Goal: Task Accomplishment & Management: Complete application form

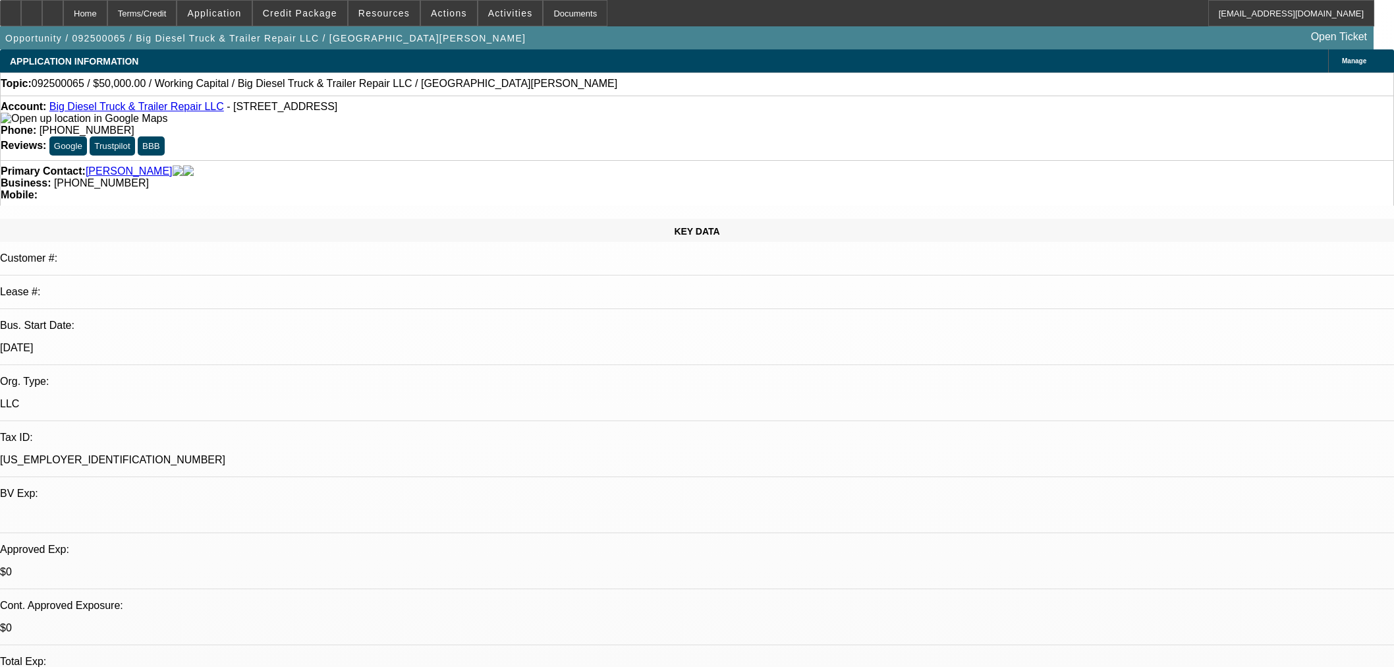
select select "0"
select select "2"
select select "0"
select select "6"
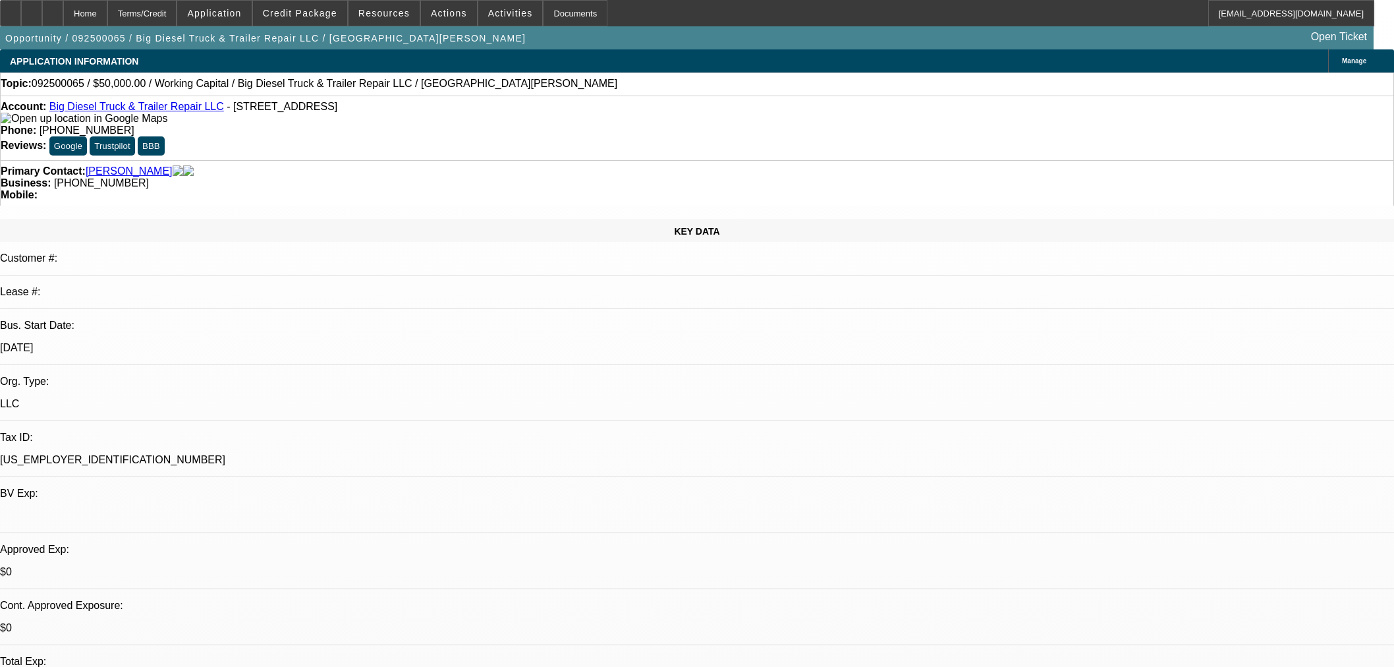
scroll to position [585, 0]
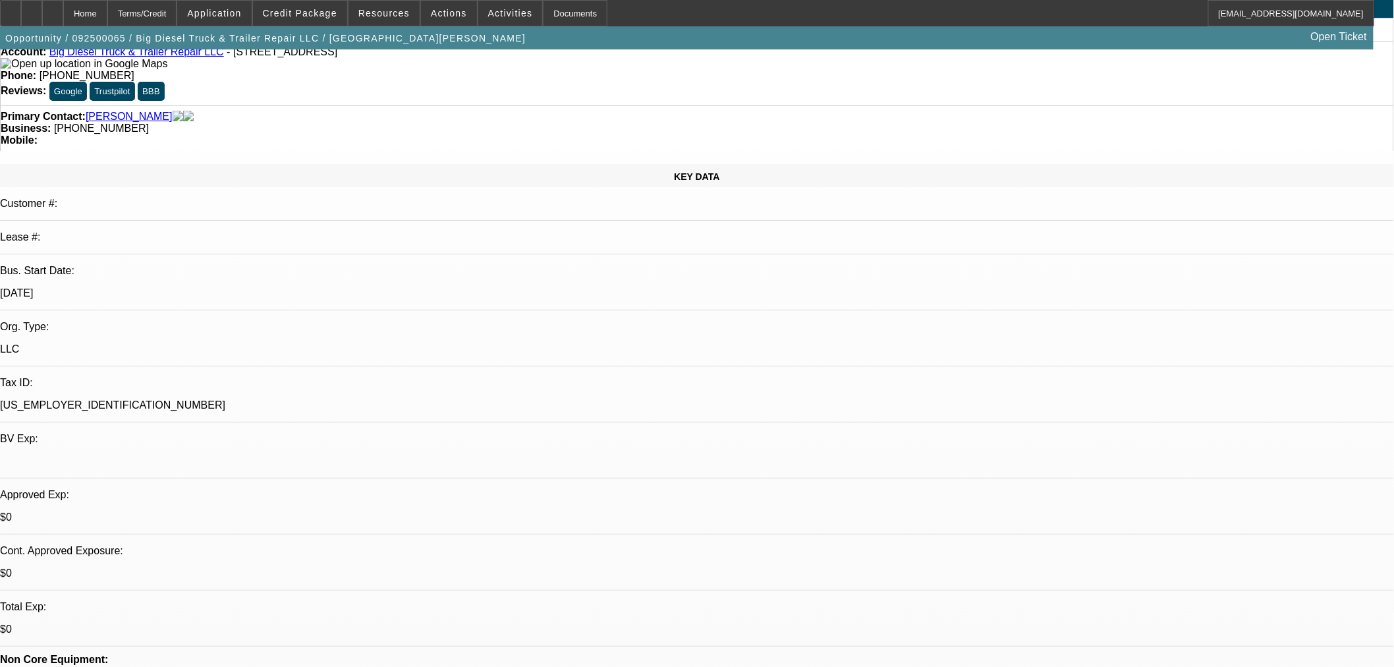
scroll to position [0, 0]
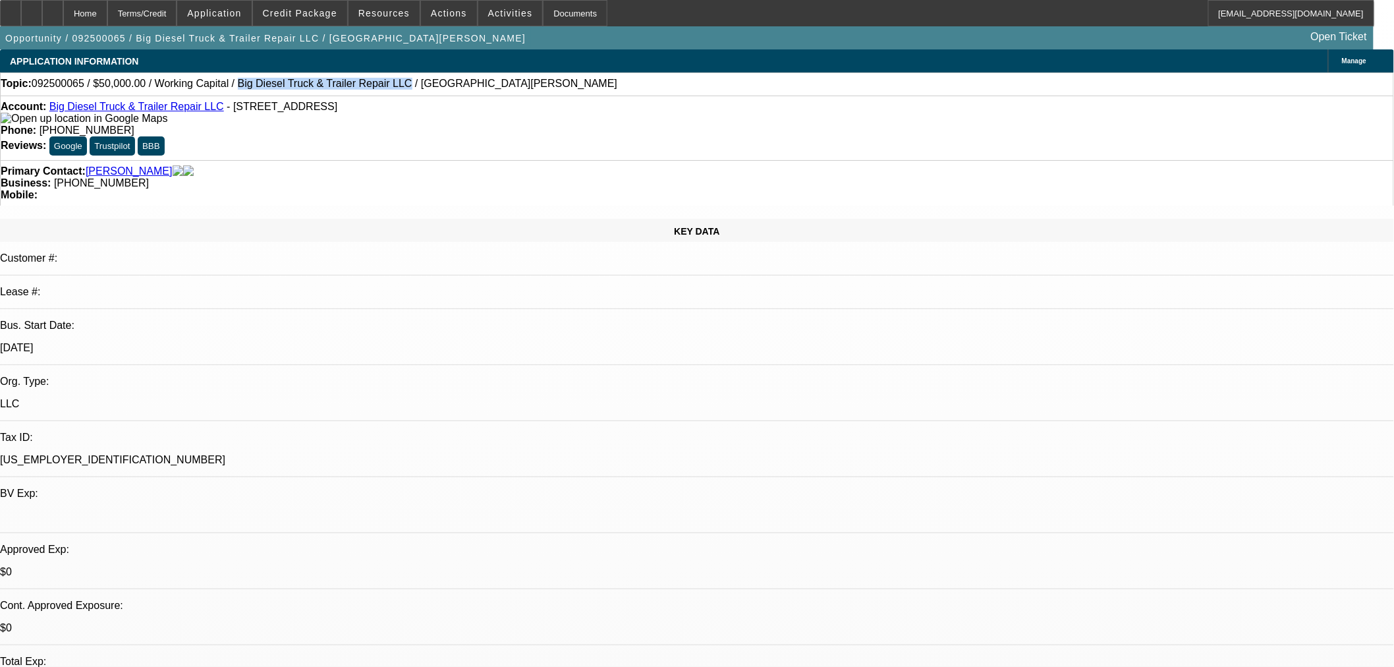
drag, startPoint x: 214, startPoint y: 84, endPoint x: 354, endPoint y: 82, distance: 139.7
click at [354, 82] on span "092500065 / $50,000.00 / Working Capital / Big Diesel Truck & Trailer Repair LL…" at bounding box center [325, 84] width 586 height 12
copy span "Big Diesel Truck & Trailer Repair LLC"
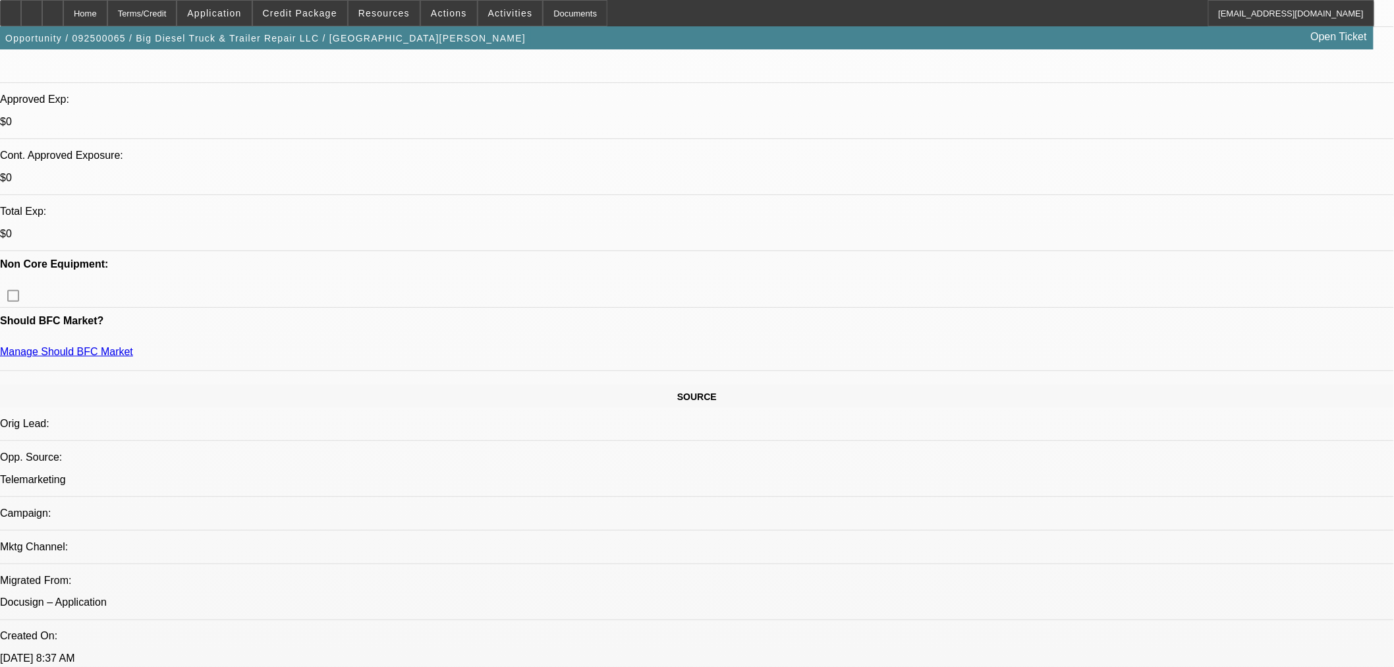
scroll to position [439, 0]
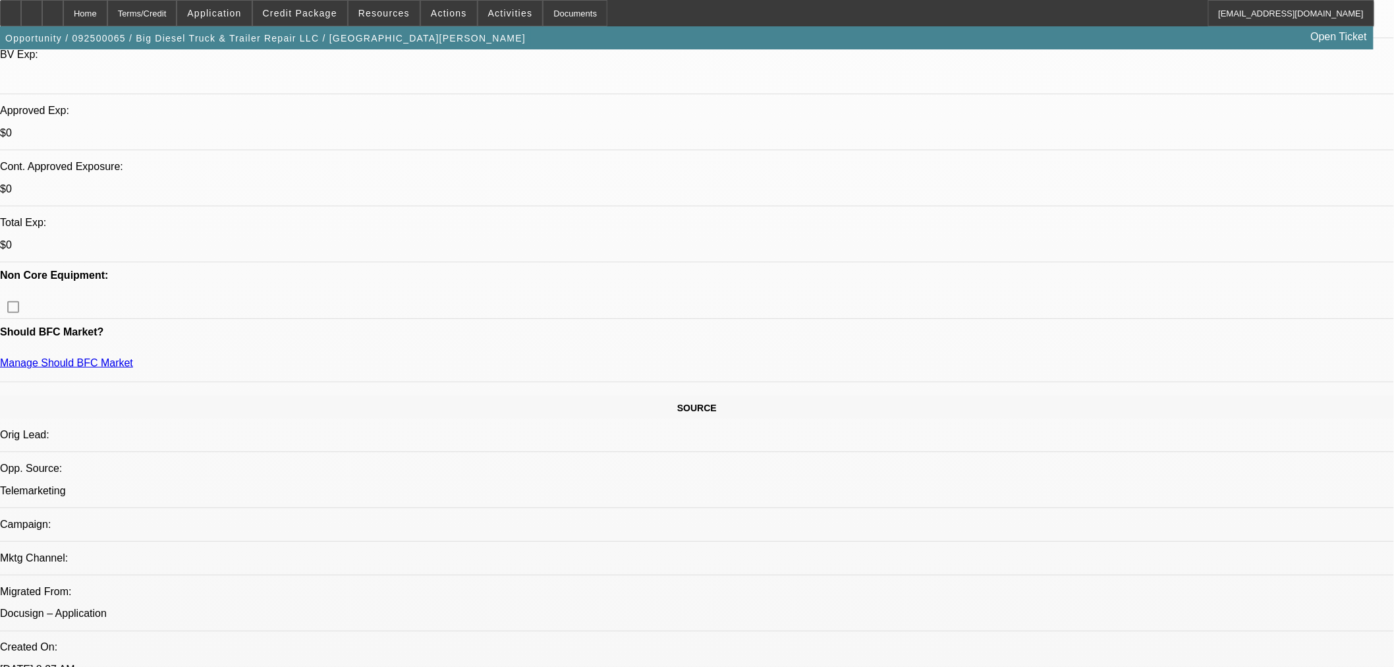
click at [421, 13] on span at bounding box center [449, 13] width 56 height 32
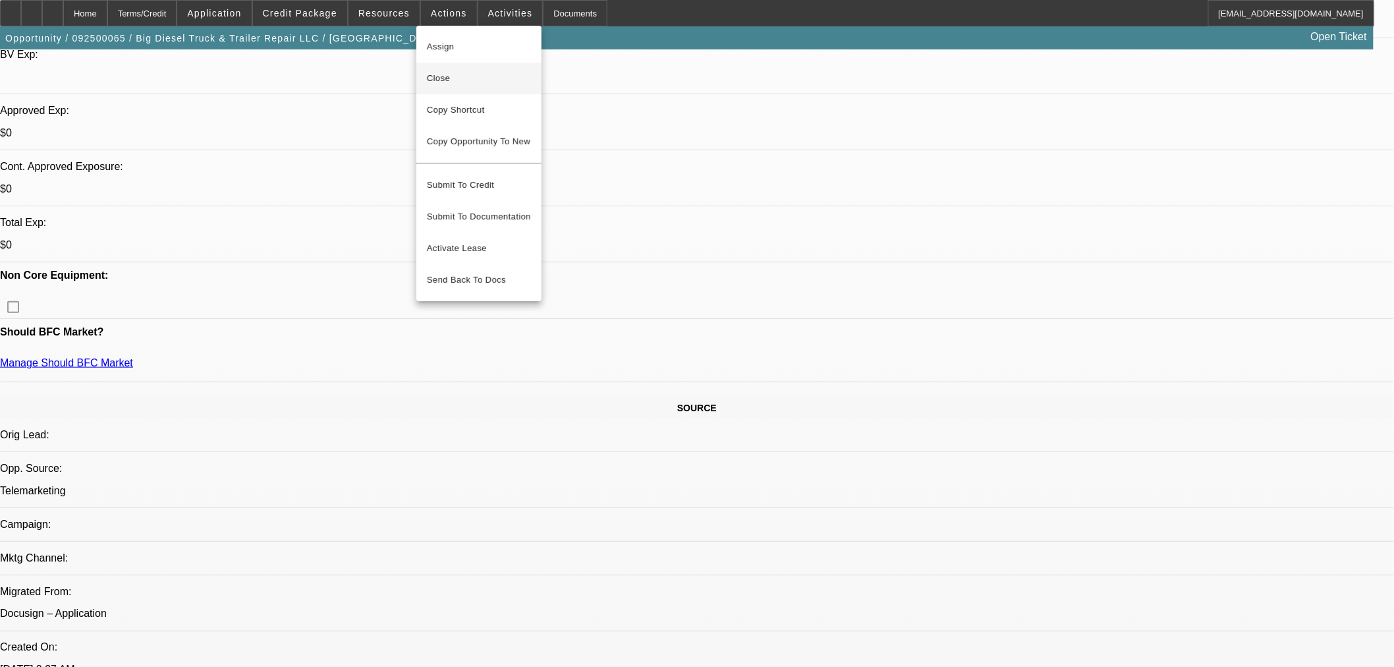
click at [456, 89] on button "Close" at bounding box center [478, 79] width 125 height 32
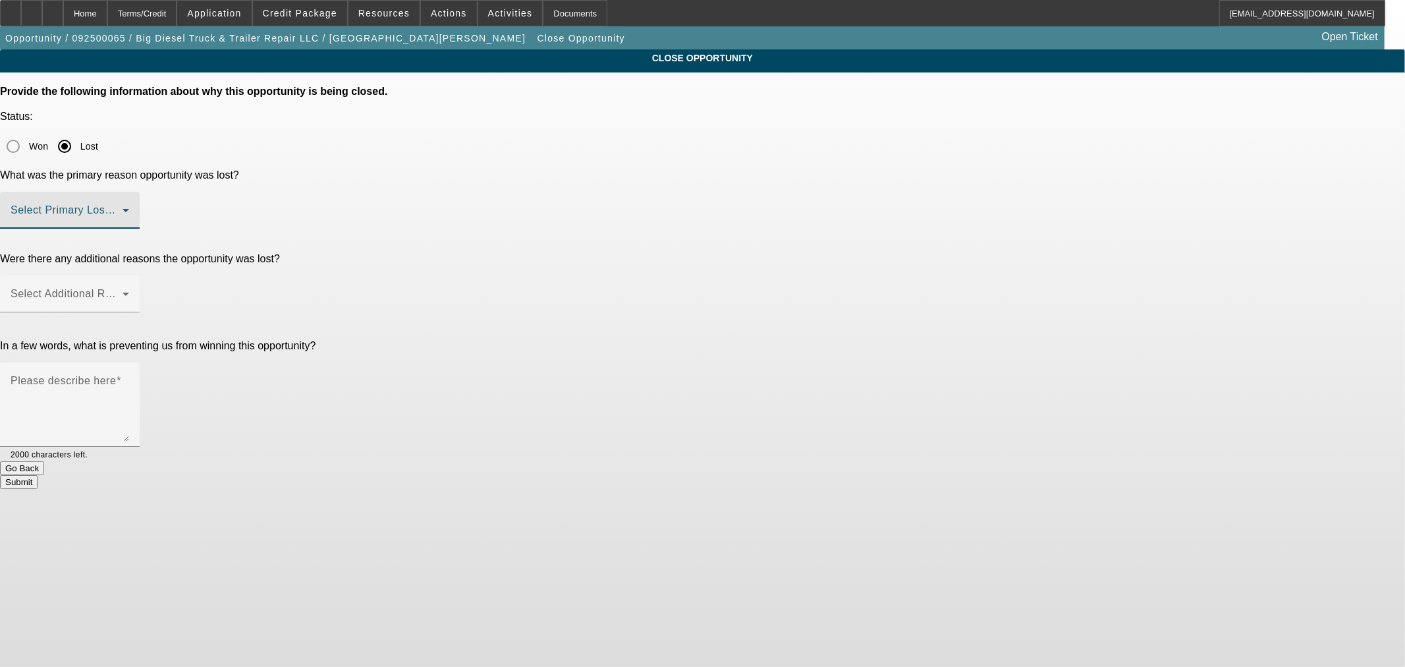
click at [123, 208] on span at bounding box center [67, 216] width 112 height 16
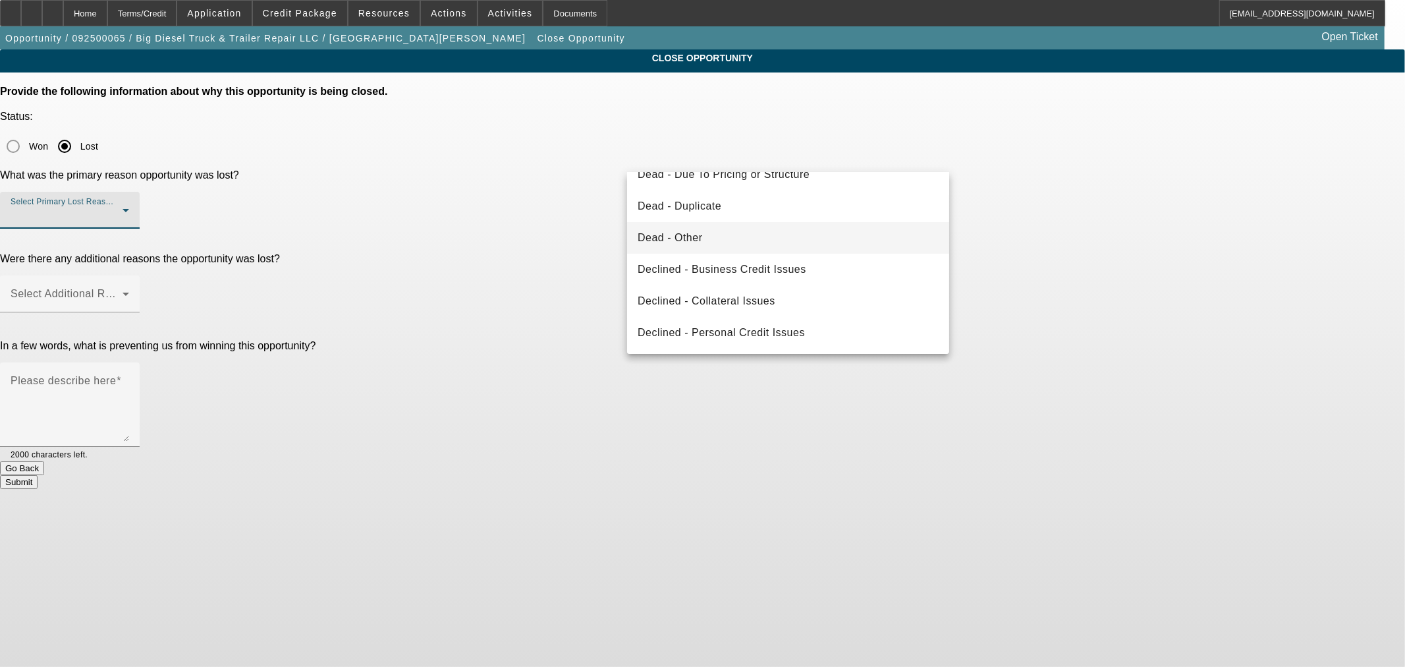
scroll to position [176, 0]
drag, startPoint x: 771, startPoint y: 238, endPoint x: 1012, endPoint y: 184, distance: 247.0
click at [1045, 195] on div "Dead - Did Not Purchase Dead - Due to Competition Dead - Due to No Response Dea…" at bounding box center [702, 333] width 1405 height 667
click at [749, 249] on mat-option "Declined - Business Credit Issues" at bounding box center [788, 239] width 322 height 32
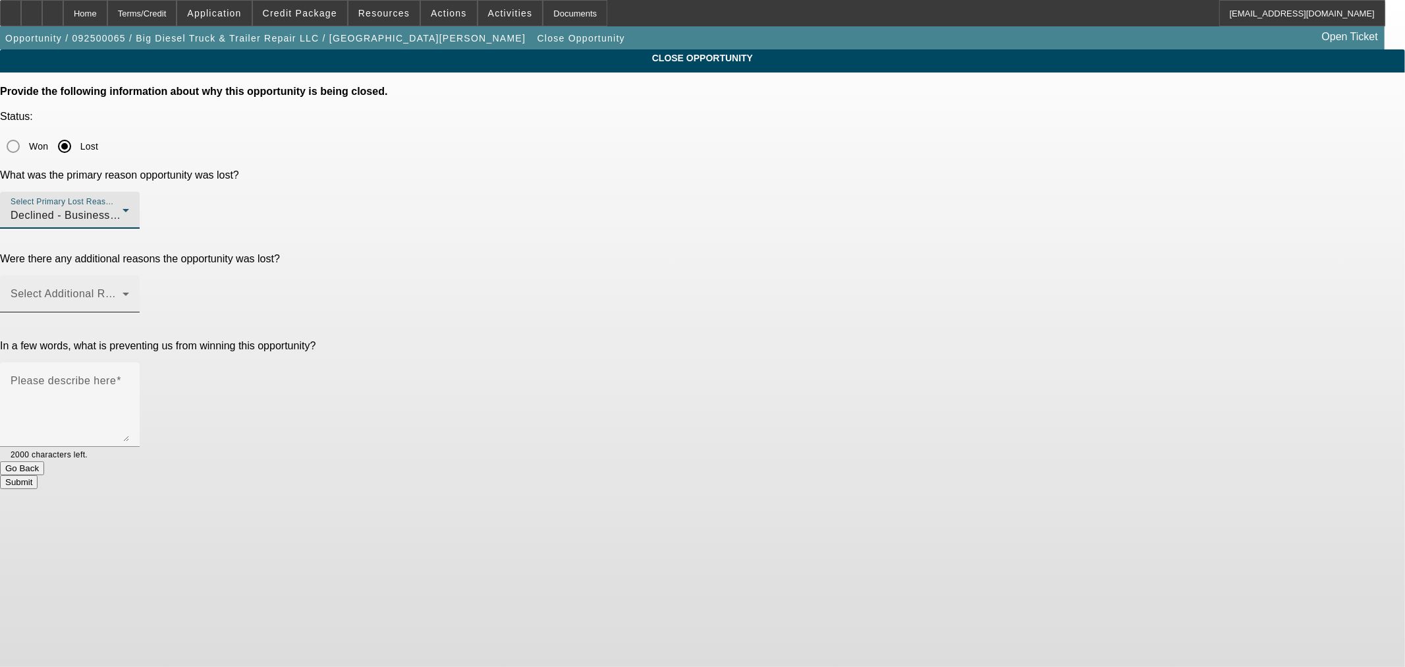
drag, startPoint x: 720, startPoint y: 225, endPoint x: 714, endPoint y: 201, distance: 25.1
click at [140, 312] on div at bounding box center [70, 319] width 140 height 14
click at [141, 288] on mat-label "Select Additional Reasons" at bounding box center [76, 293] width 130 height 11
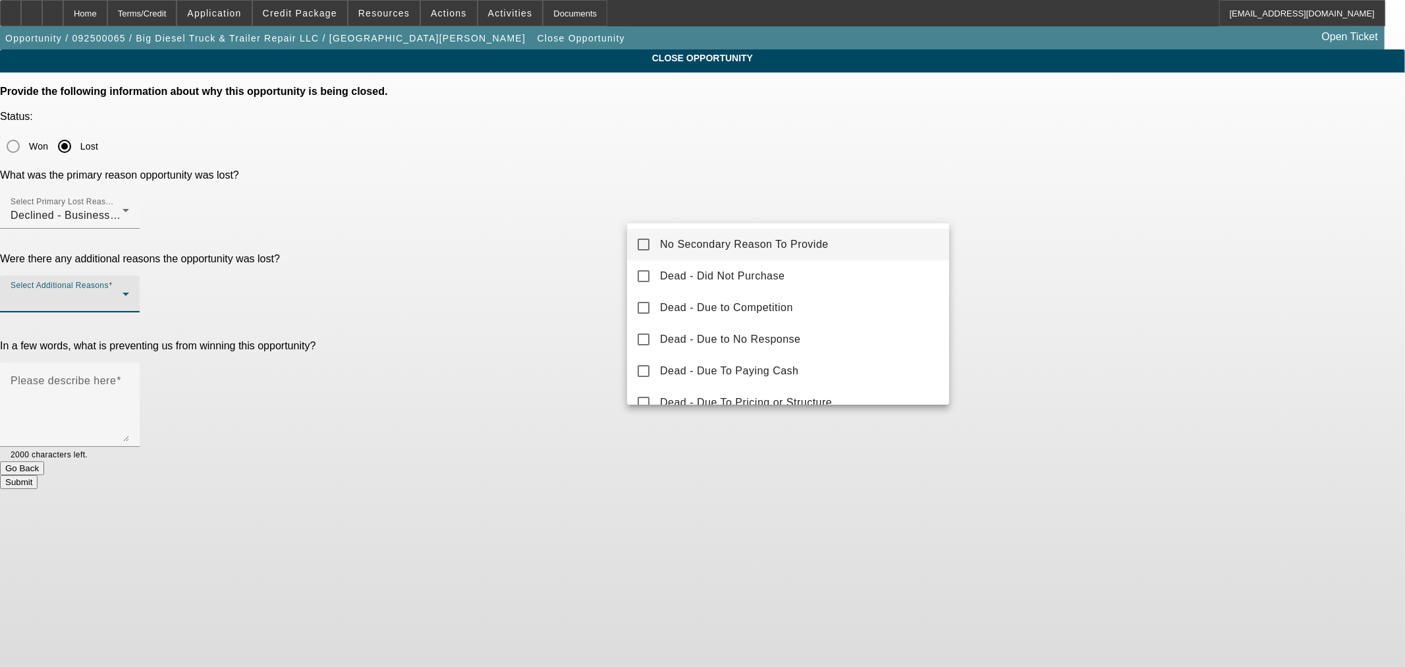
click at [723, 233] on mat-option "No Secondary Reason To Provide" at bounding box center [788, 245] width 322 height 32
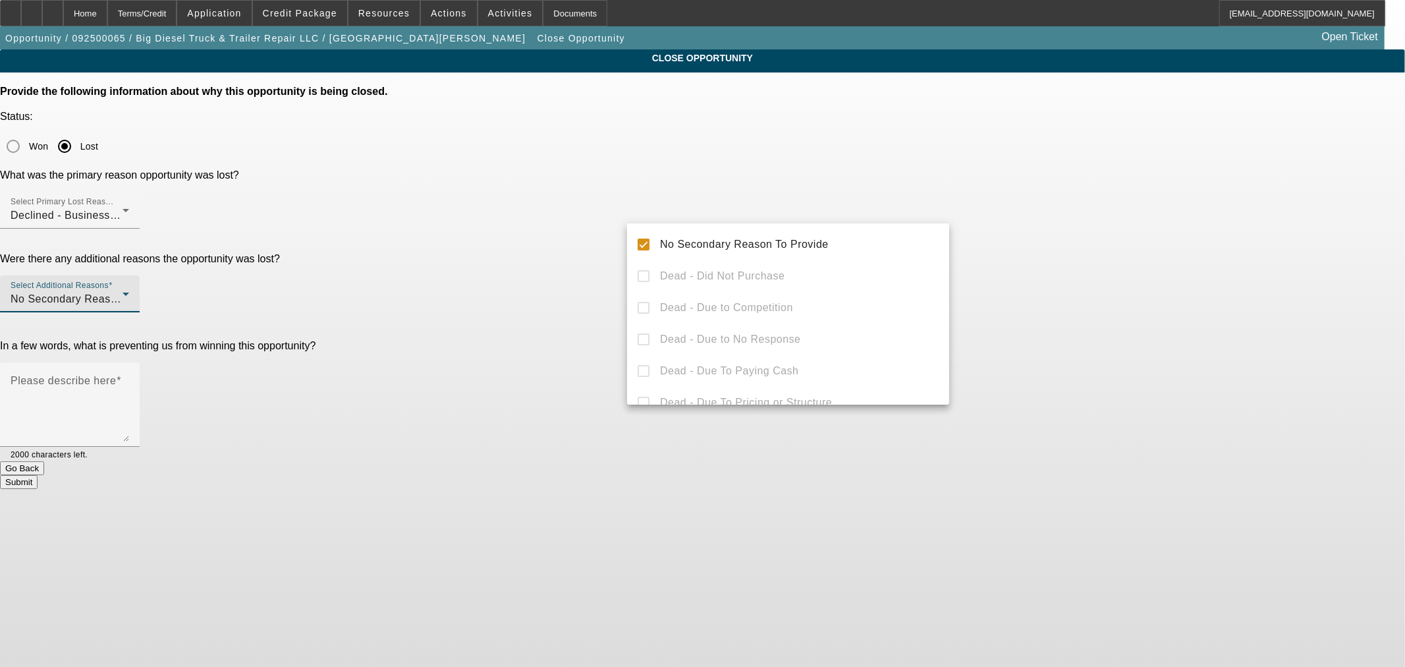
click at [548, 233] on div at bounding box center [702, 333] width 1405 height 667
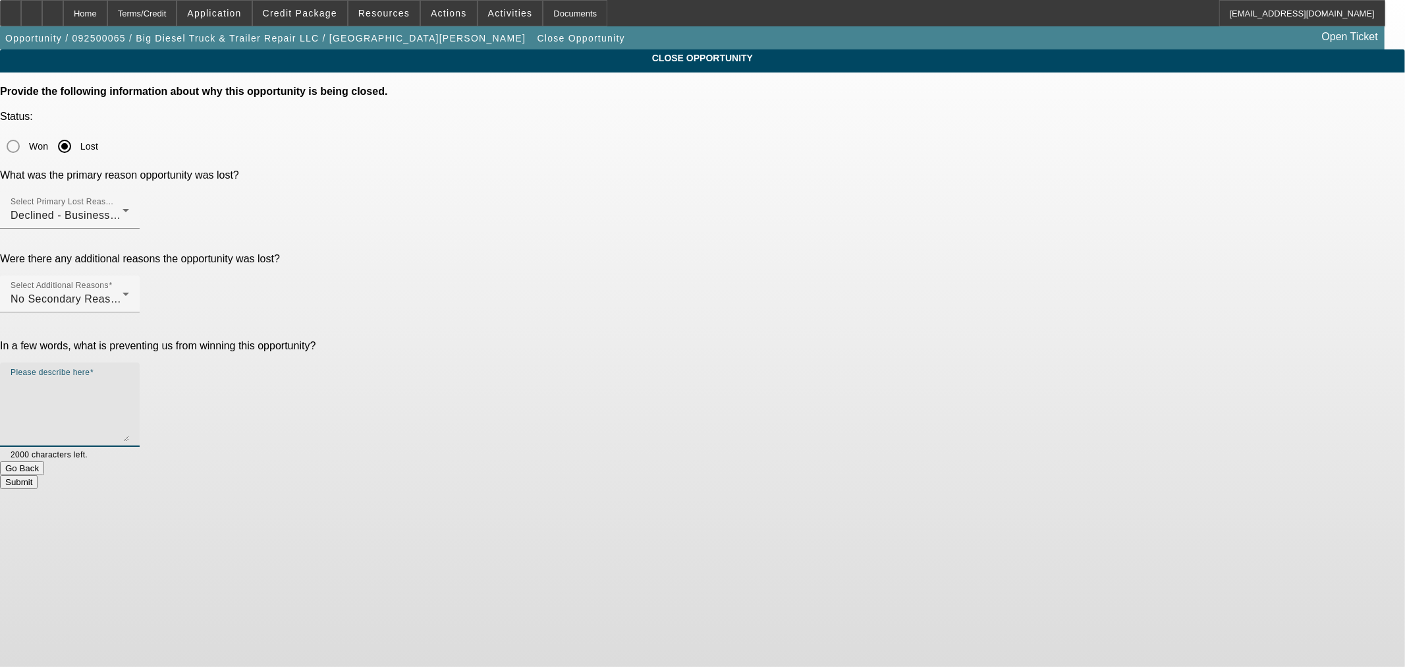
click at [129, 378] on textarea "Please describe here" at bounding box center [70, 409] width 119 height 63
type textarea "Does not qualify for WC"
click at [813, 475] on div "Submit" at bounding box center [702, 482] width 1405 height 14
click at [38, 475] on button "Submit" at bounding box center [19, 482] width 38 height 14
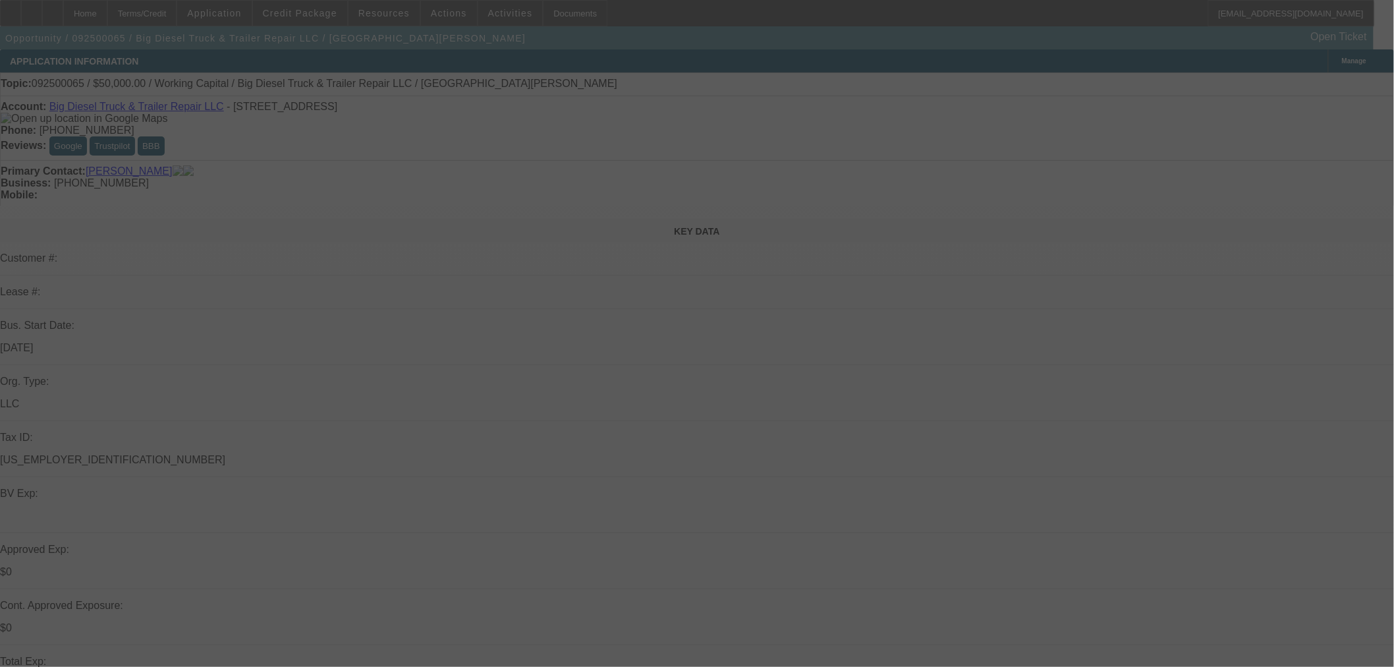
select select "0"
select select "2"
select select "0"
select select "6"
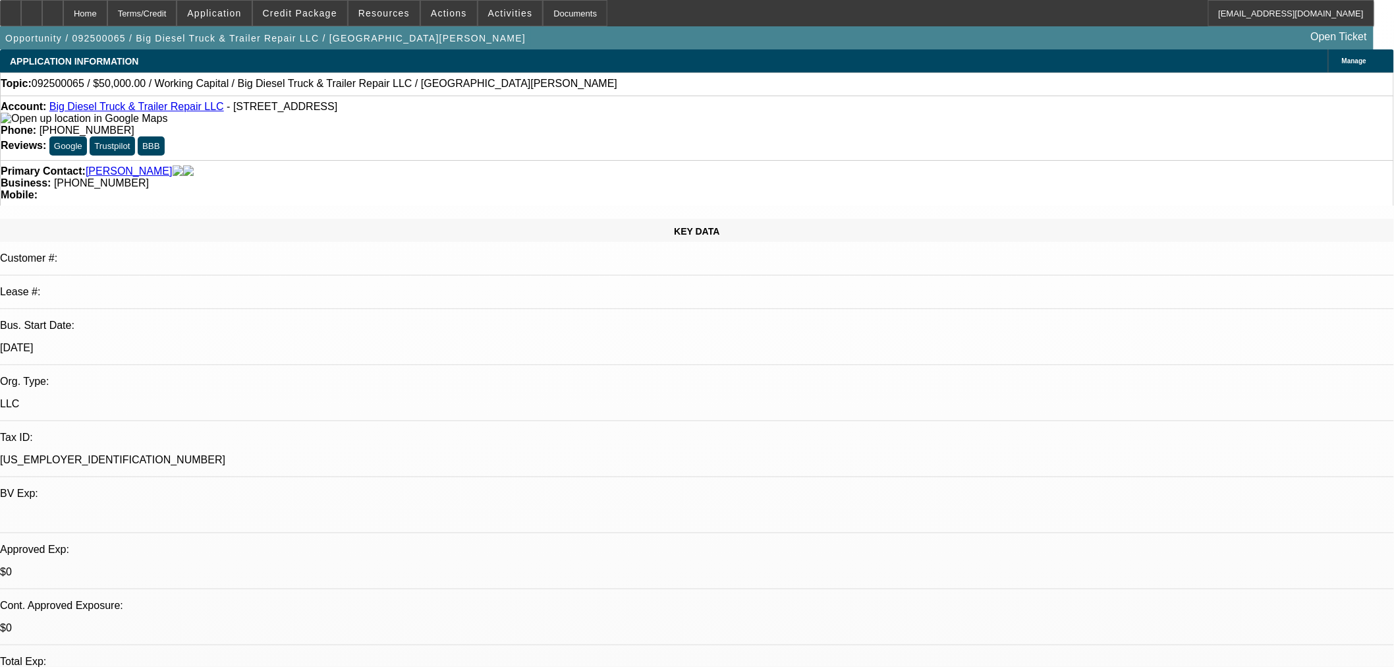
drag, startPoint x: 1125, startPoint y: 162, endPoint x: 1135, endPoint y: 206, distance: 45.2
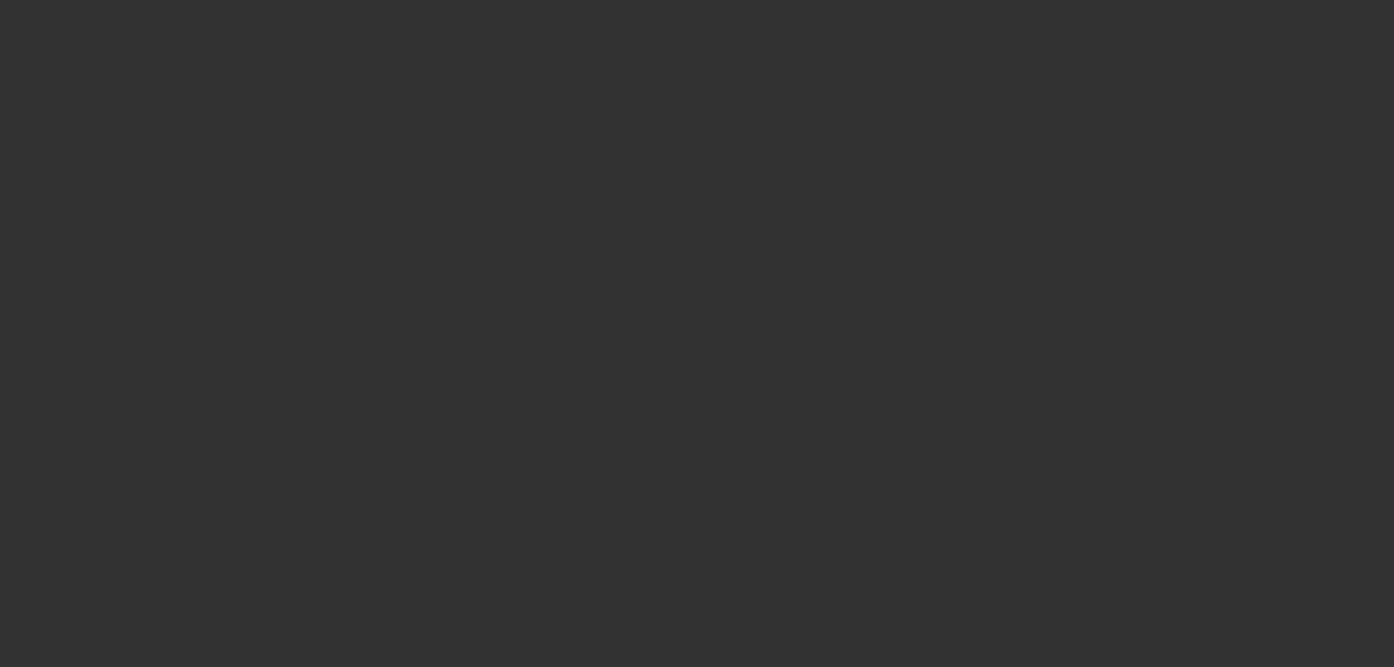
select select "0"
select select "2"
select select "0"
select select "6"
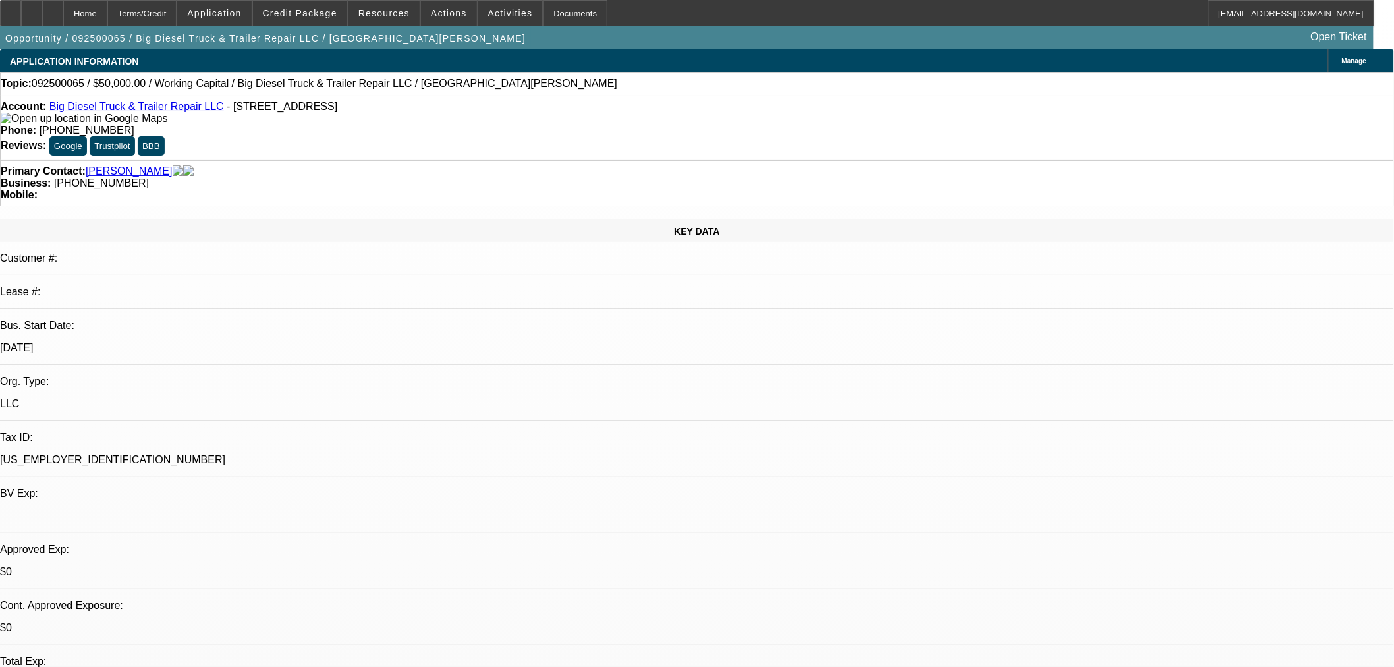
scroll to position [439, 0]
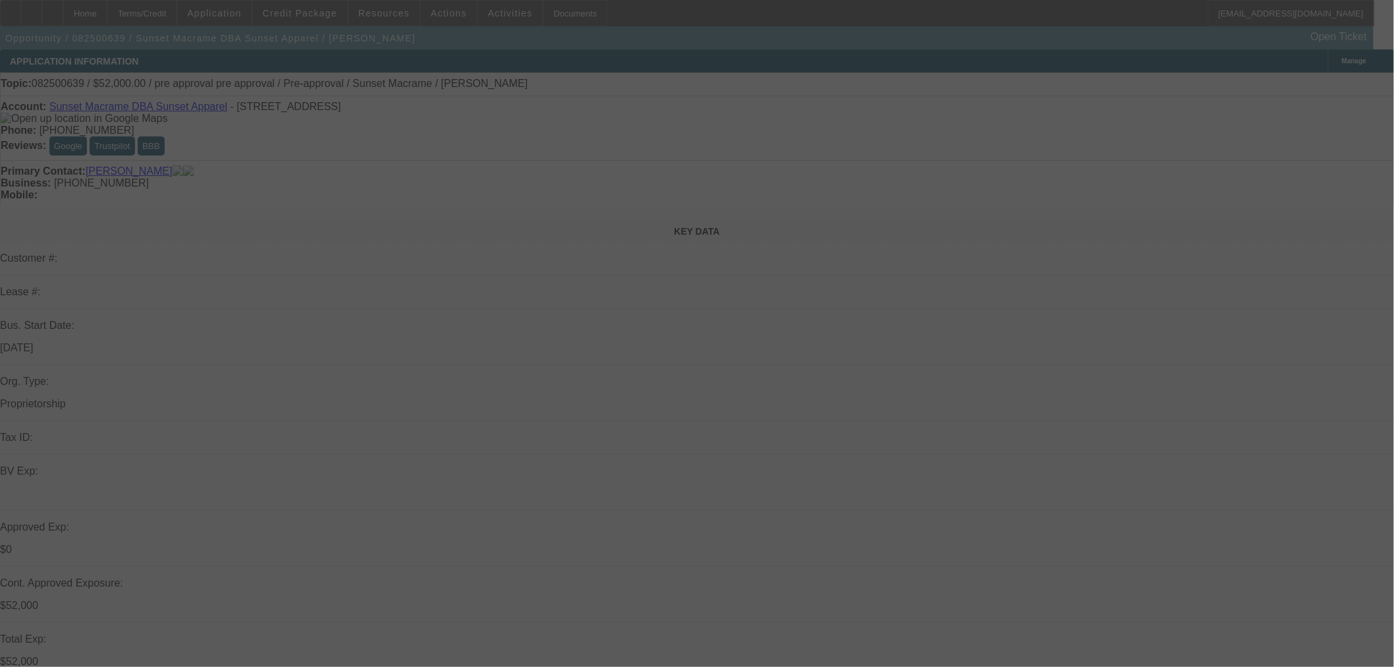
select select "0"
select select "2"
select select "0"
select select "6"
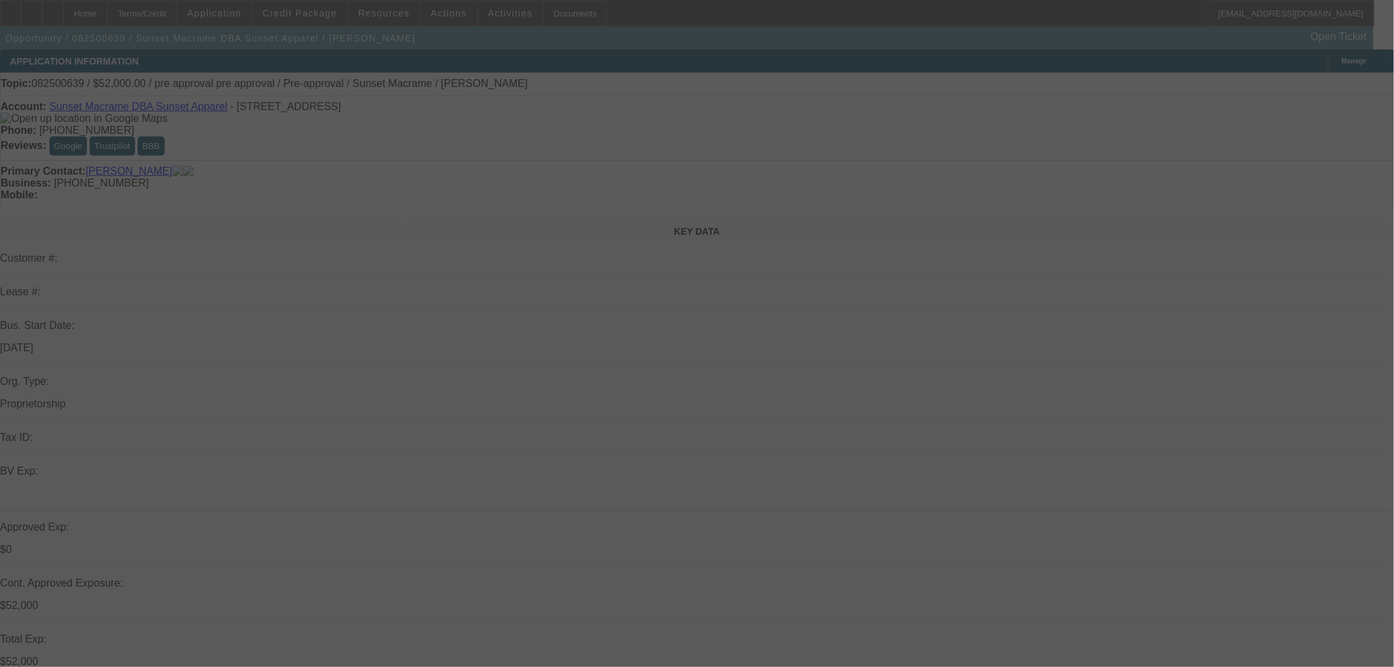
select select "0"
select select "2"
select select "0"
select select "6"
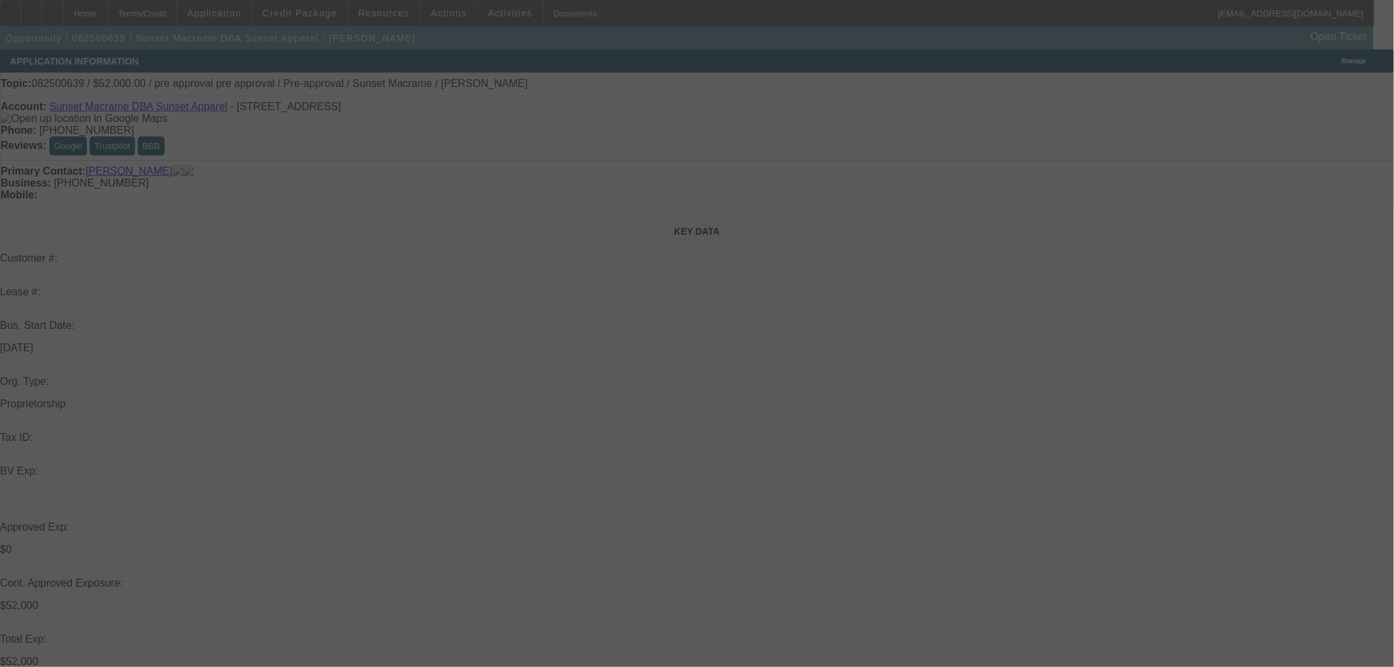
select select "0"
select select "2"
select select "0"
select select "6"
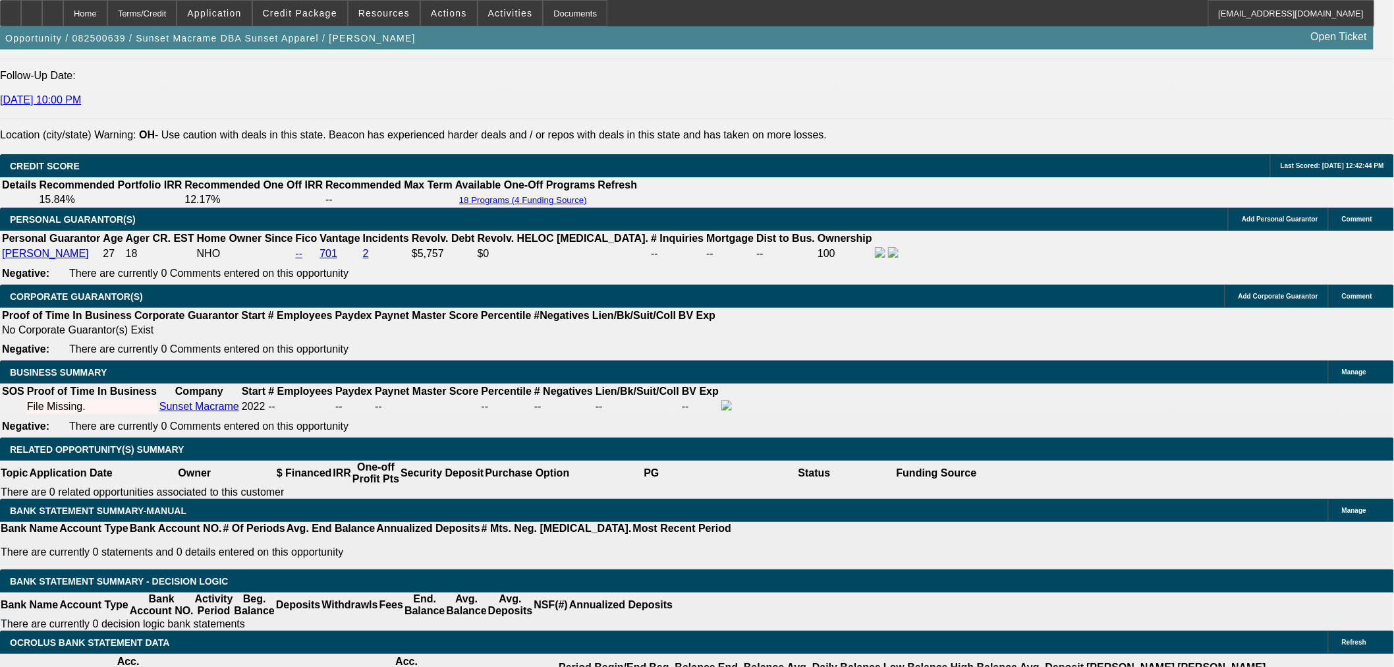
scroll to position [73, 0]
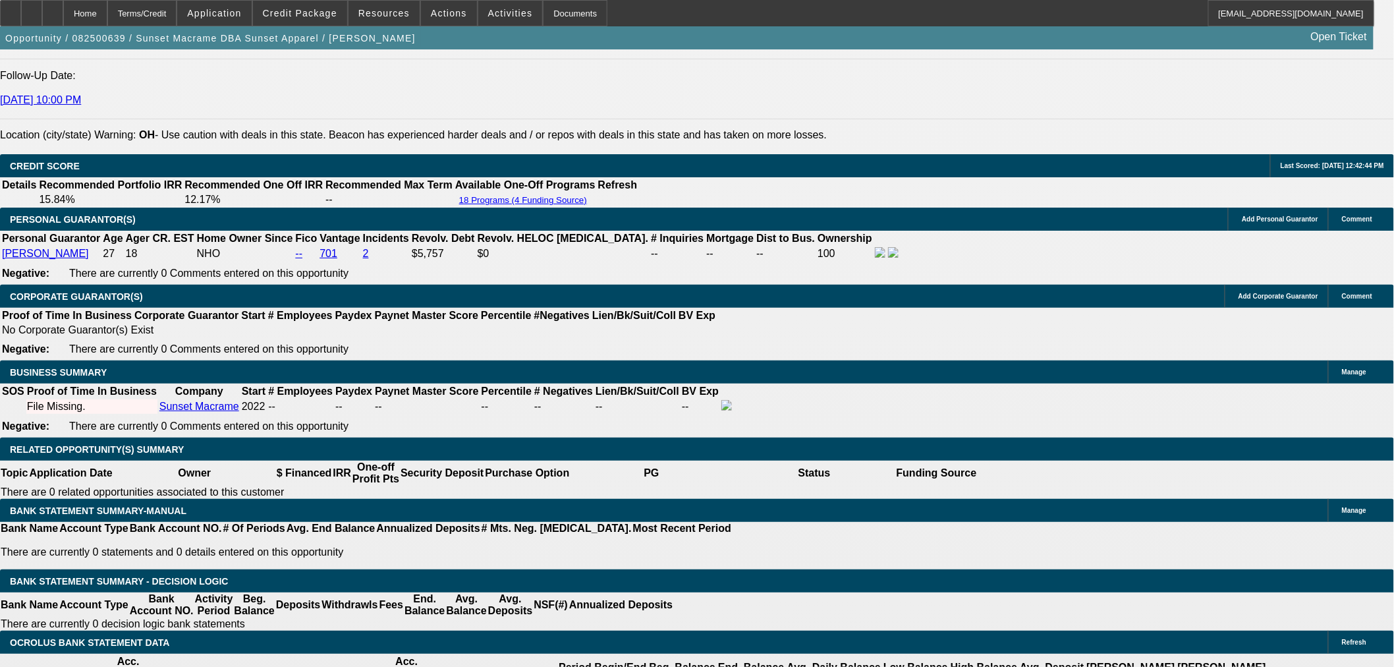
click at [314, 8] on span "Credit Package" at bounding box center [300, 13] width 74 height 11
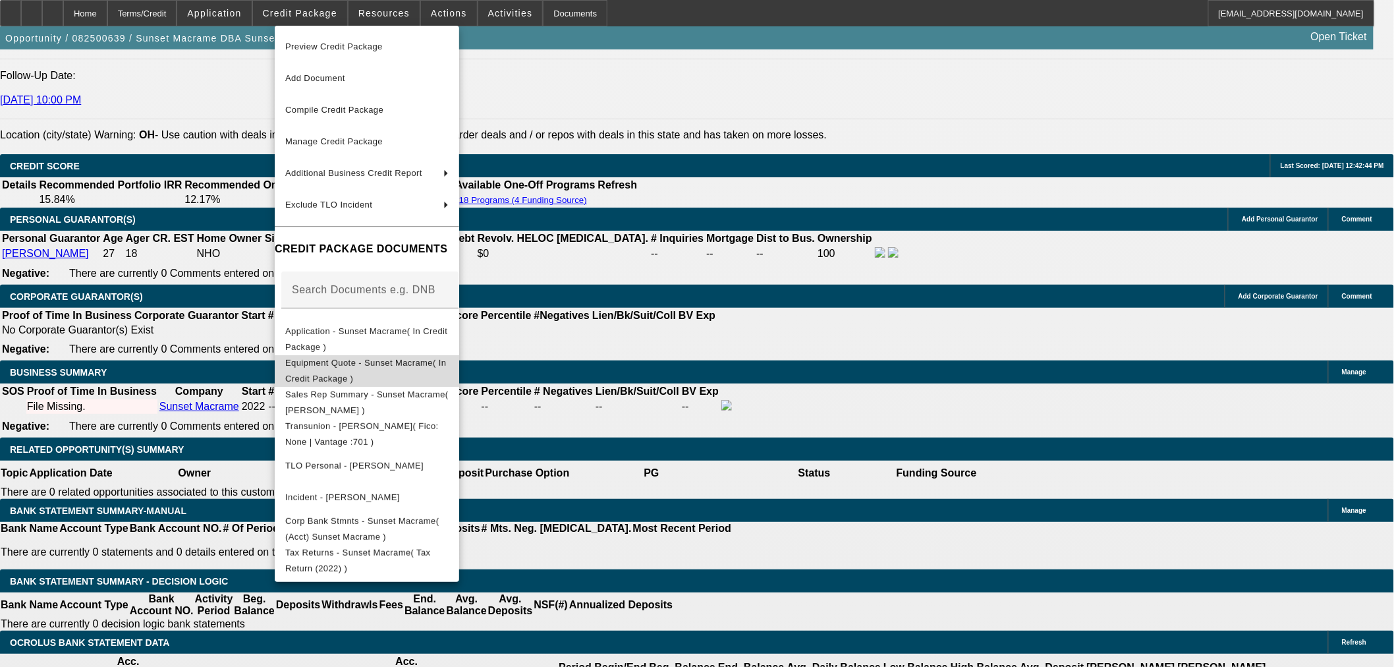
click at [346, 366] on span "Equipment Quote - Sunset Macrame( In Credit Package )" at bounding box center [365, 370] width 161 height 26
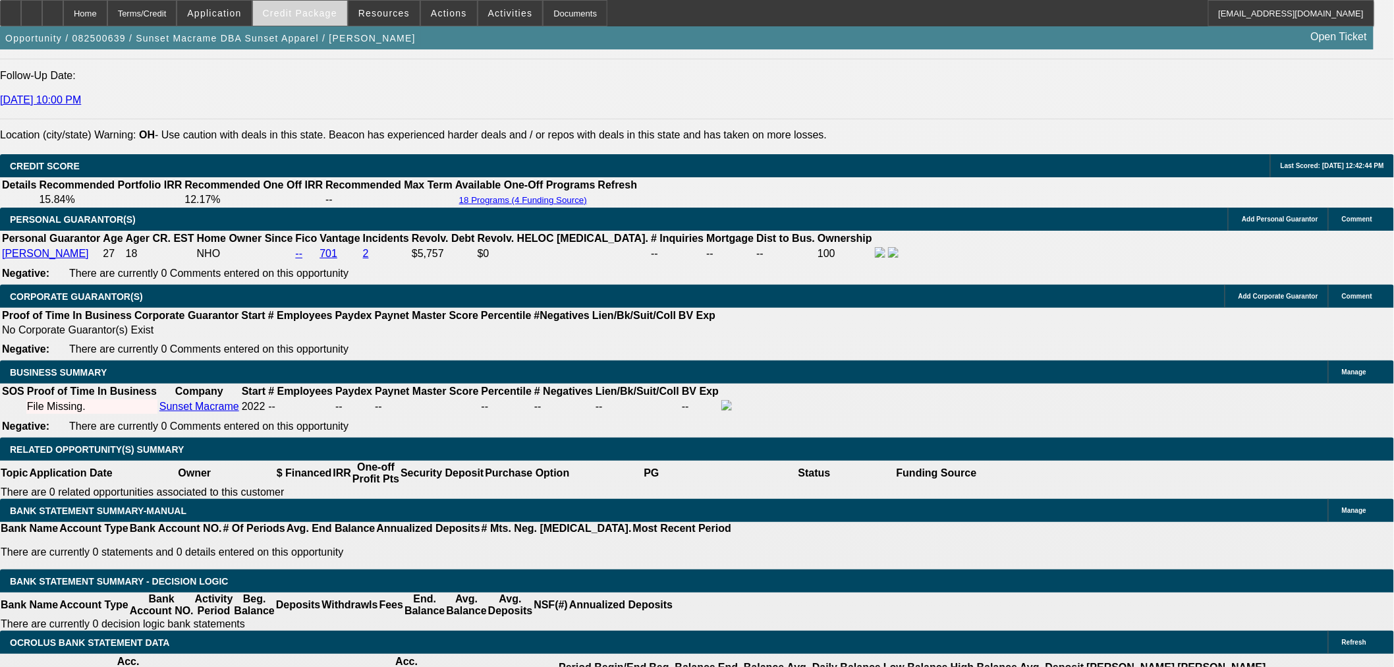
click at [318, 9] on span "Credit Package" at bounding box center [300, 13] width 74 height 11
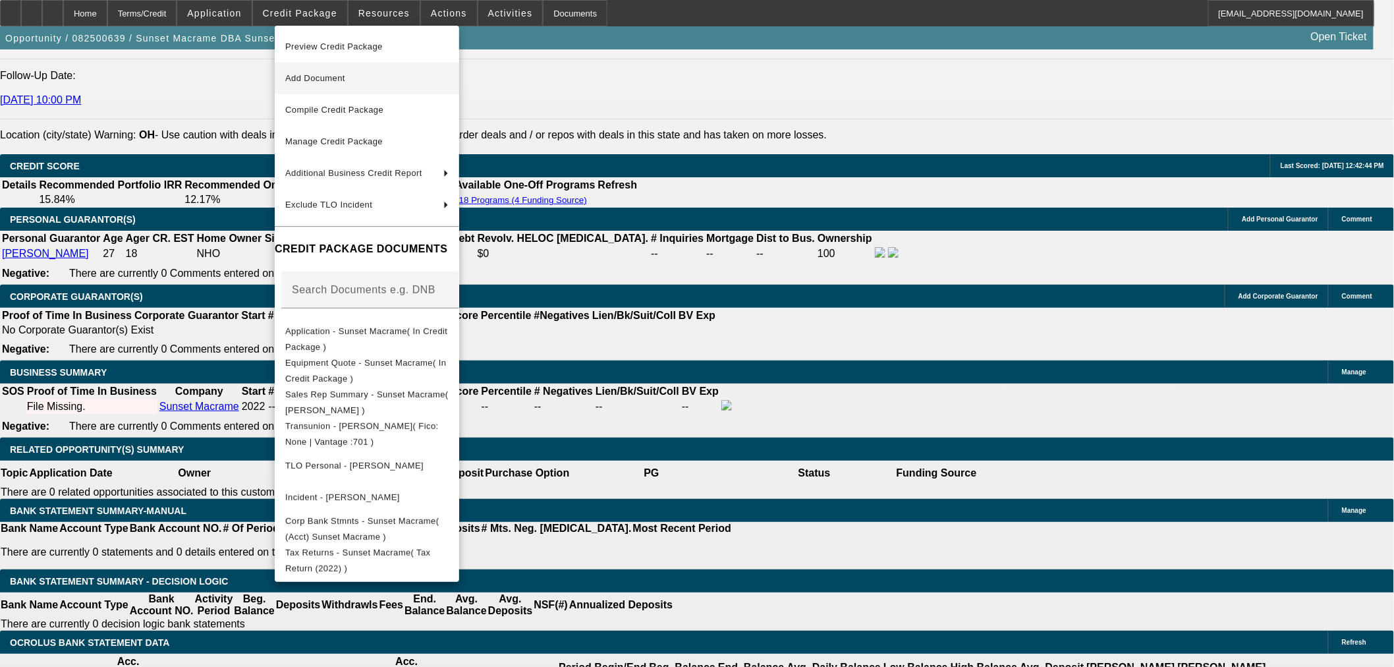
click at [352, 69] on button "Add Document" at bounding box center [367, 79] width 184 height 32
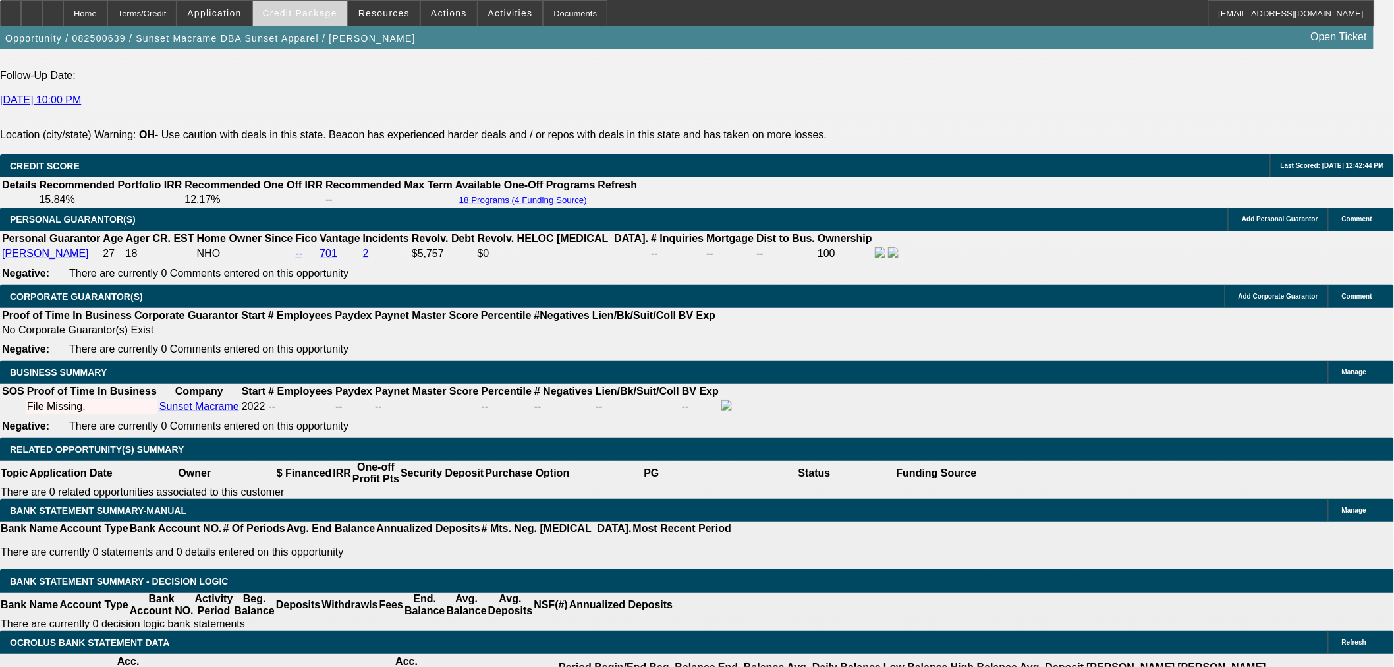
click at [336, 13] on span "Credit Package" at bounding box center [300, 13] width 74 height 11
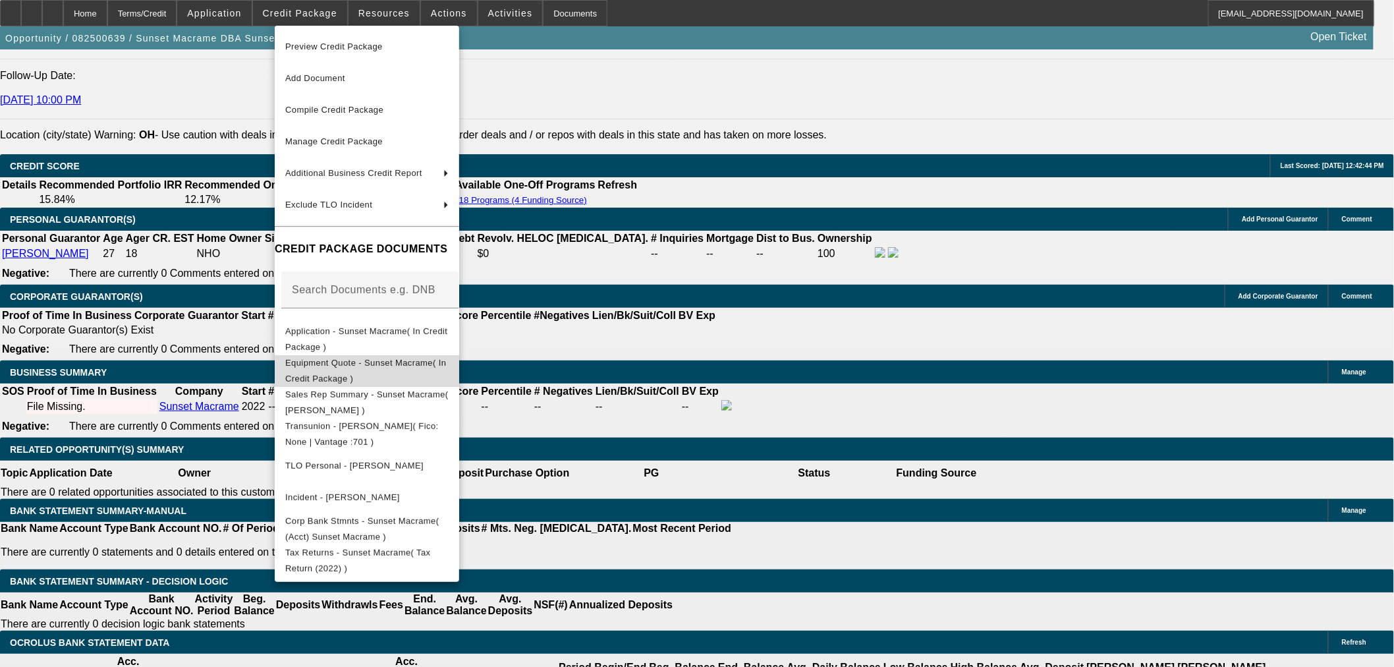
click at [349, 364] on span "Equipment Quote - Sunset Macrame( In Credit Package )" at bounding box center [365, 370] width 161 height 26
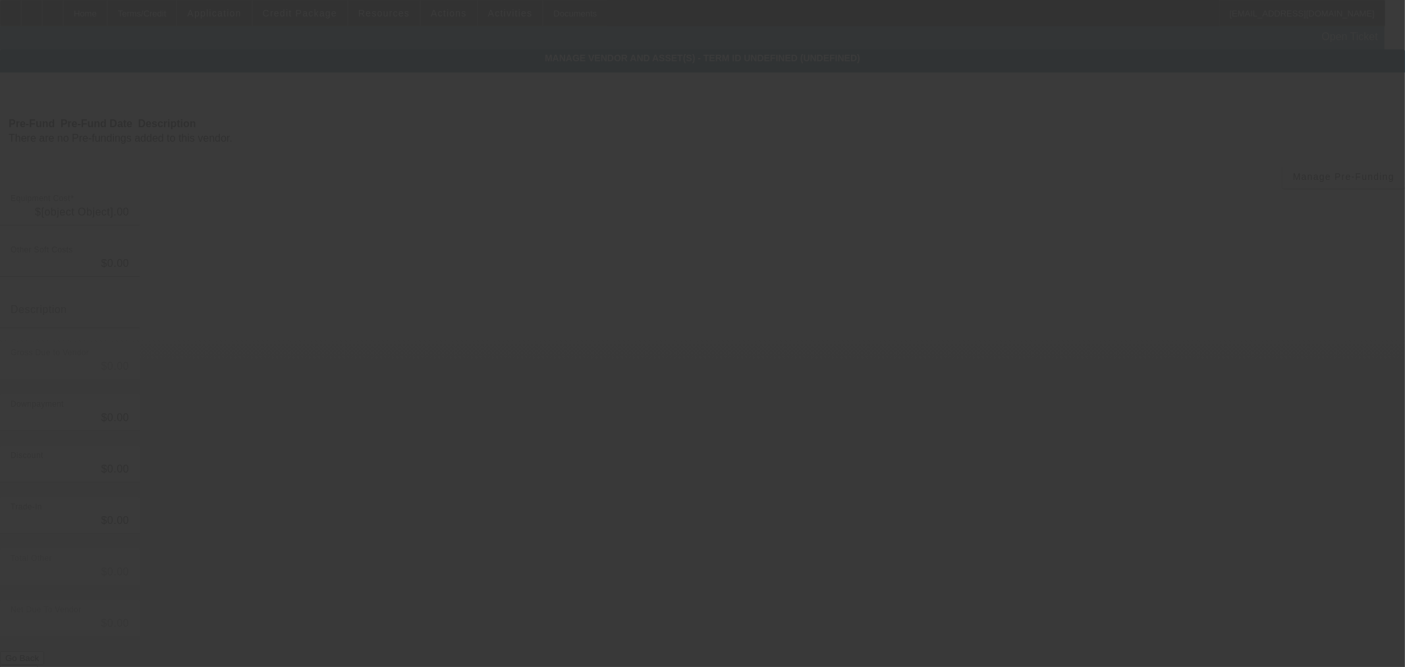
type input "$55,000.00"
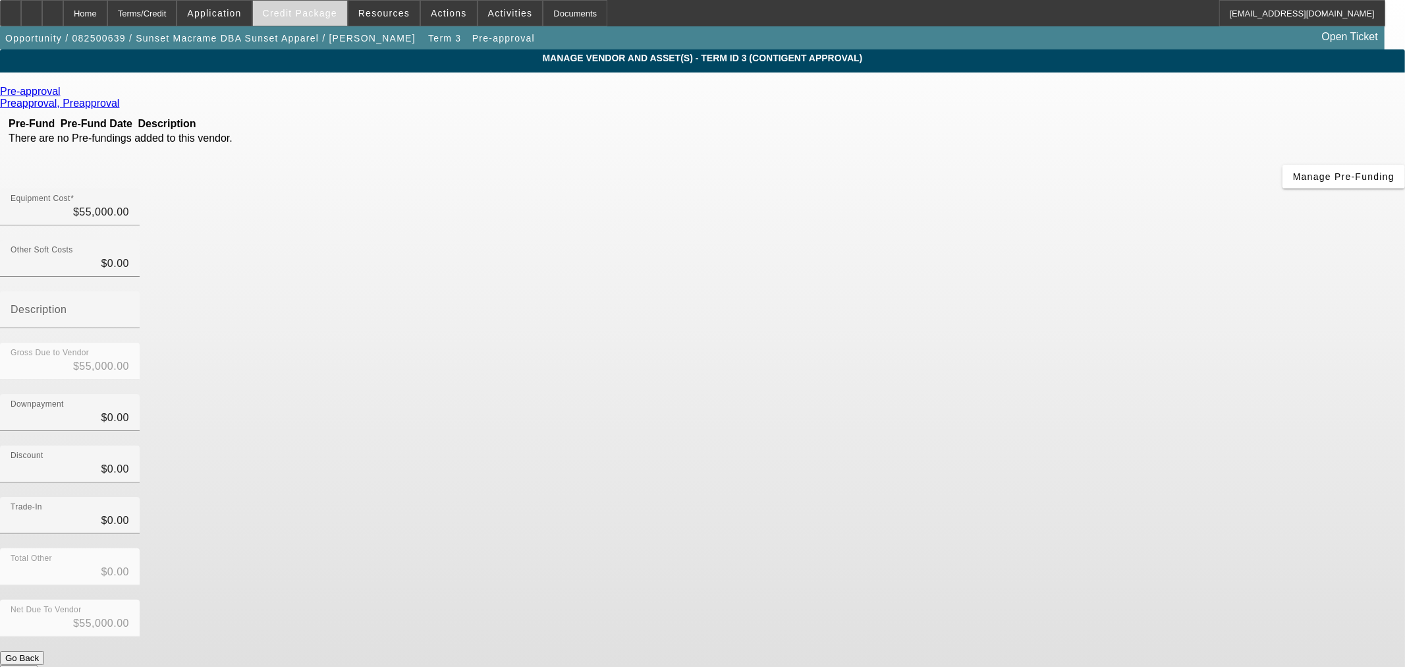
click at [341, 18] on span at bounding box center [300, 13] width 94 height 32
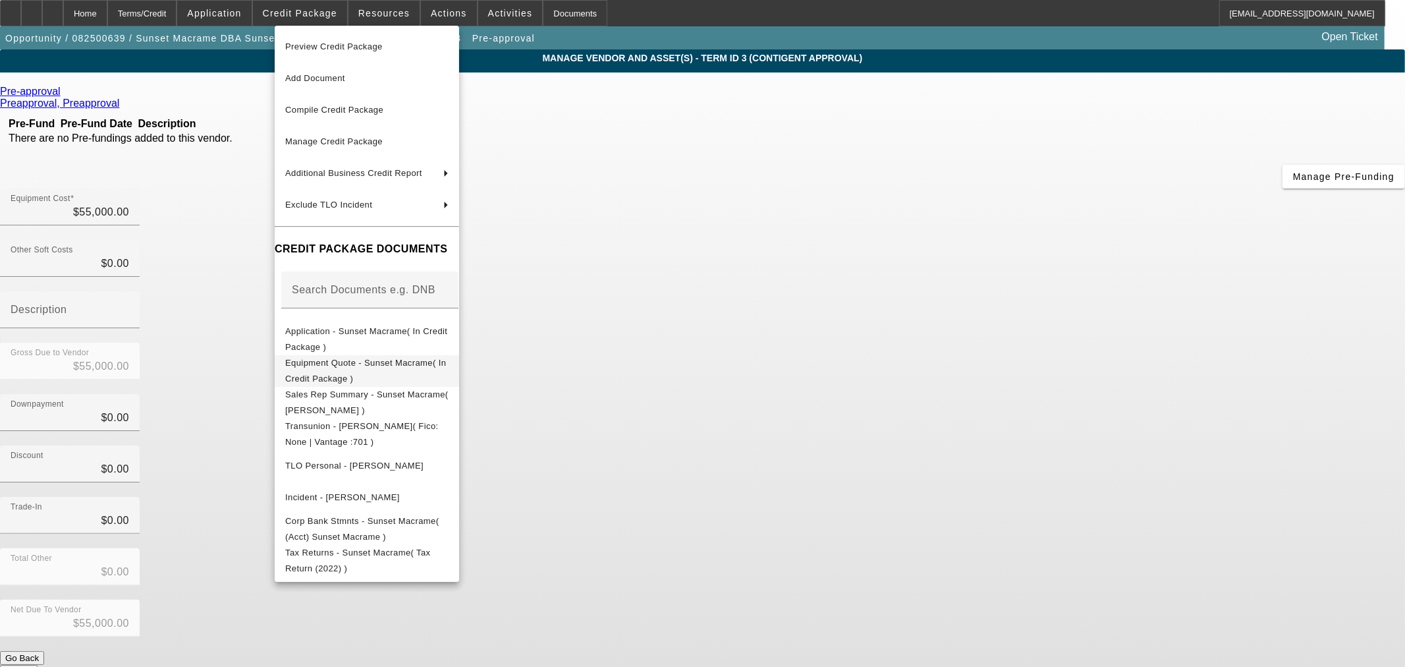
click at [360, 366] on span "Equipment Quote - Sunset Macrame( In Credit Package )" at bounding box center [365, 370] width 161 height 26
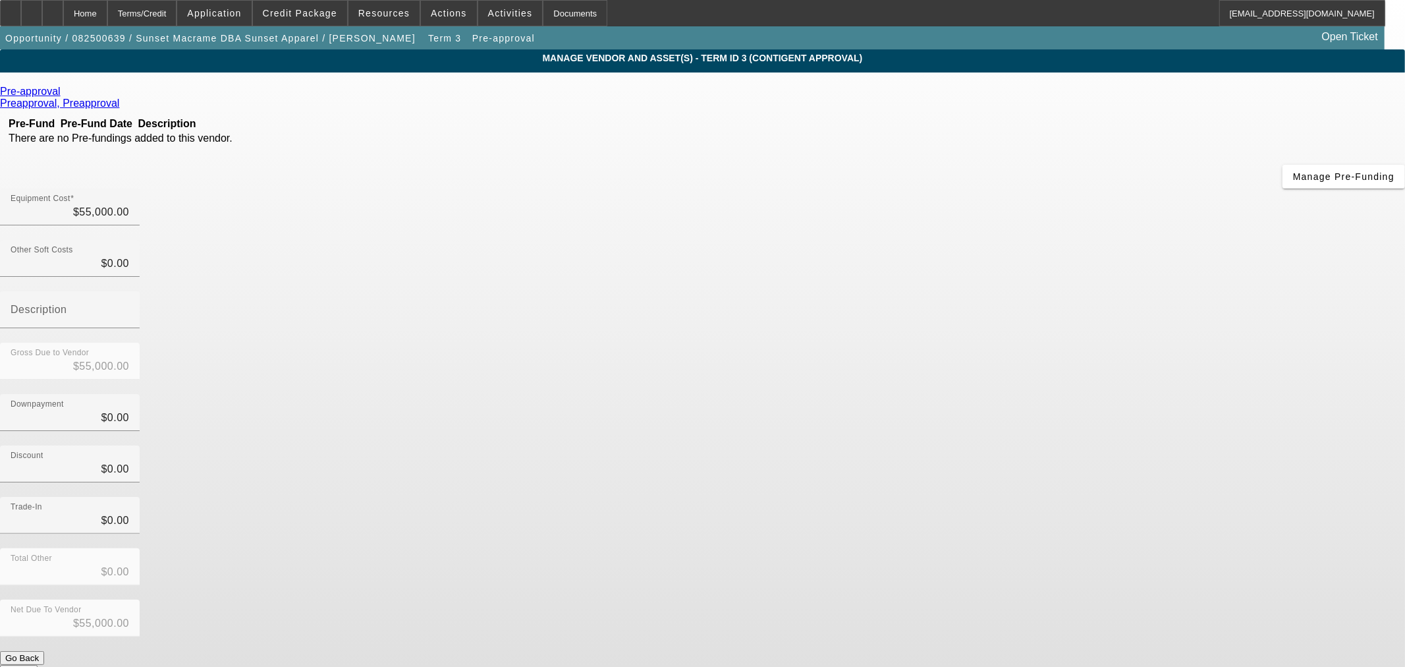
click at [64, 94] on icon at bounding box center [64, 91] width 0 height 11
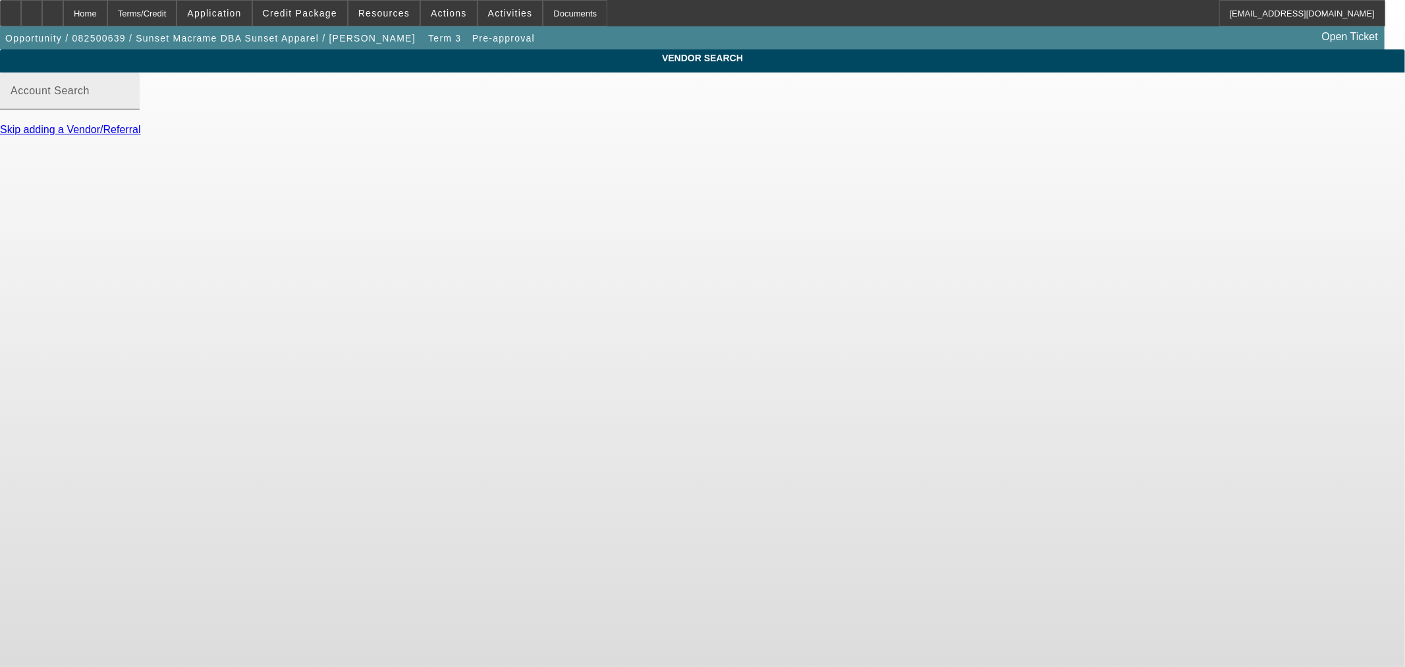
click at [129, 101] on div "Account Search" at bounding box center [70, 90] width 119 height 37
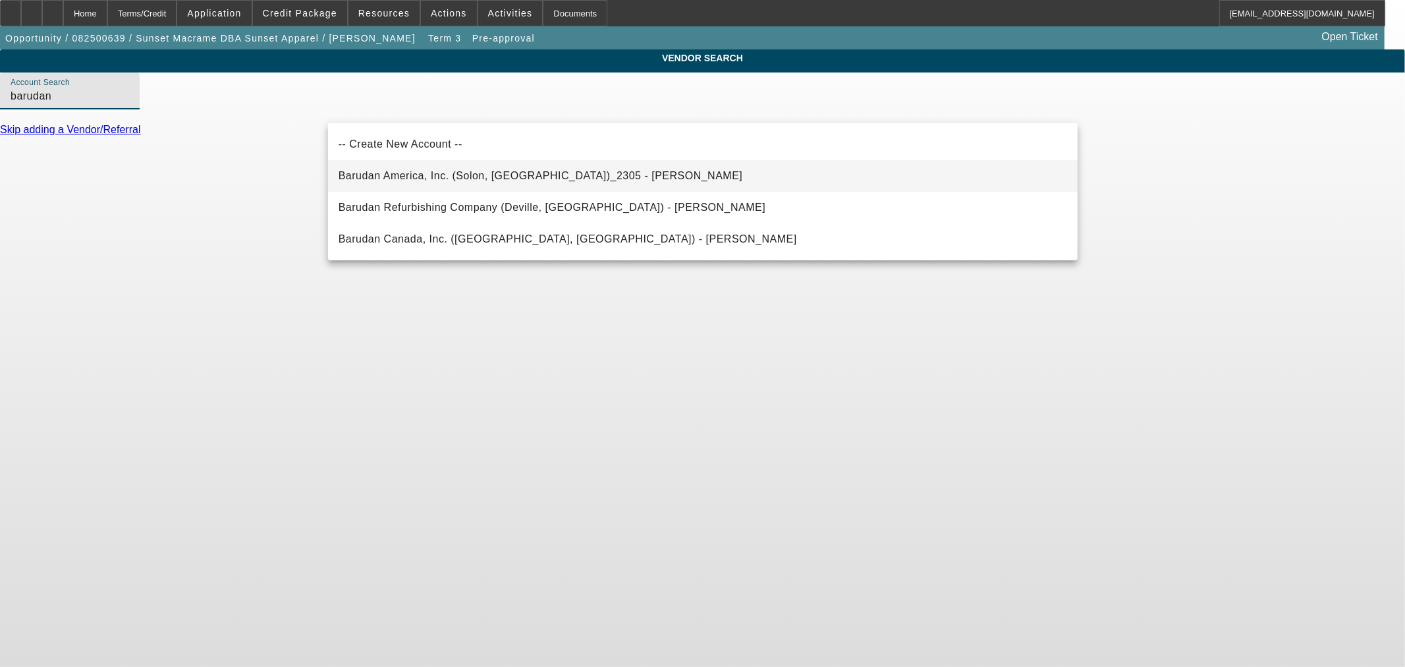
click at [569, 179] on mat-option "Barudan America, Inc. (Solon, OH)_2305 - Hrabak, Kevin" at bounding box center [703, 176] width 750 height 32
type input "Barudan America, Inc. (Solon, OH)_2305 - Hrabak, Kevin"
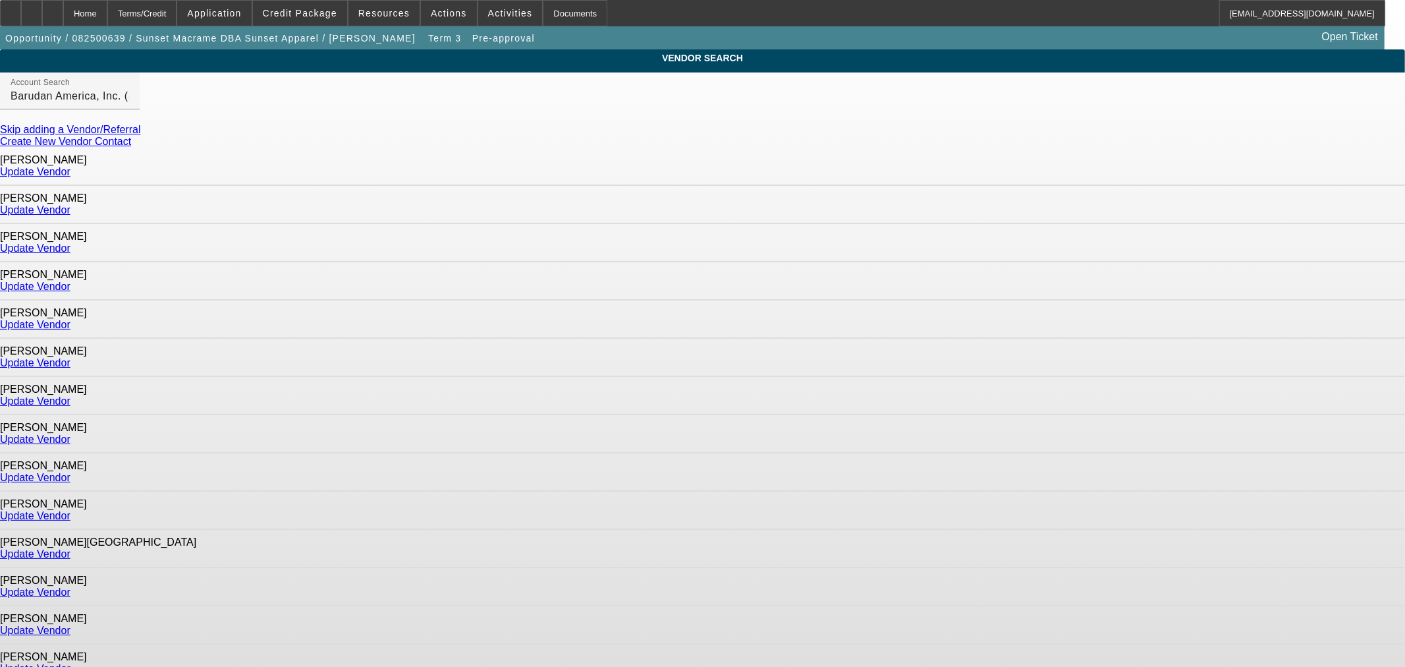
click at [70, 168] on link "Update Vendor" at bounding box center [35, 171] width 70 height 11
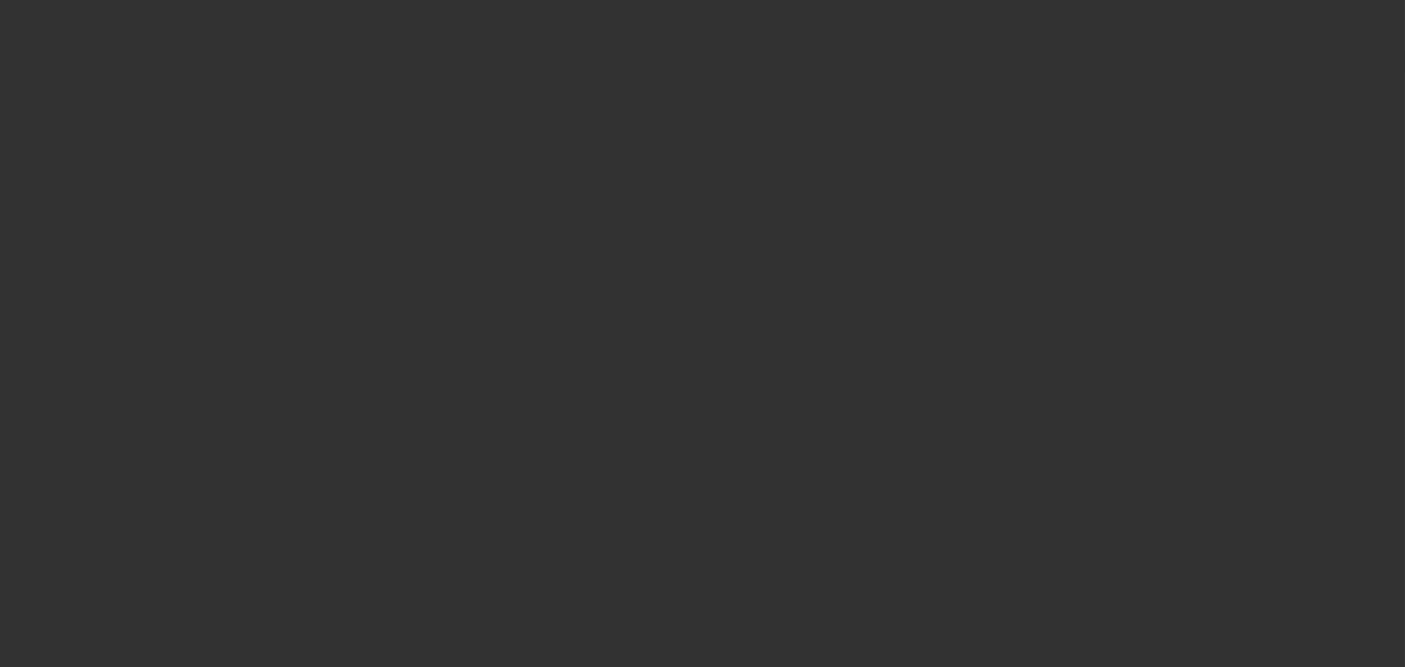
type input "$55,000.00"
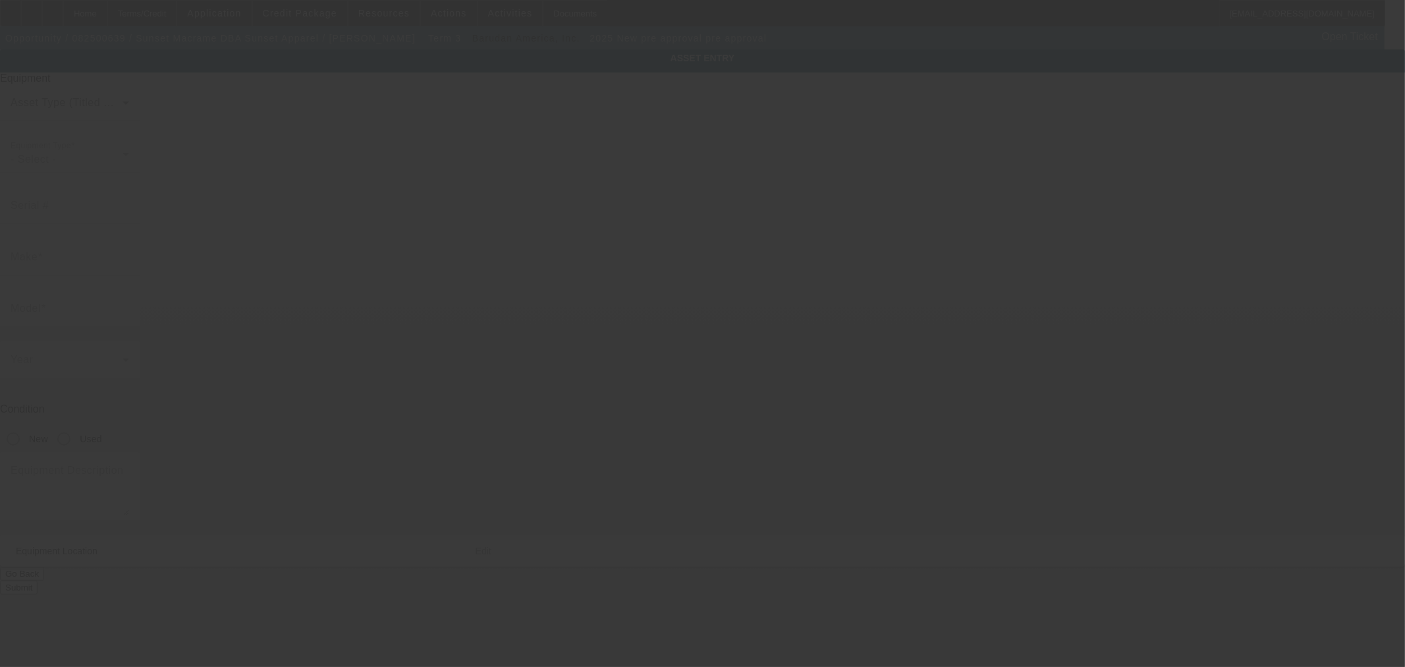
type input "pre approval"
radio input "true"
type textarea "Embroidery Machines"
type input "524 High Street"
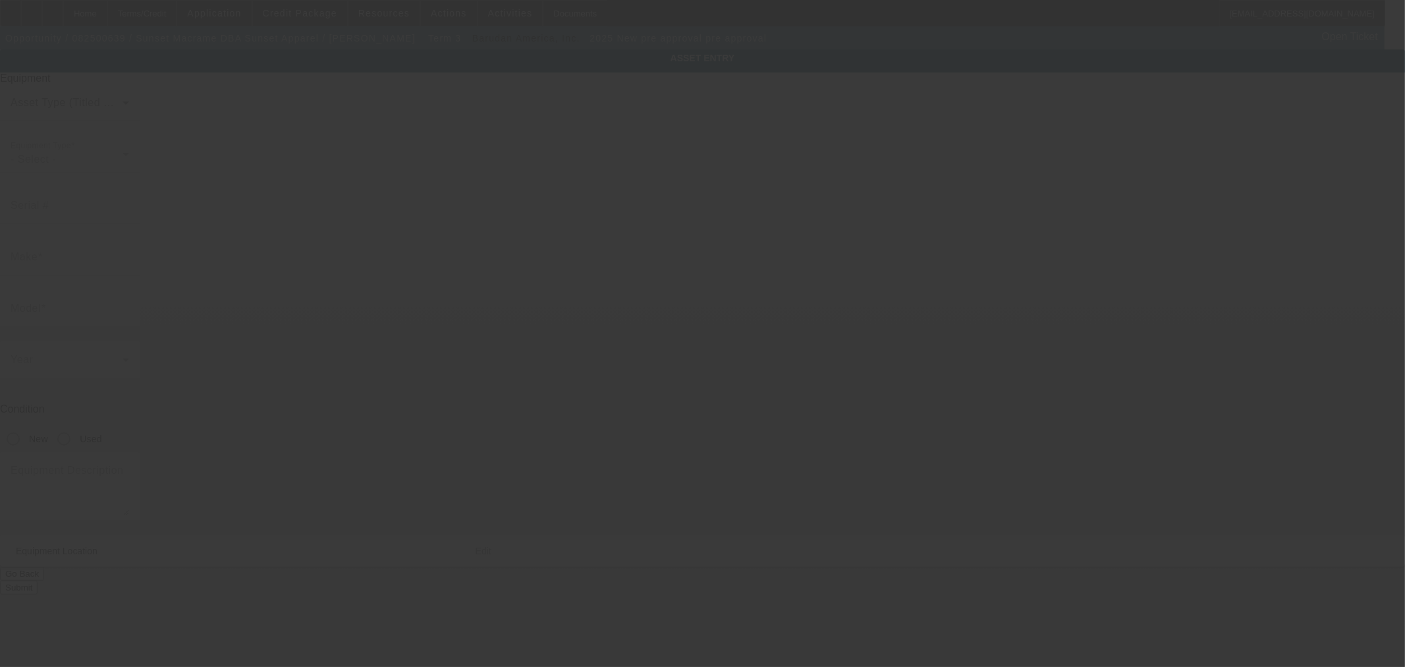
type input "Minford"
type input "45653"
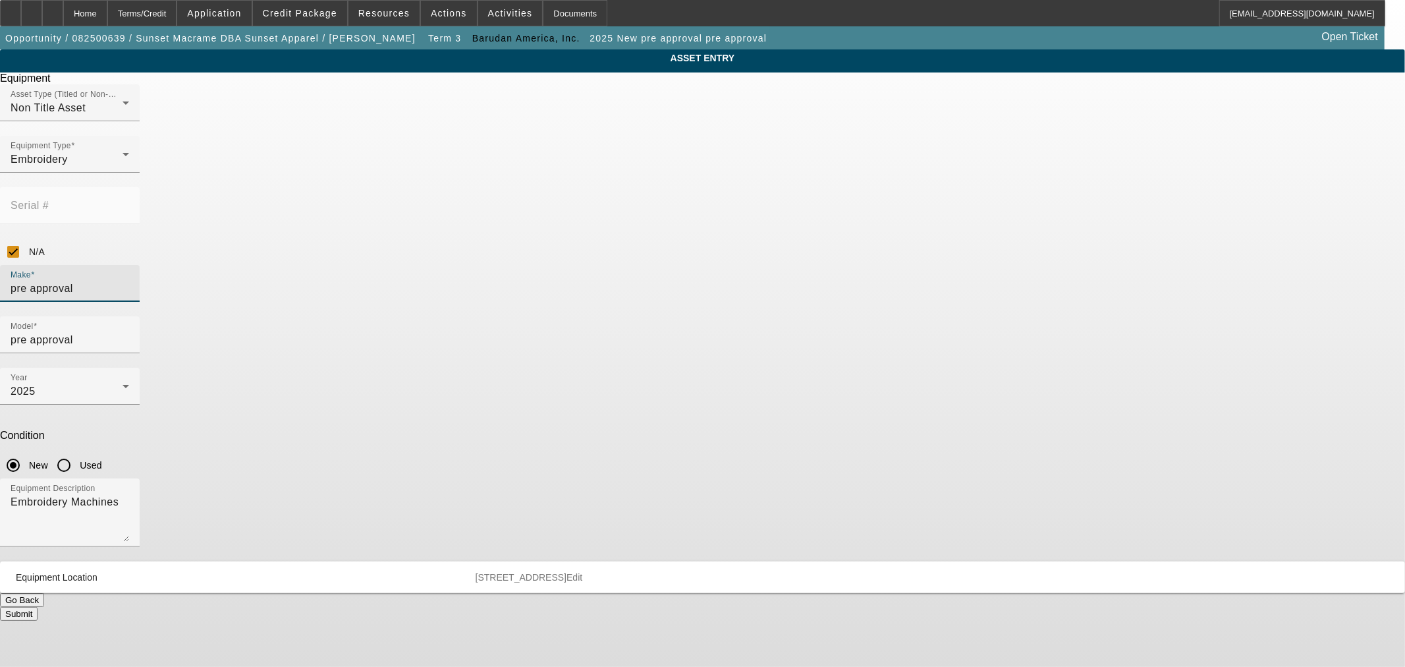
click at [129, 281] on input "pre approval" at bounding box center [70, 289] width 119 height 16
type input "b"
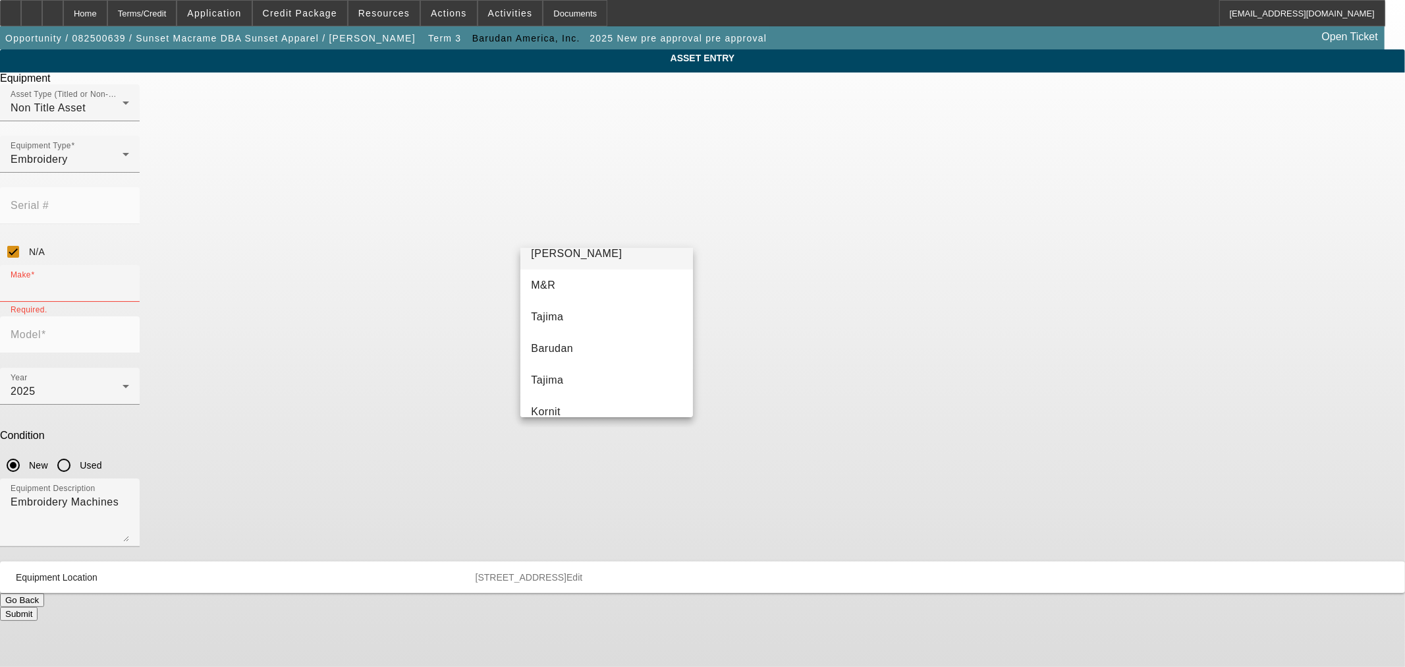
scroll to position [73, 0]
click at [624, 313] on mat-option "Barudan" at bounding box center [606, 323] width 172 height 32
type input "Barudan"
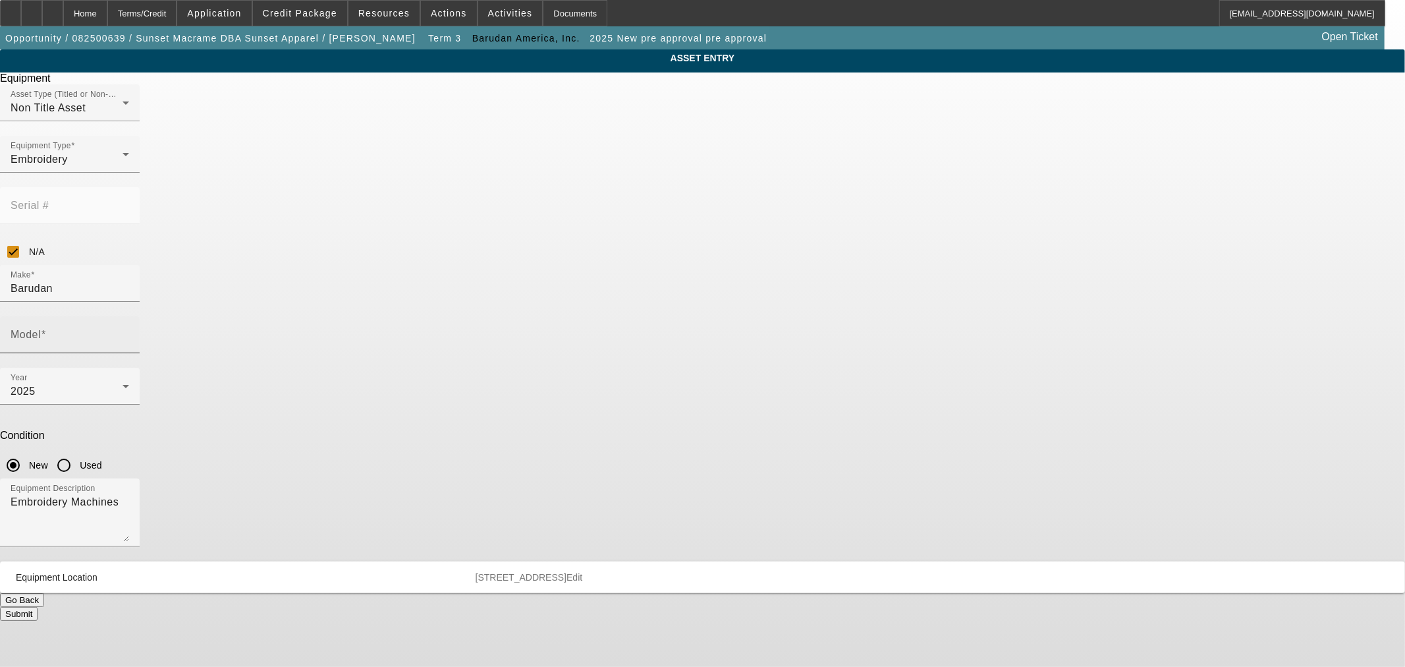
click at [129, 316] on div "Model" at bounding box center [70, 334] width 119 height 37
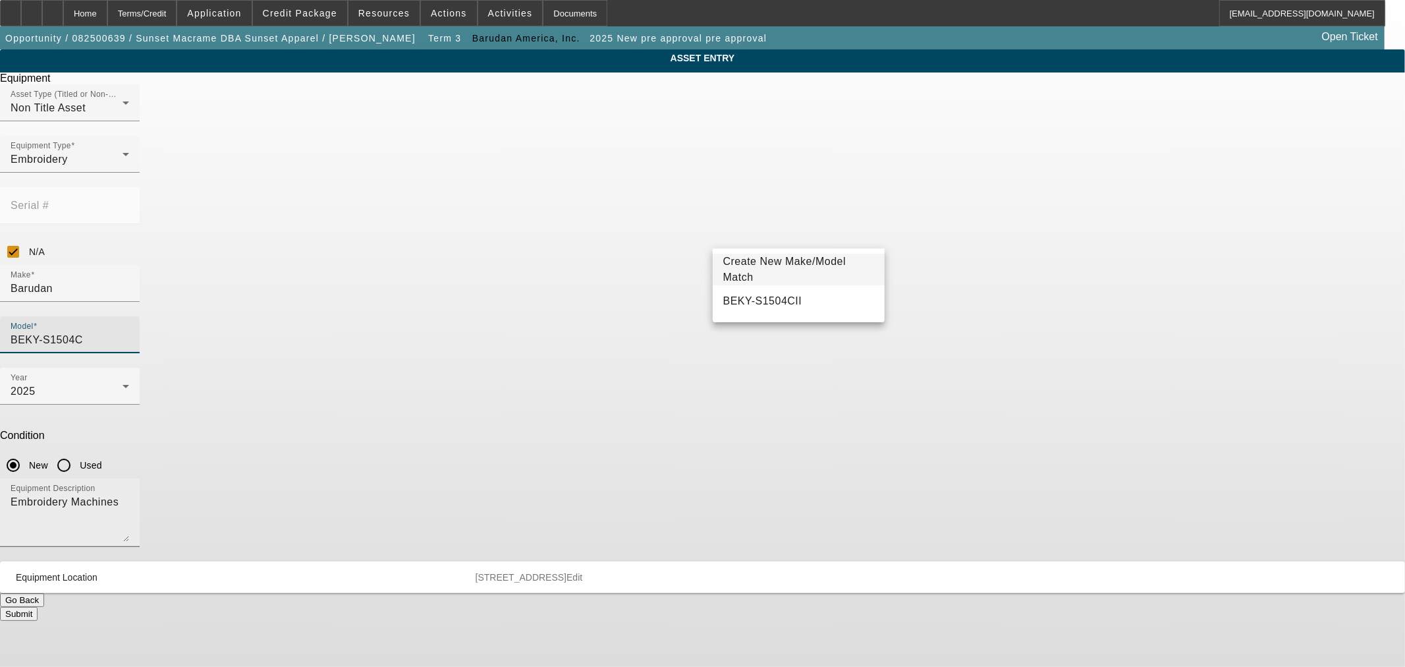
click at [775, 315] on mat-option "BEKY-S1504CII" at bounding box center [799, 301] width 172 height 32
type input "BEKY-S1504CII"
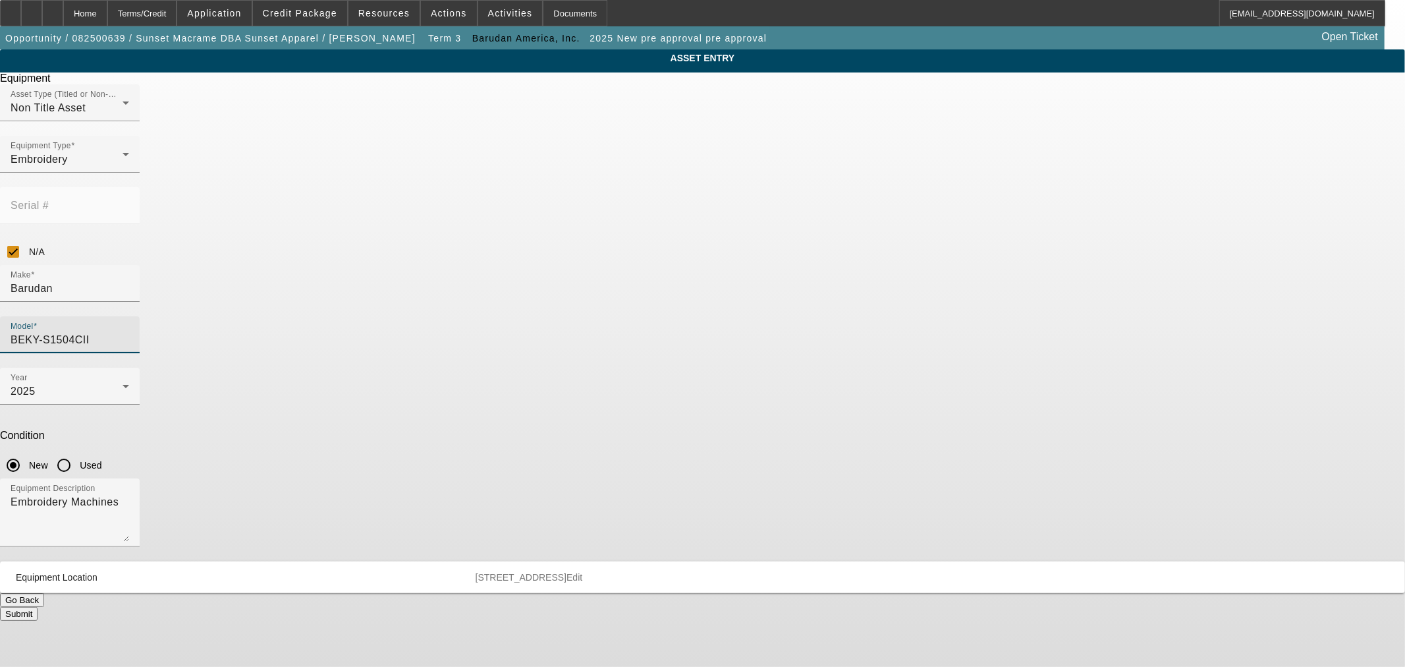
click at [828, 430] on div "Condition New Used" at bounding box center [702, 454] width 1405 height 49
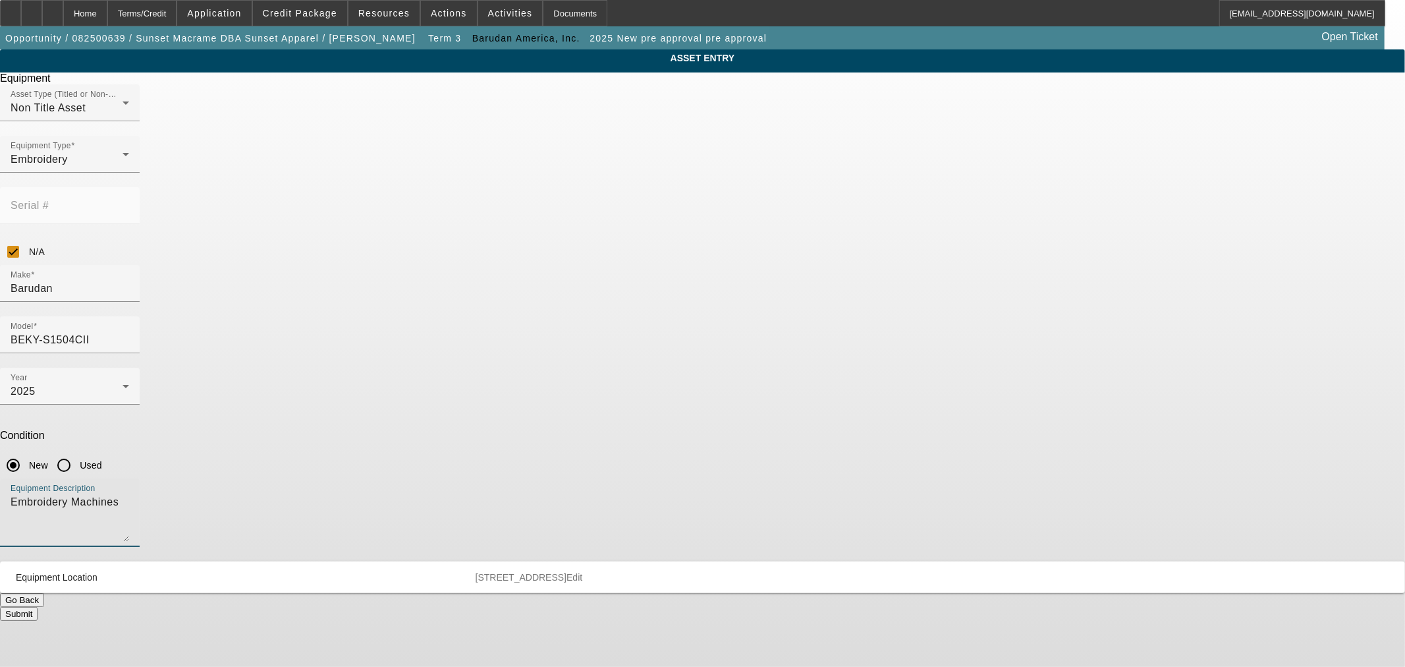
click at [129, 494] on textarea "Embroidery Machines" at bounding box center [70, 517] width 119 height 47
paste textarea "4-Head 15 Needle Embroidery Machine"
click at [129, 494] on textarea "4-Head 15 Needle Embroidery Machine" at bounding box center [70, 517] width 119 height 47
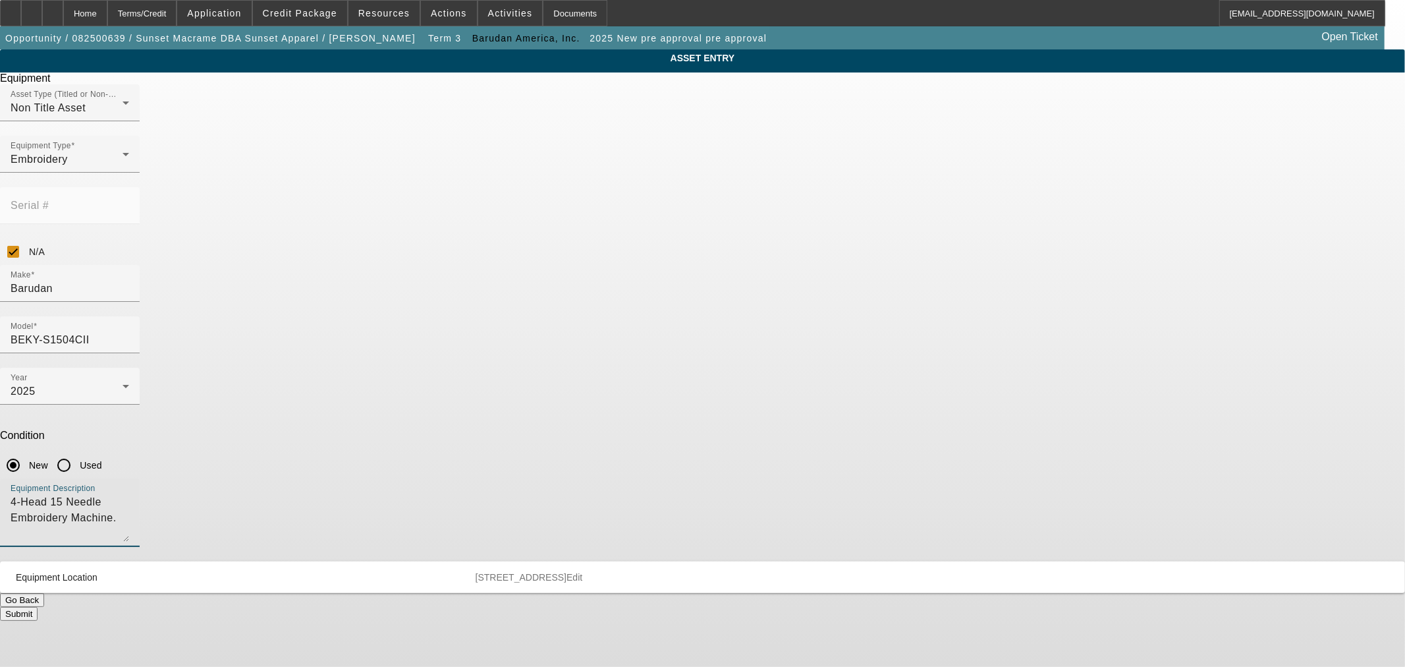
paste textarea "(8) 12cm Hoops (ZFR9112A520A) (8) 15cm Hoops (ZFR9115A520A) (8) 18cm Hoops (ZFR…"
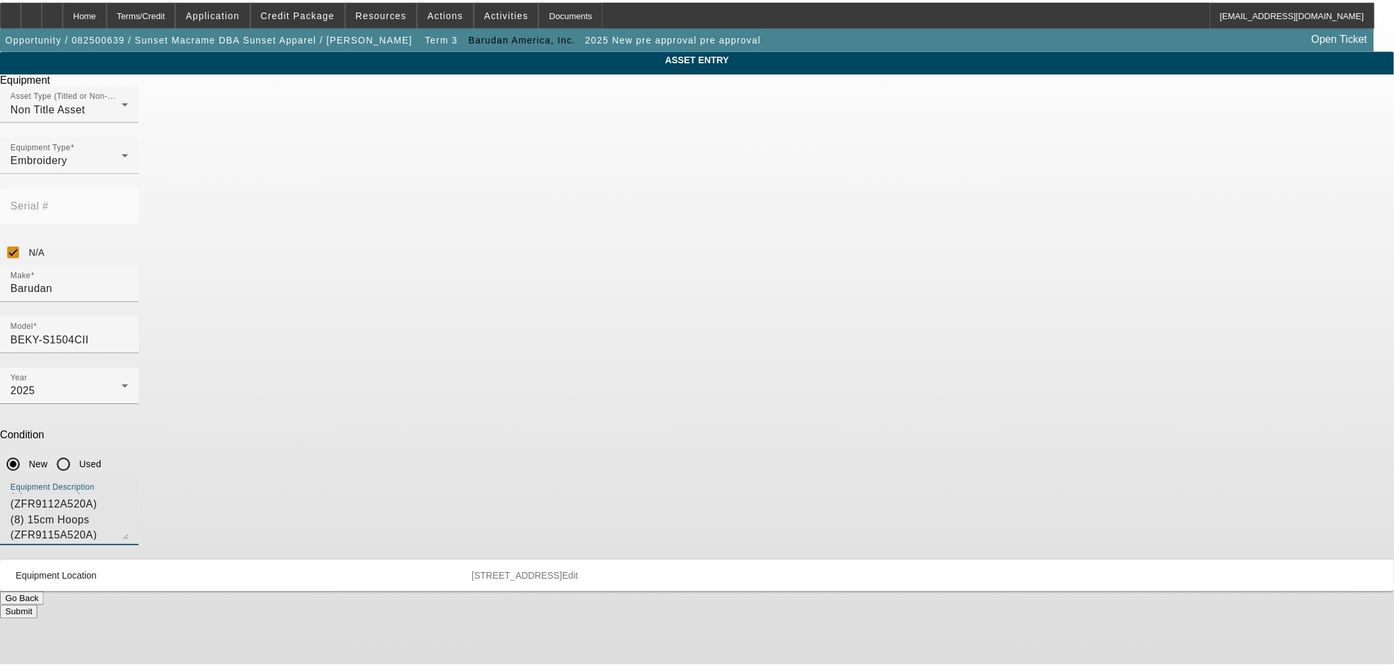
scroll to position [0, 0]
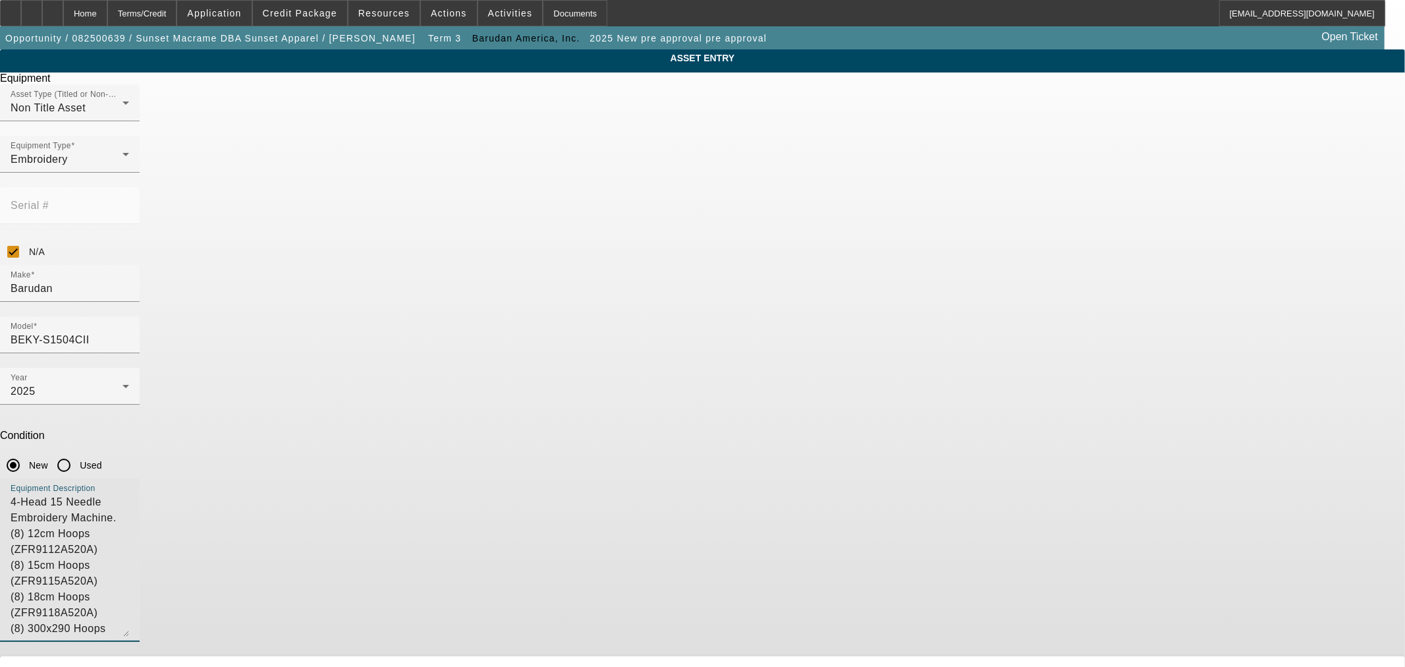
drag, startPoint x: 870, startPoint y: 372, endPoint x: 882, endPoint y: 473, distance: 101.5
click at [140, 478] on div "Equipment Description 4-Head 15 Needle Embroidery Machine.(8) 12cm Hoops (ZFR91…" at bounding box center [70, 559] width 140 height 163
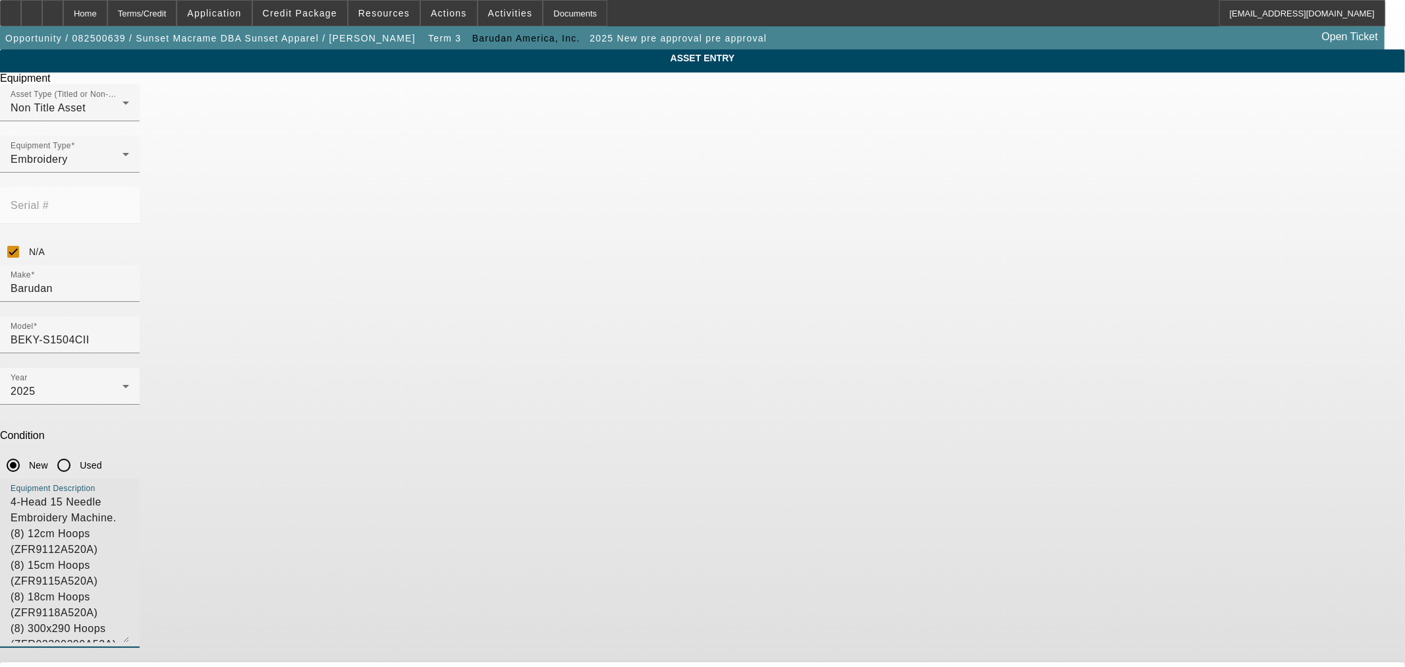
type textarea "4-Head 15 Needle Embroidery Machine.(8) 12cm Hoops (ZFR9112A520A) (8) 15cm Hoop…"
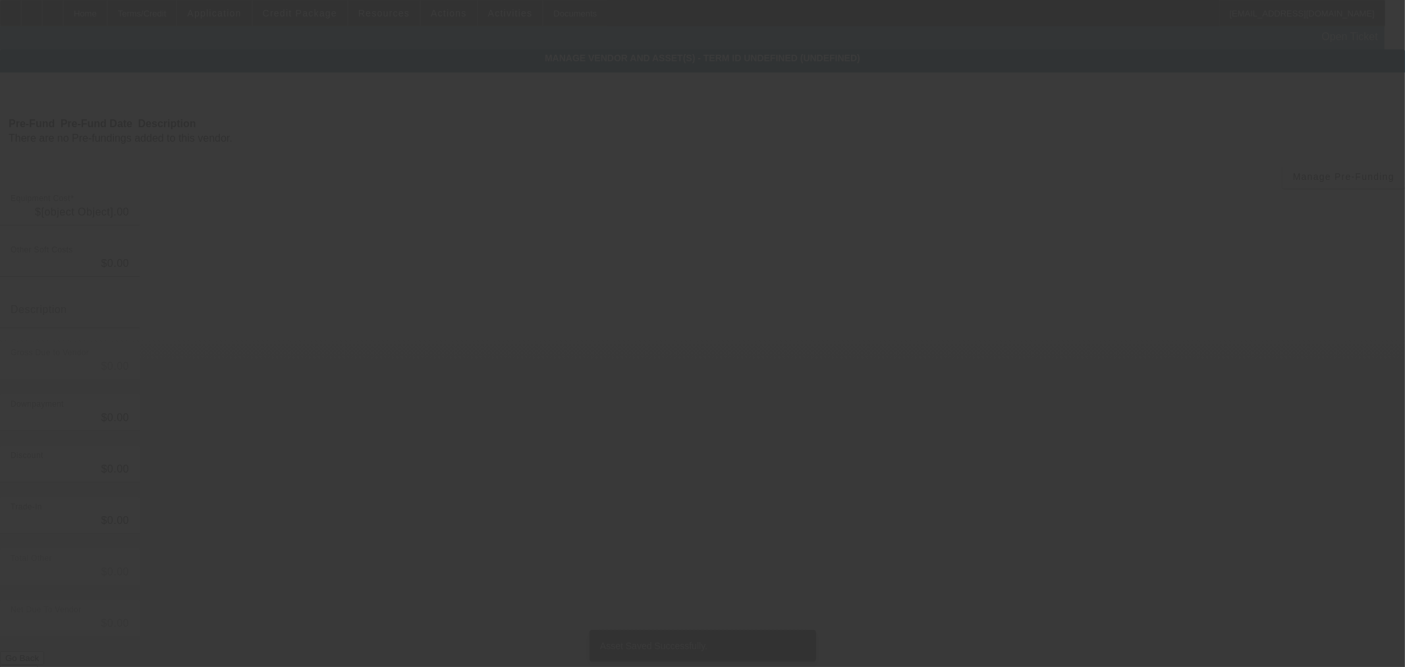
type input "$55,000.00"
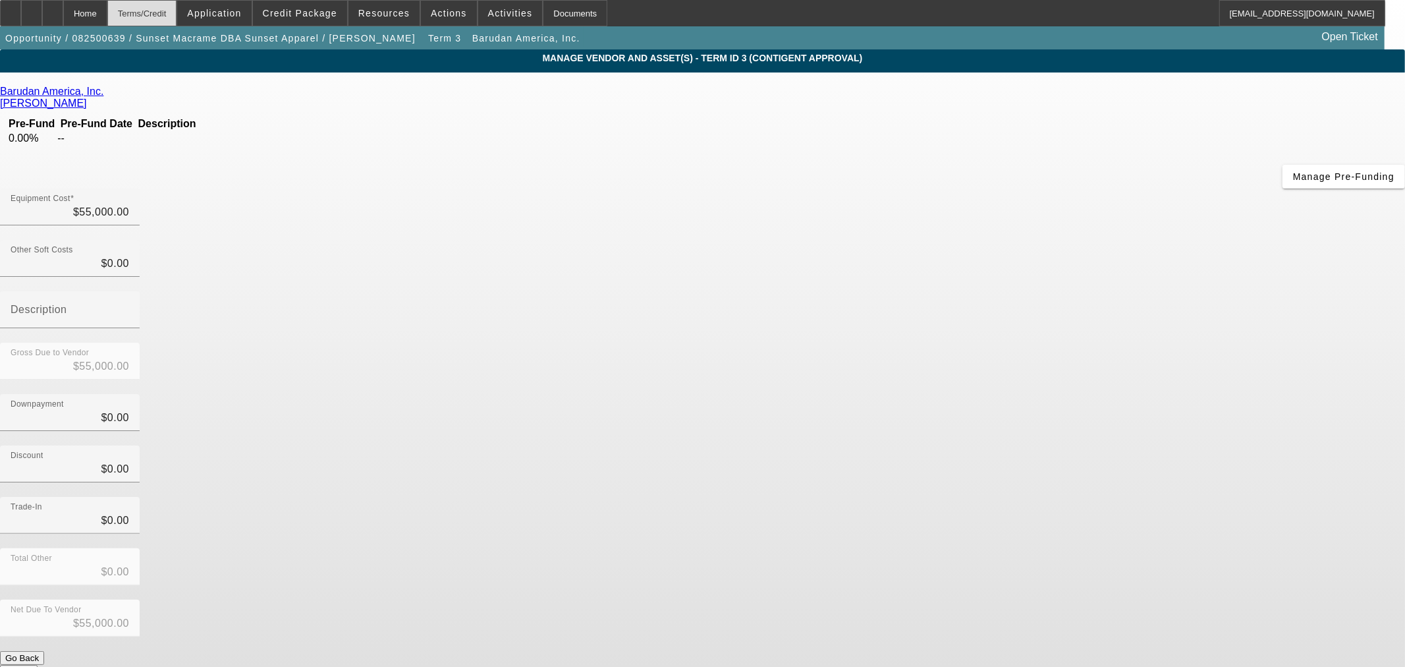
click at [140, 14] on div "Terms/Credit" at bounding box center [142, 13] width 70 height 26
click at [107, 14] on div "Home" at bounding box center [85, 13] width 44 height 26
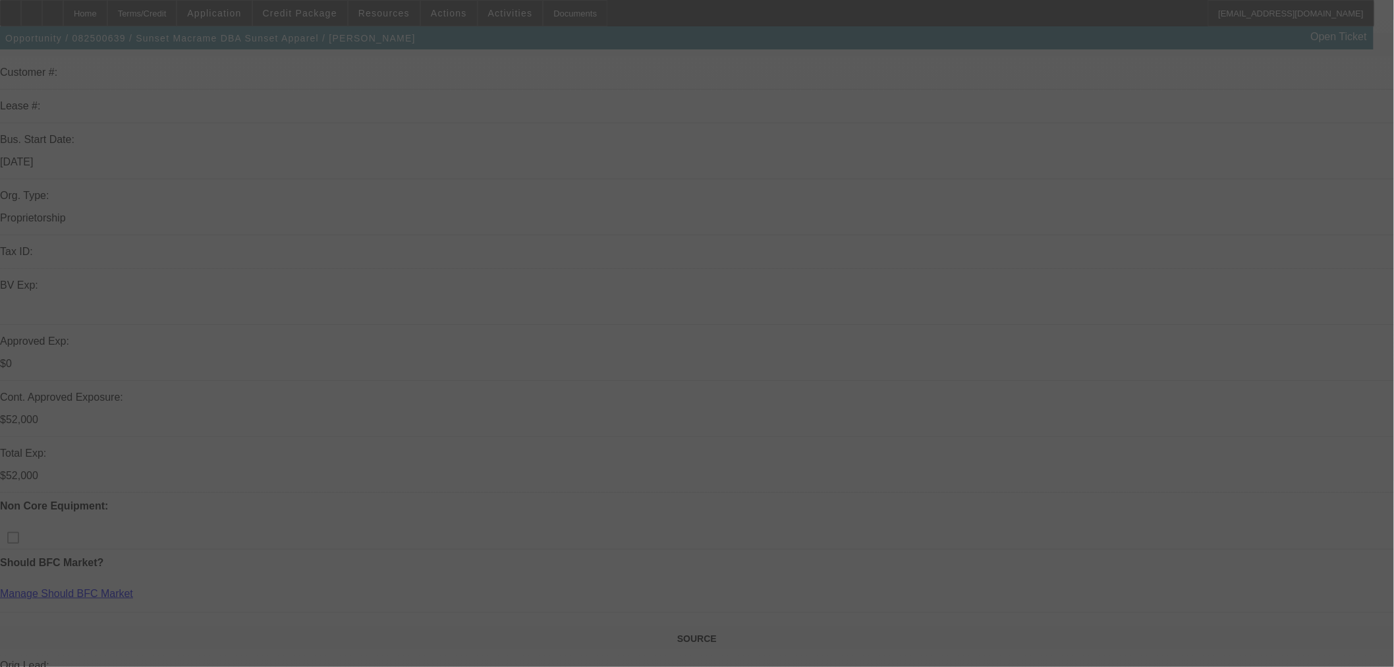
scroll to position [439, 0]
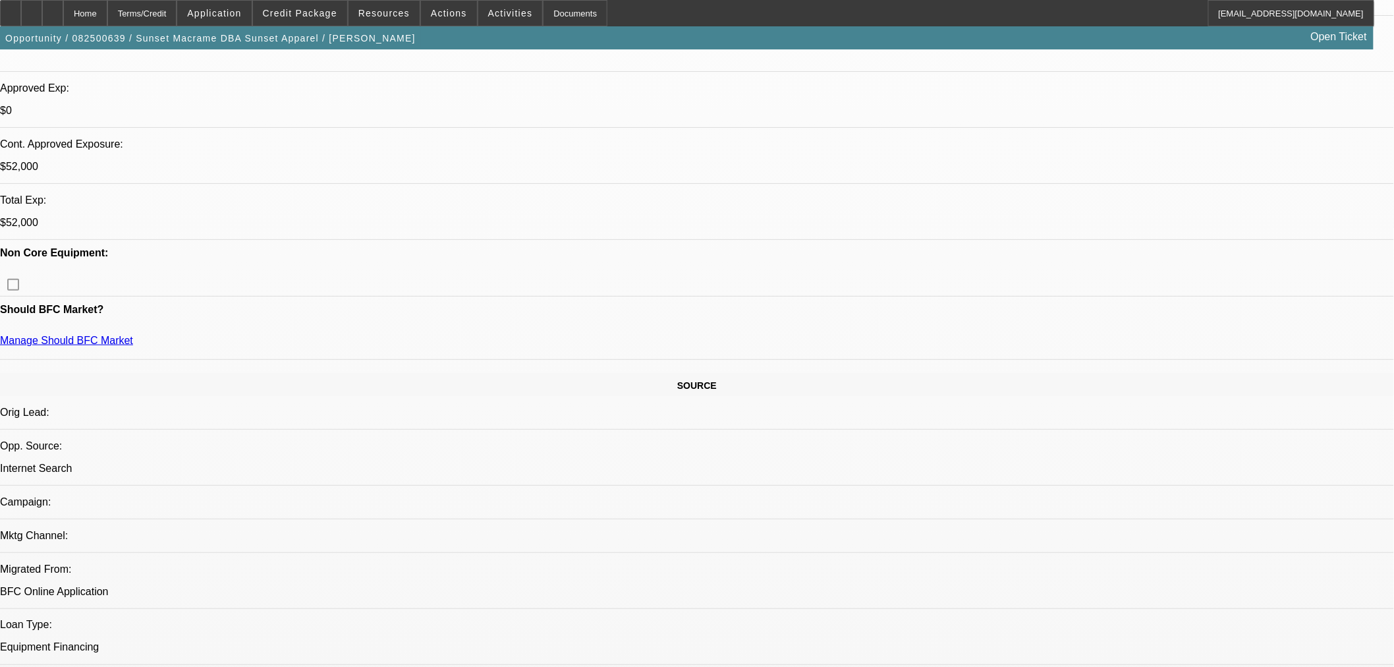
select select "0"
select select "2"
select select "0"
select select "6"
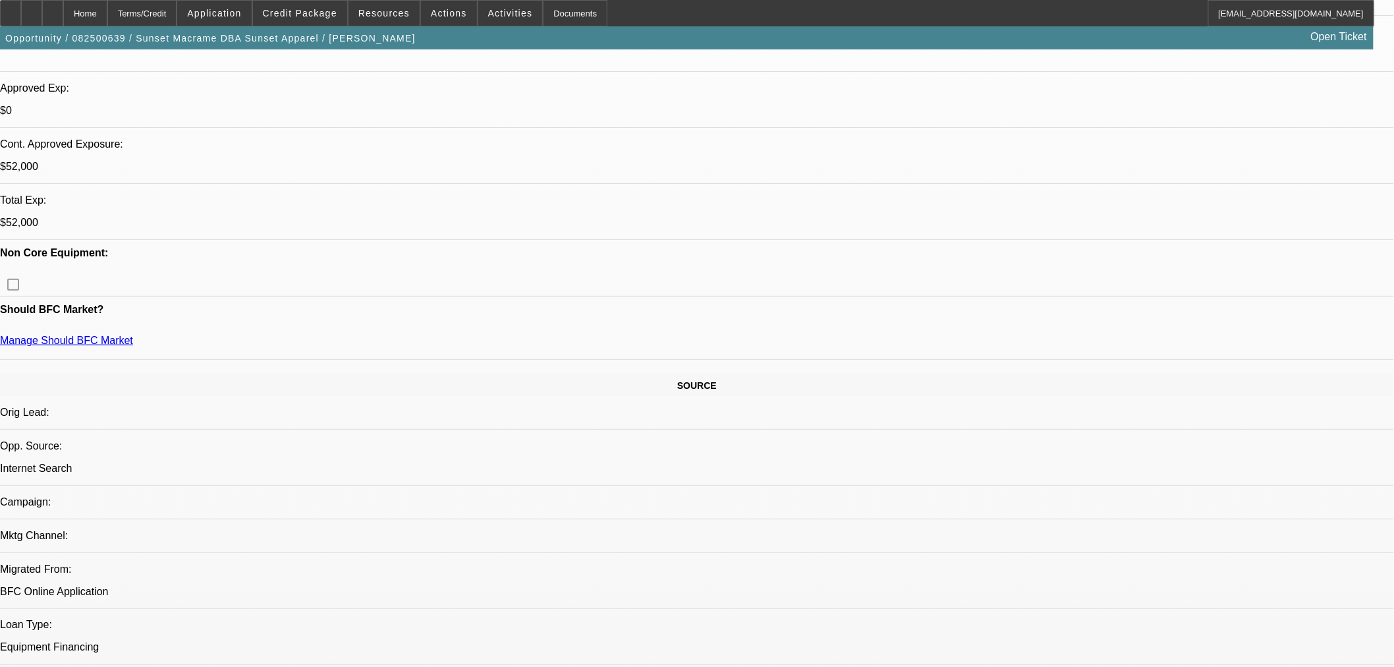
select select "0"
select select "2"
select select "0"
select select "6"
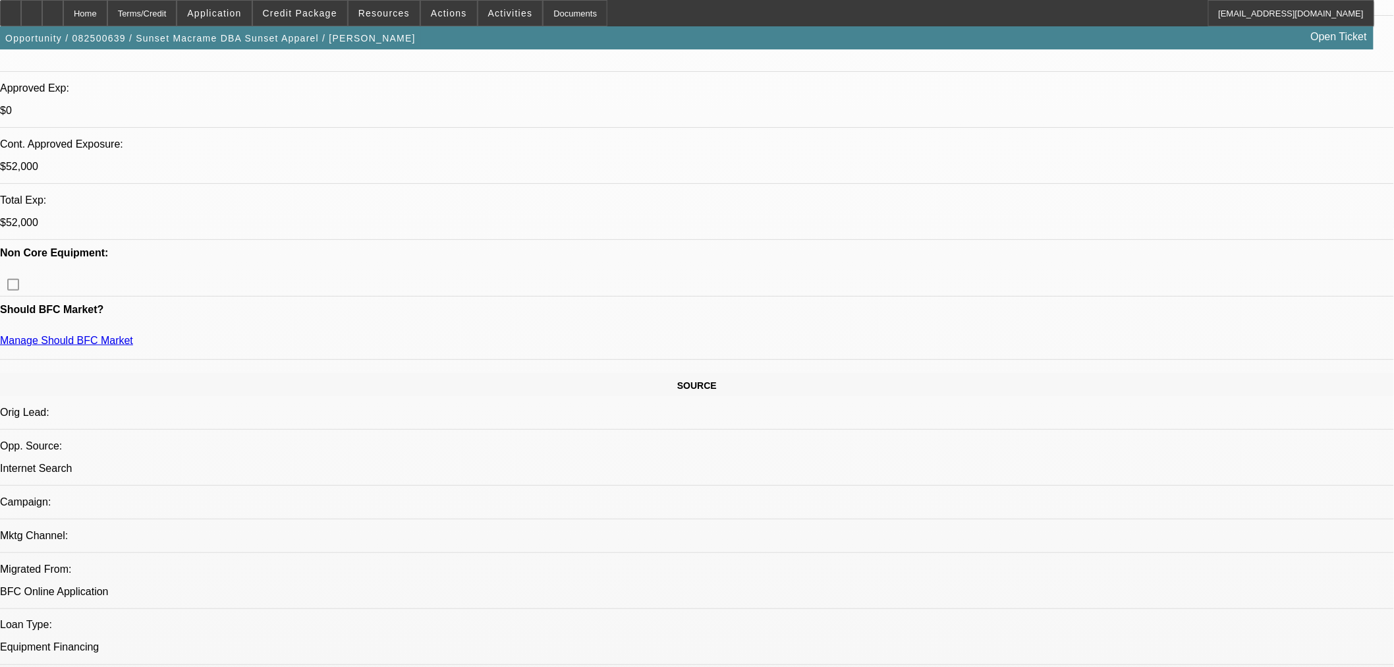
select select "0"
select select "2"
select select "0"
select select "6"
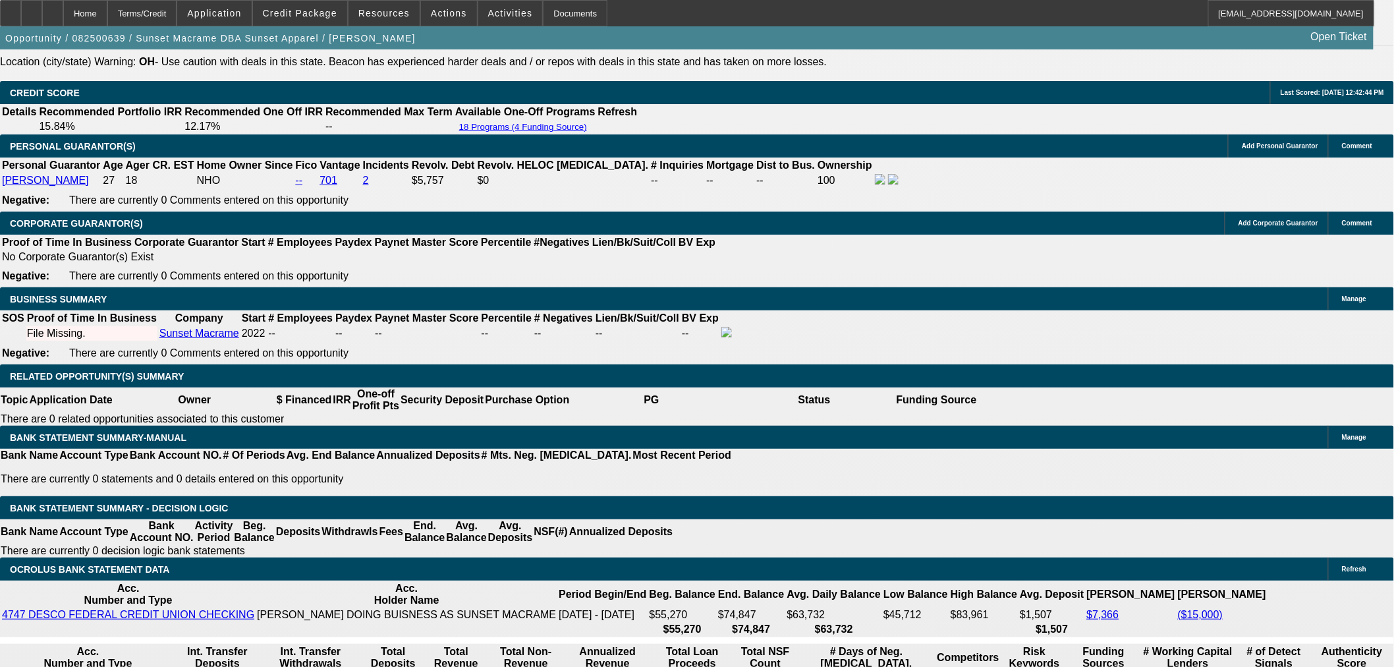
scroll to position [146, 0]
drag, startPoint x: 1098, startPoint y: 553, endPoint x: 1115, endPoint y: 553, distance: 17.8
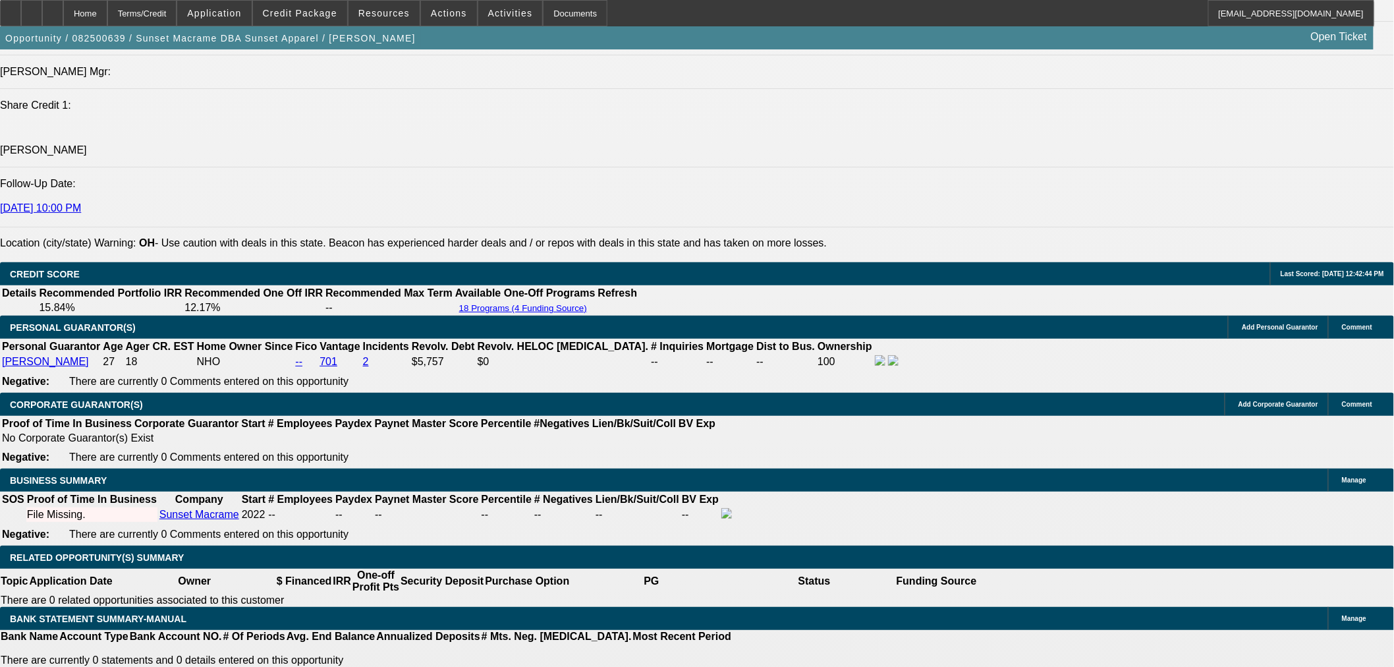
scroll to position [1683, 0]
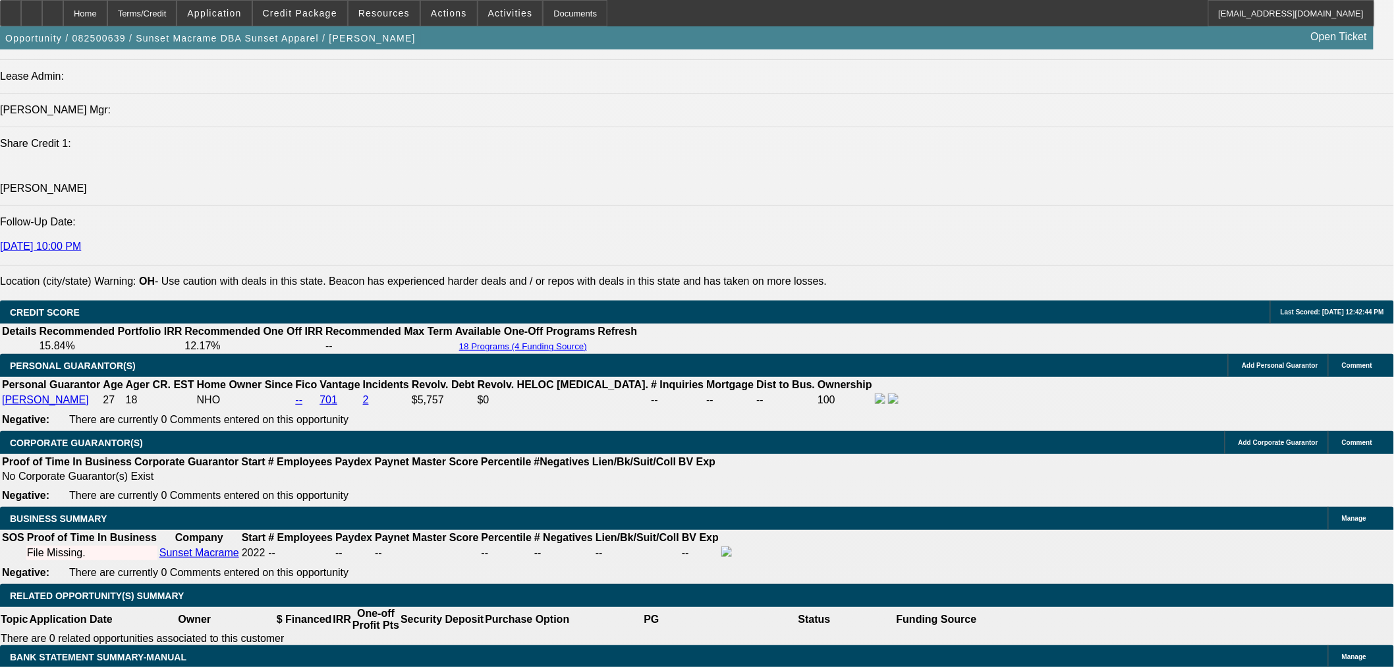
type input "$0.00"
type input "UNKNOWN"
type input "$1,322.11"
type input "$2,644.22"
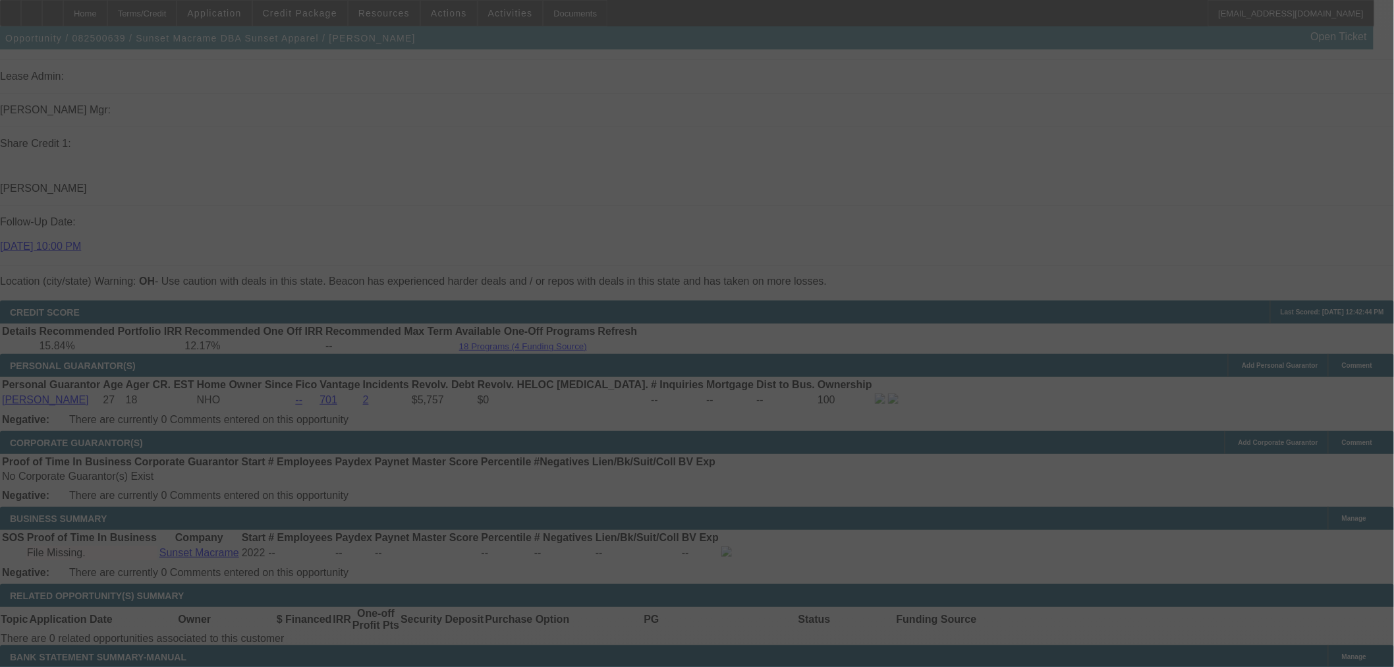
select select "0"
select select "2"
select select "0"
select select "6"
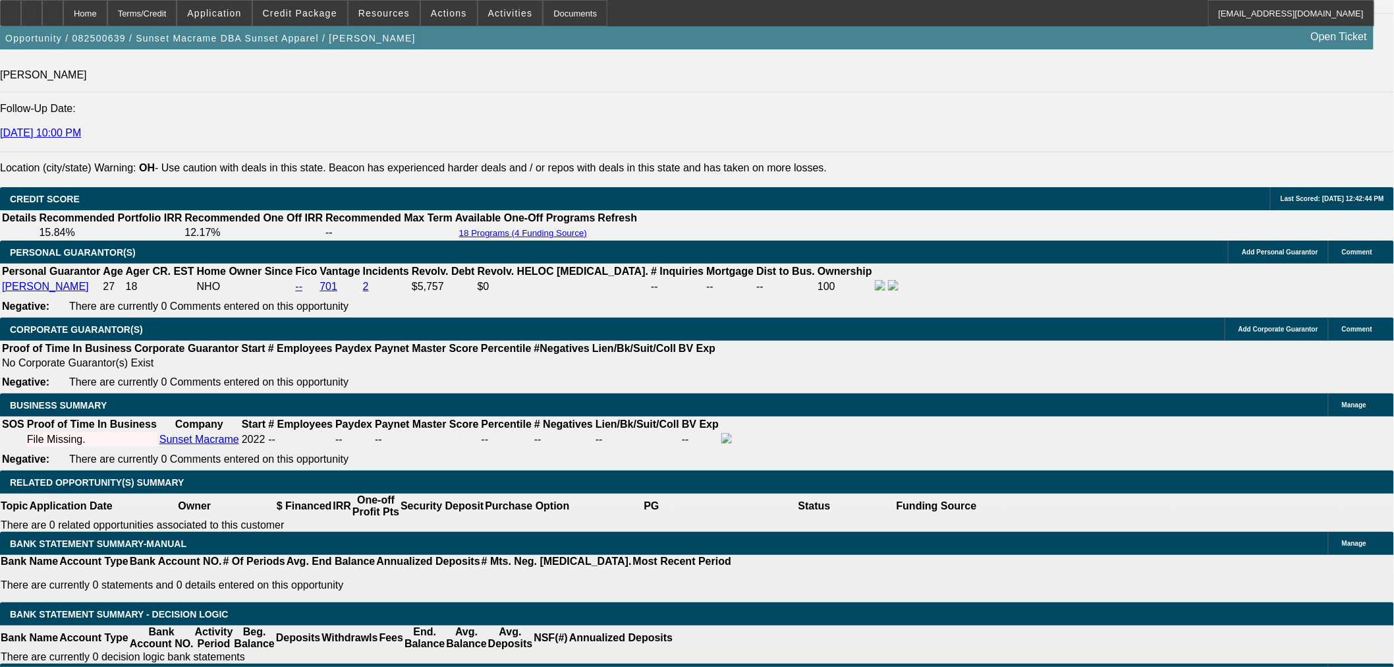
scroll to position [1830, 0]
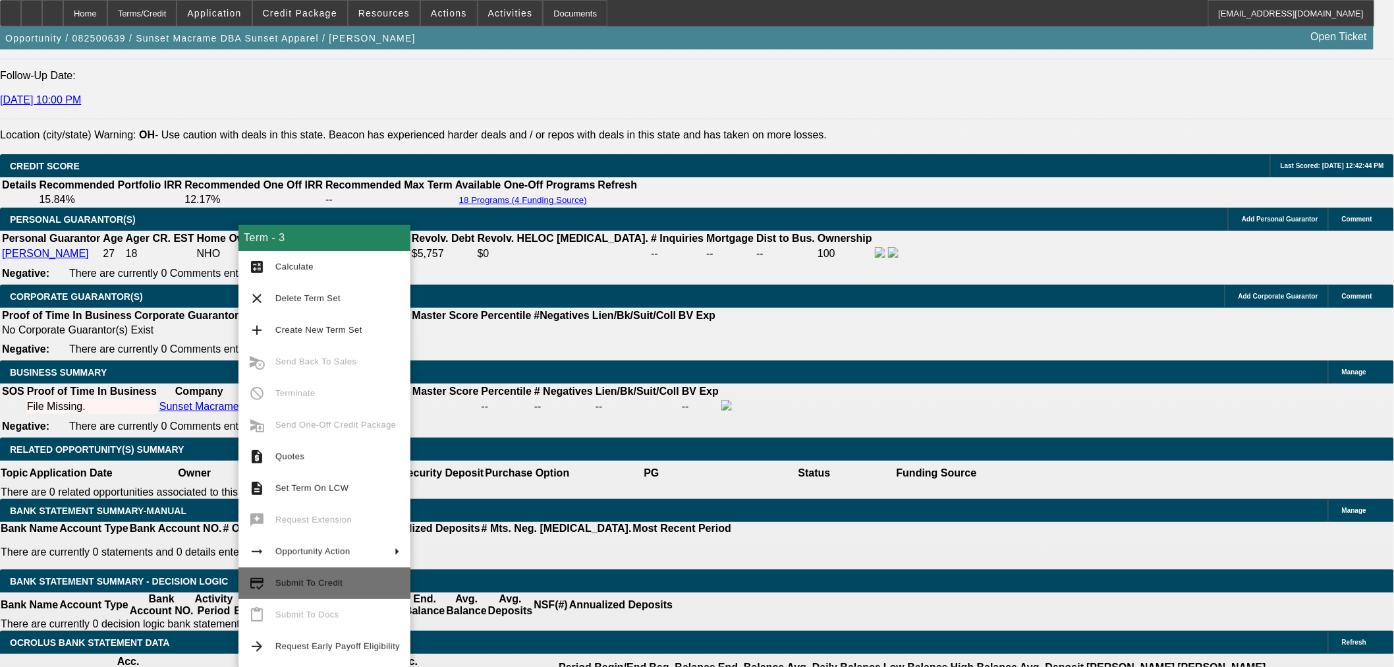
click at [350, 587] on span "Submit To Credit" at bounding box center [337, 583] width 125 height 16
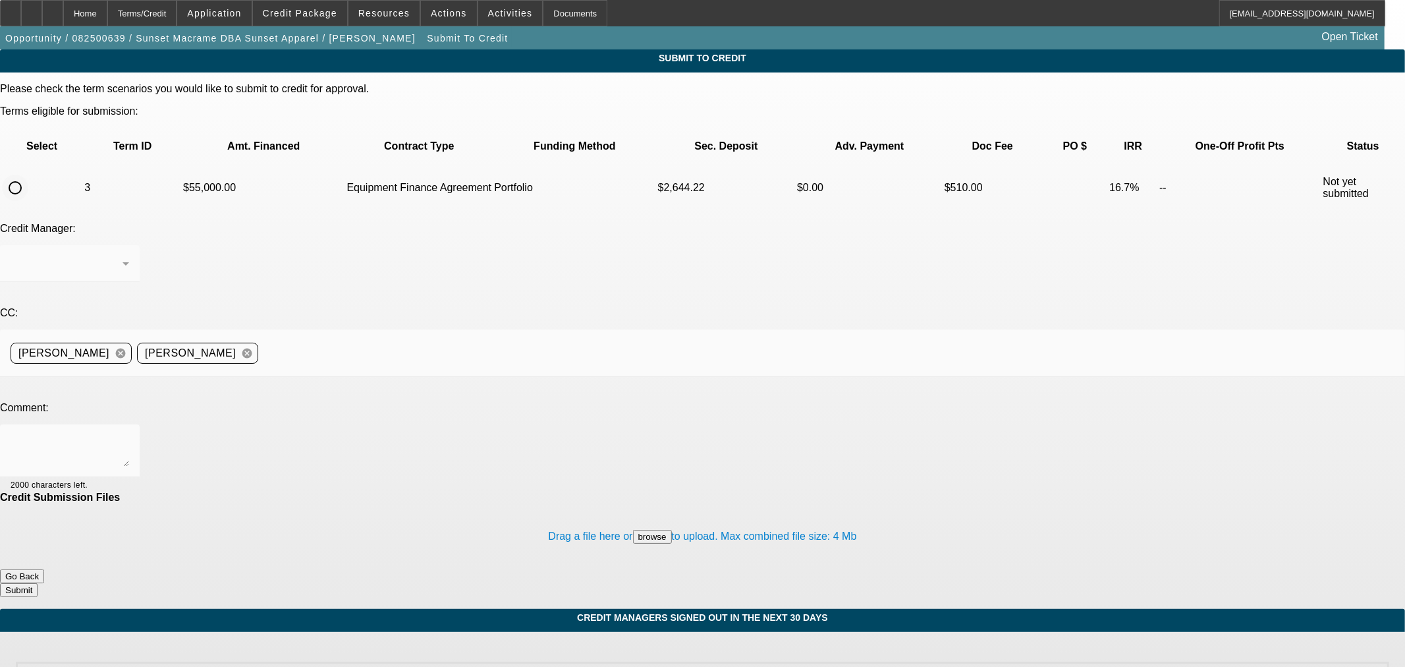
click at [28, 175] on input "radio" at bounding box center [15, 188] width 26 height 26
radio input "true"
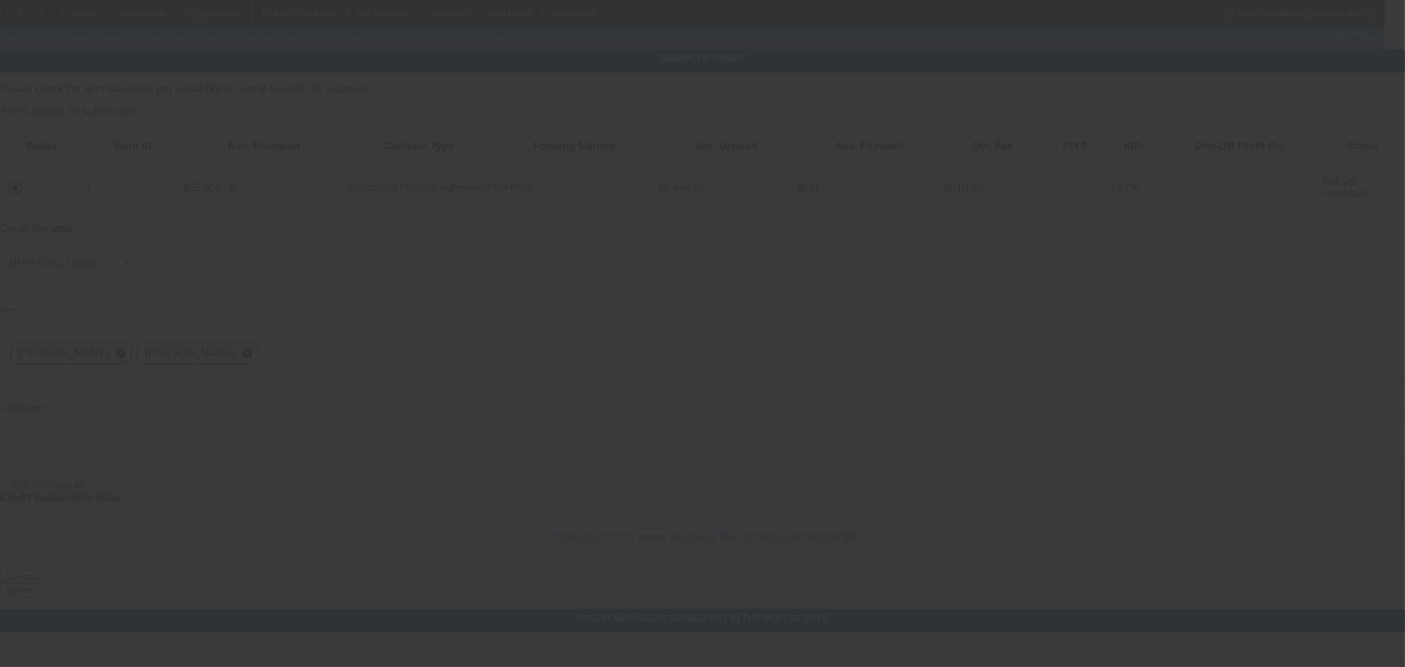
click at [129, 435] on textarea at bounding box center [70, 451] width 119 height 32
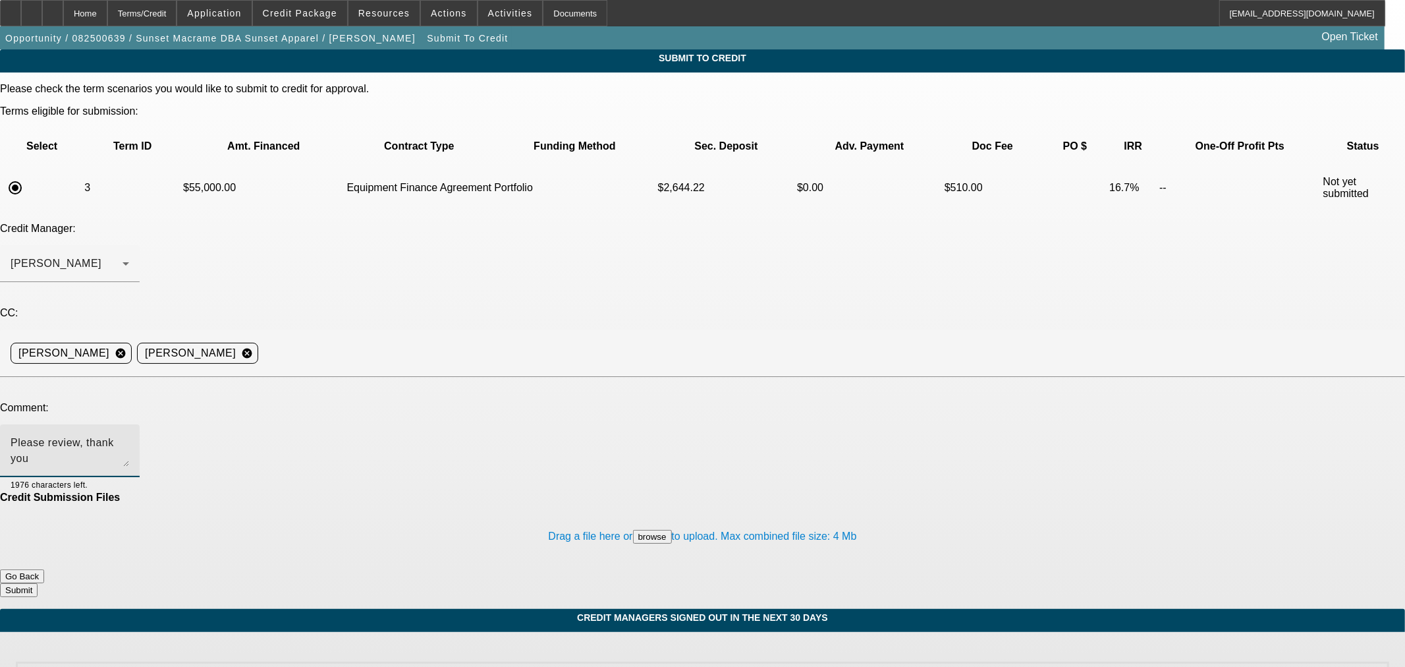
type textarea "Please review, thank you"
click at [38, 583] on button "Submit" at bounding box center [19, 590] width 38 height 14
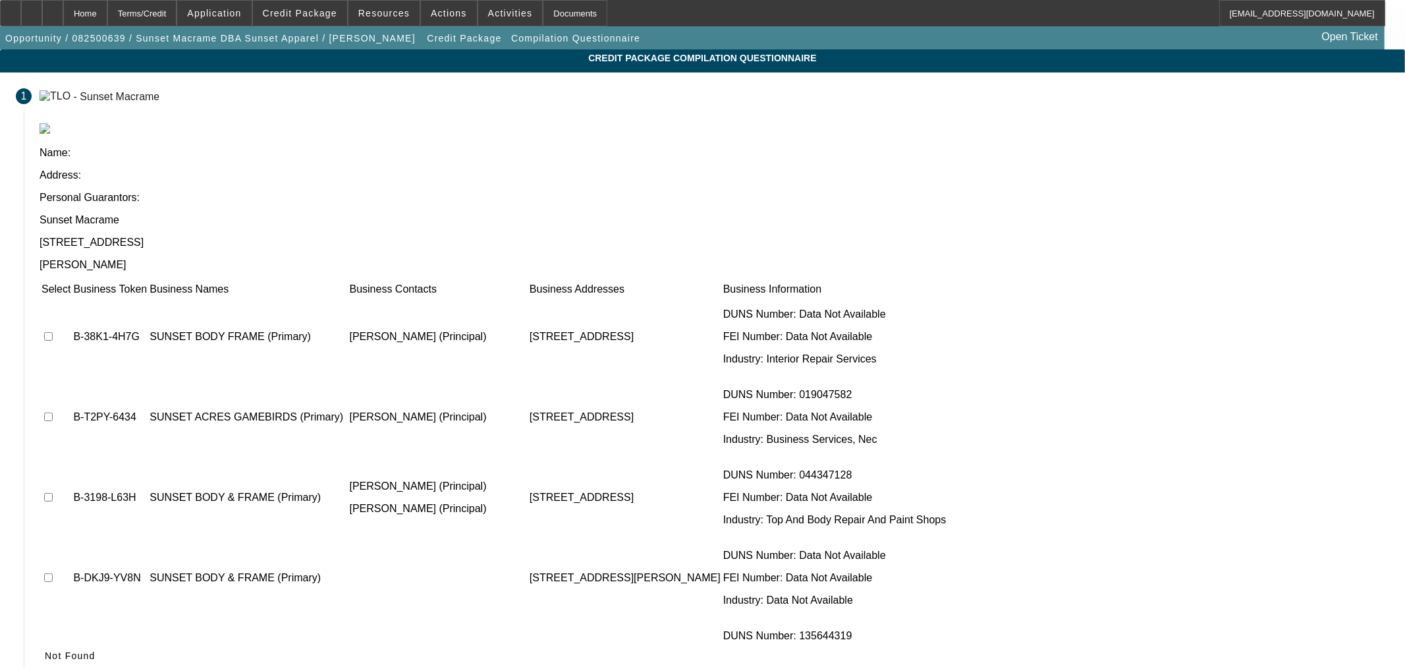
drag, startPoint x: 1036, startPoint y: 552, endPoint x: 1042, endPoint y: 538, distance: 15.7
click at [96, 650] on span "Not Found" at bounding box center [70, 655] width 51 height 11
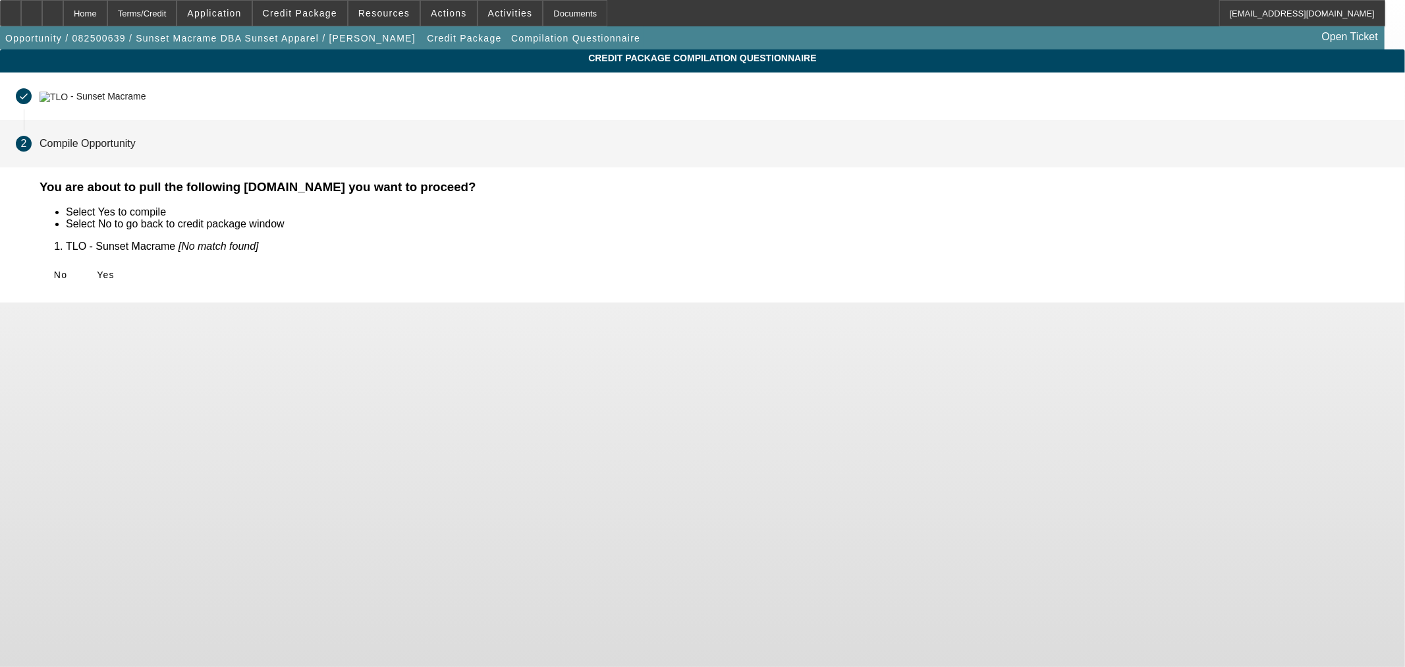
drag, startPoint x: 411, startPoint y: 283, endPoint x: 452, endPoint y: 271, distance: 42.5
click at [126, 282] on span at bounding box center [105, 275] width 42 height 32
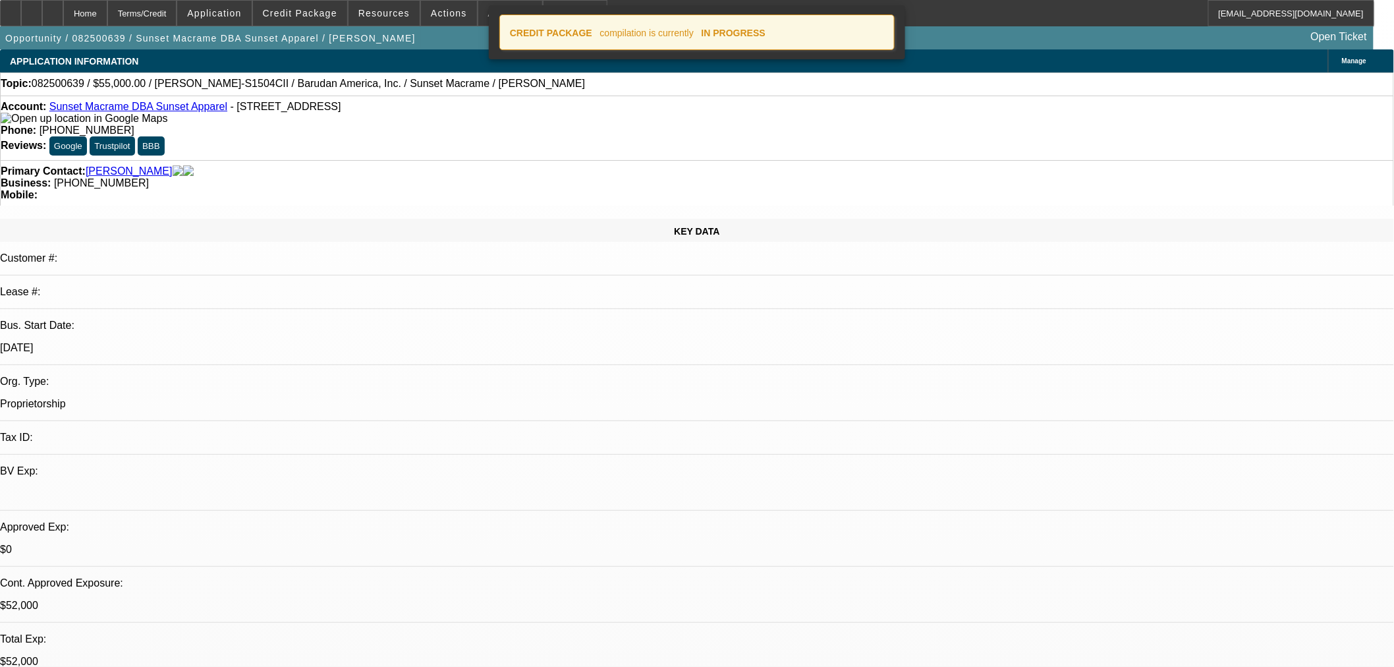
select select "0"
select select "2"
select select "0"
select select "6"
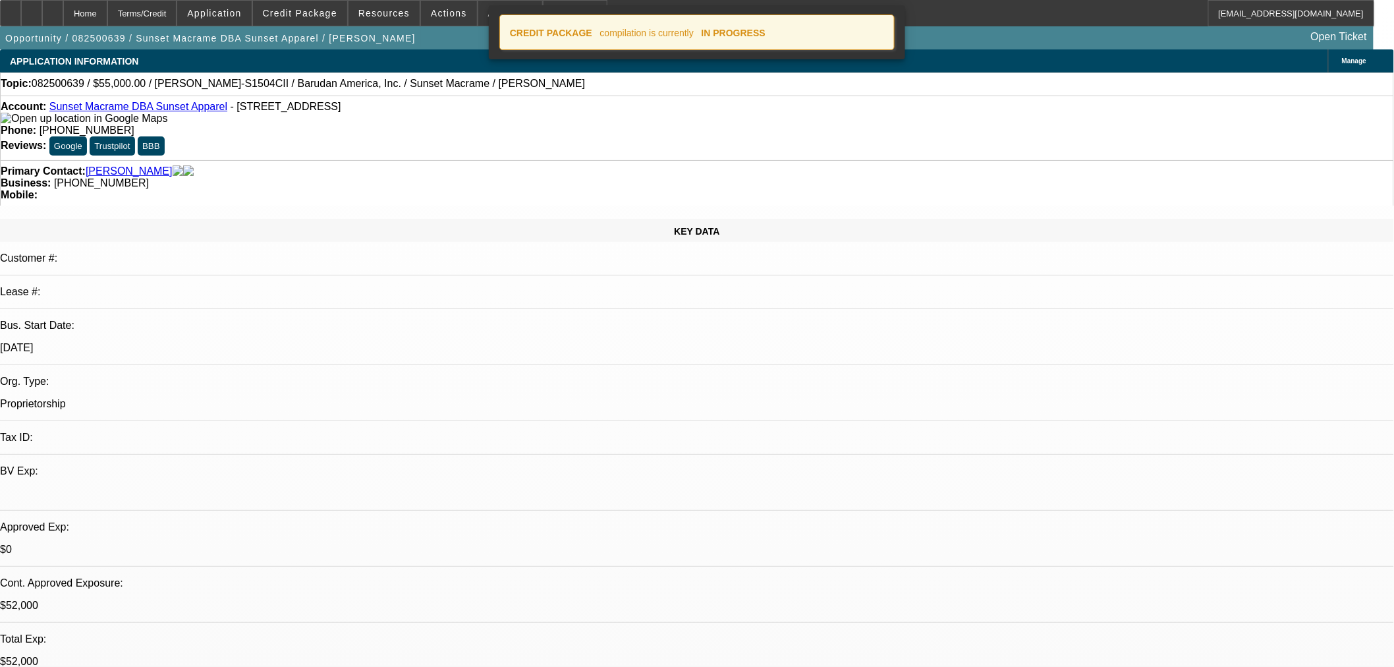
select select "0"
select select "2"
select select "0"
select select "6"
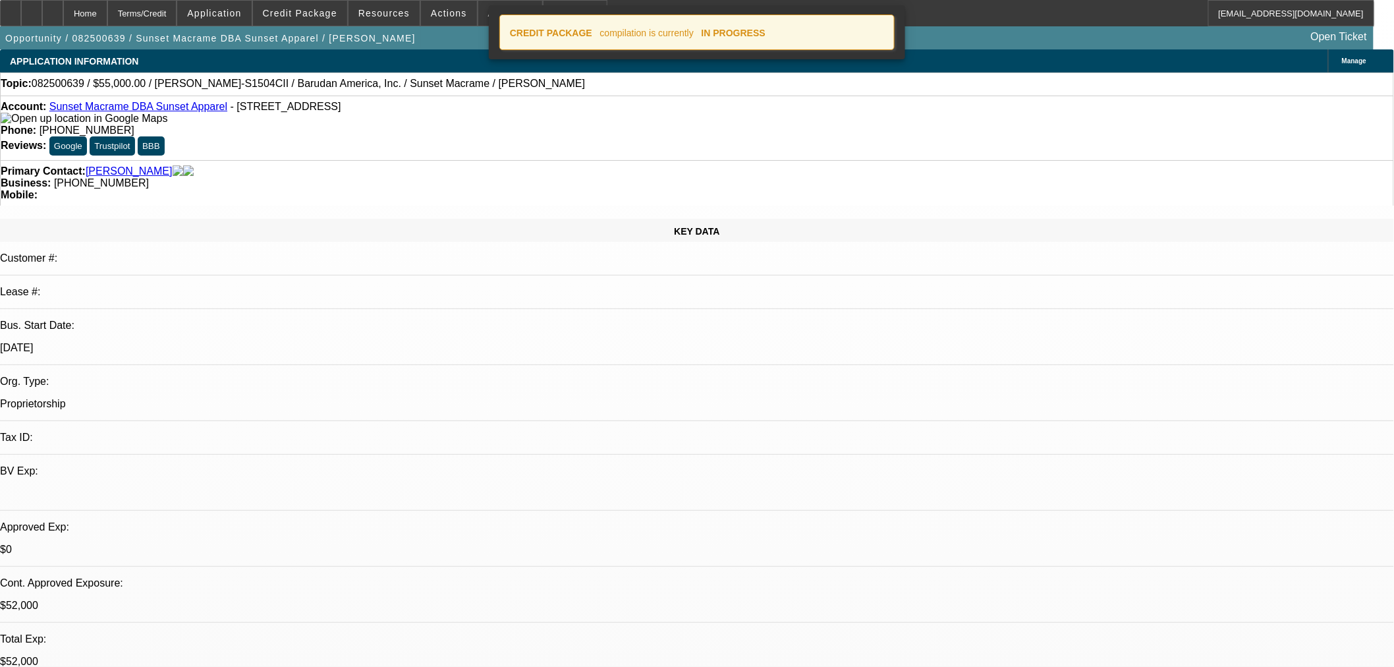
select select "0"
select select "2"
select select "0"
select select "6"
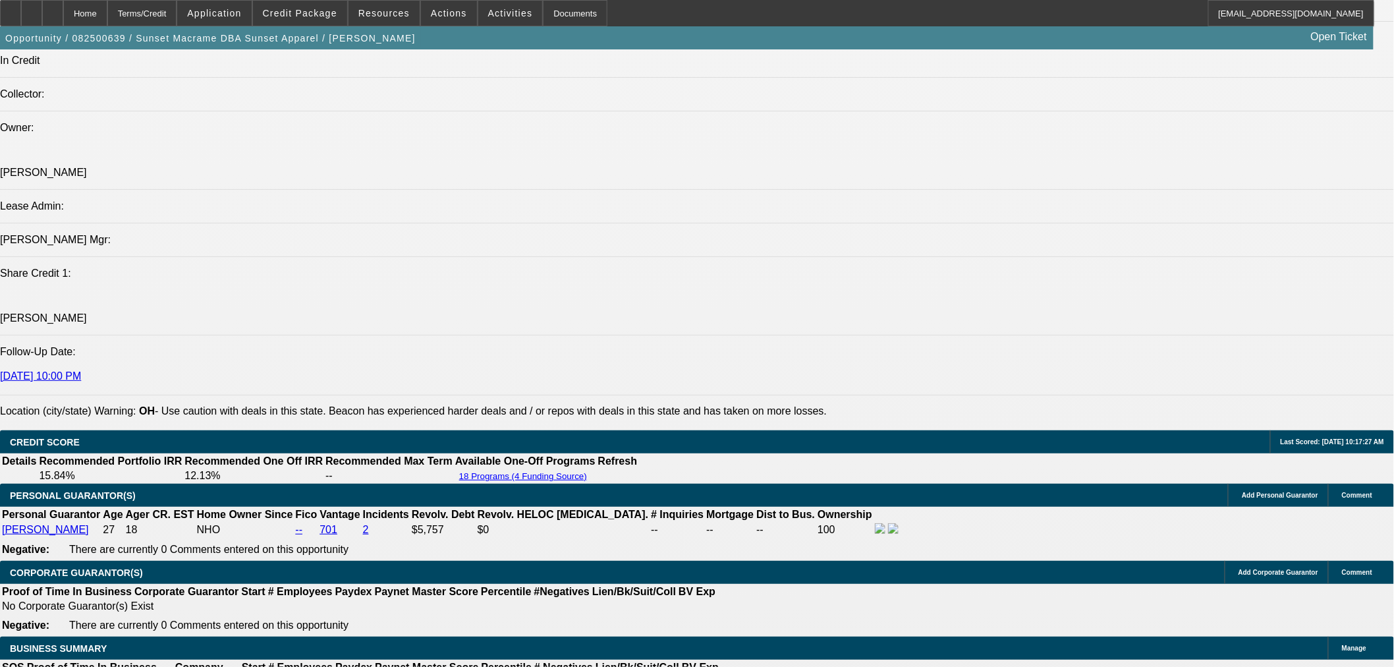
scroll to position [1683, 0]
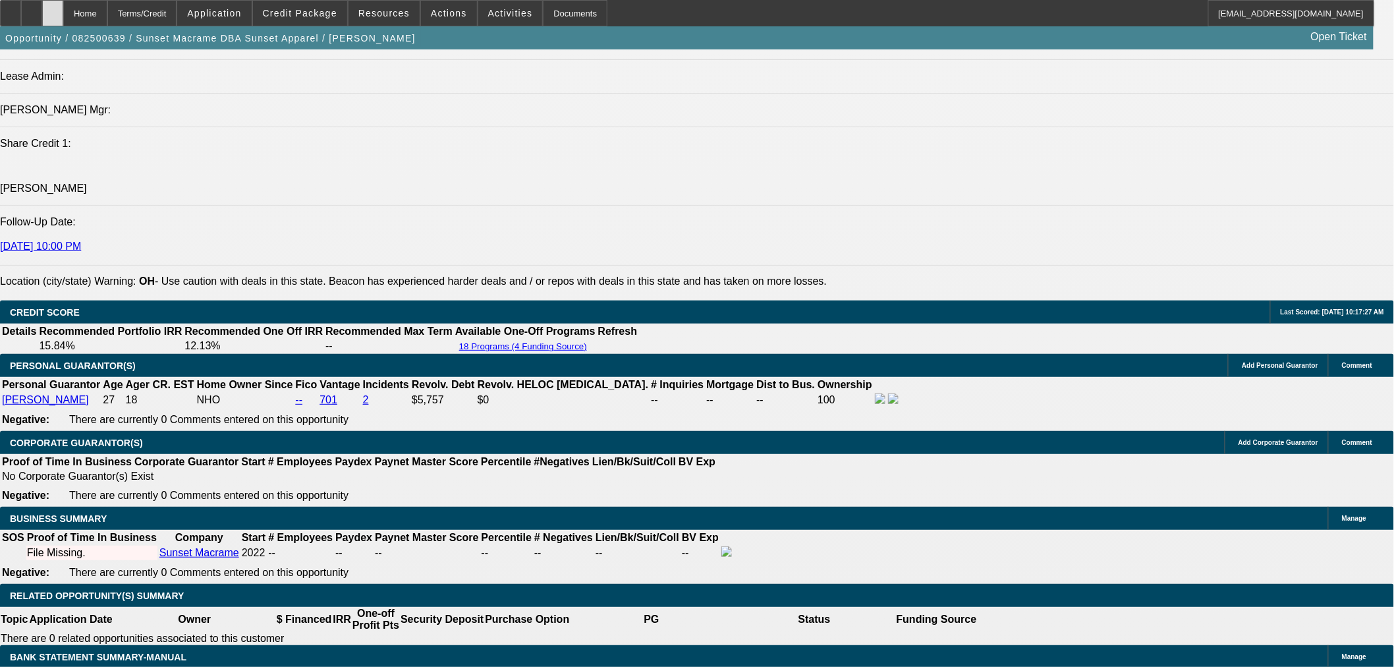
click at [53, 9] on icon at bounding box center [53, 9] width 0 height 0
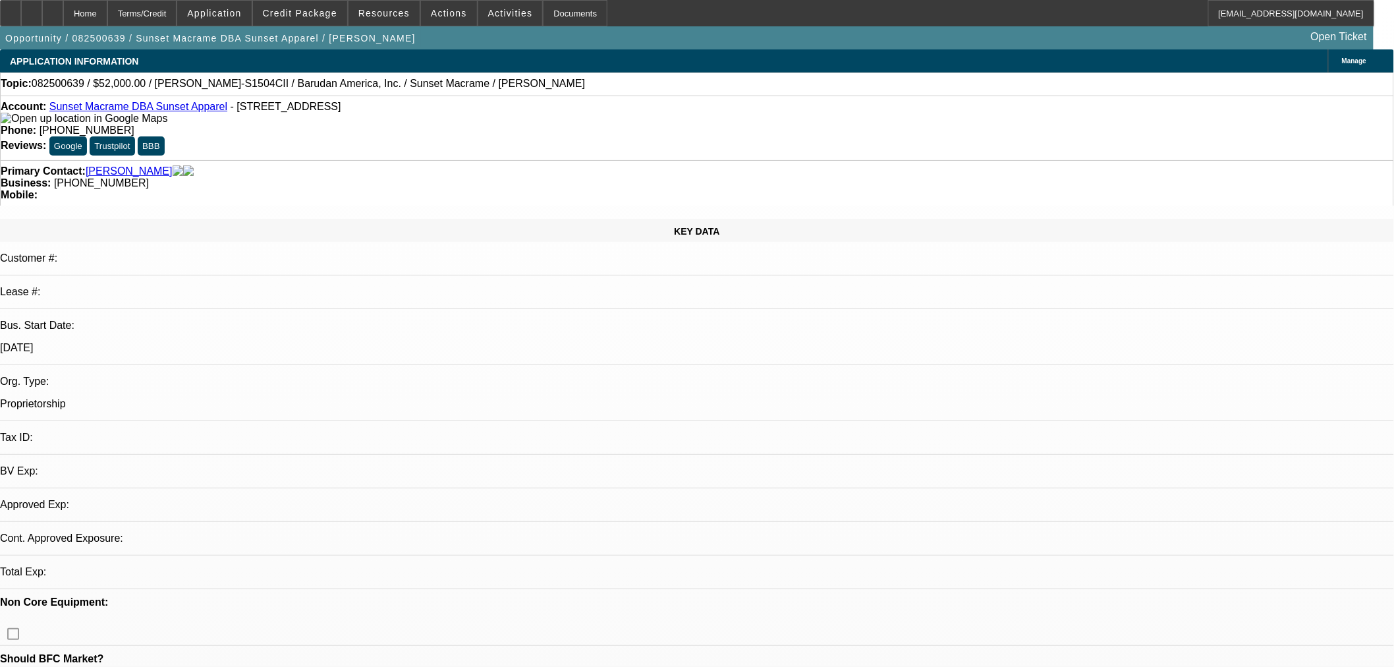
select select "0"
select select "2"
select select "0"
select select "6"
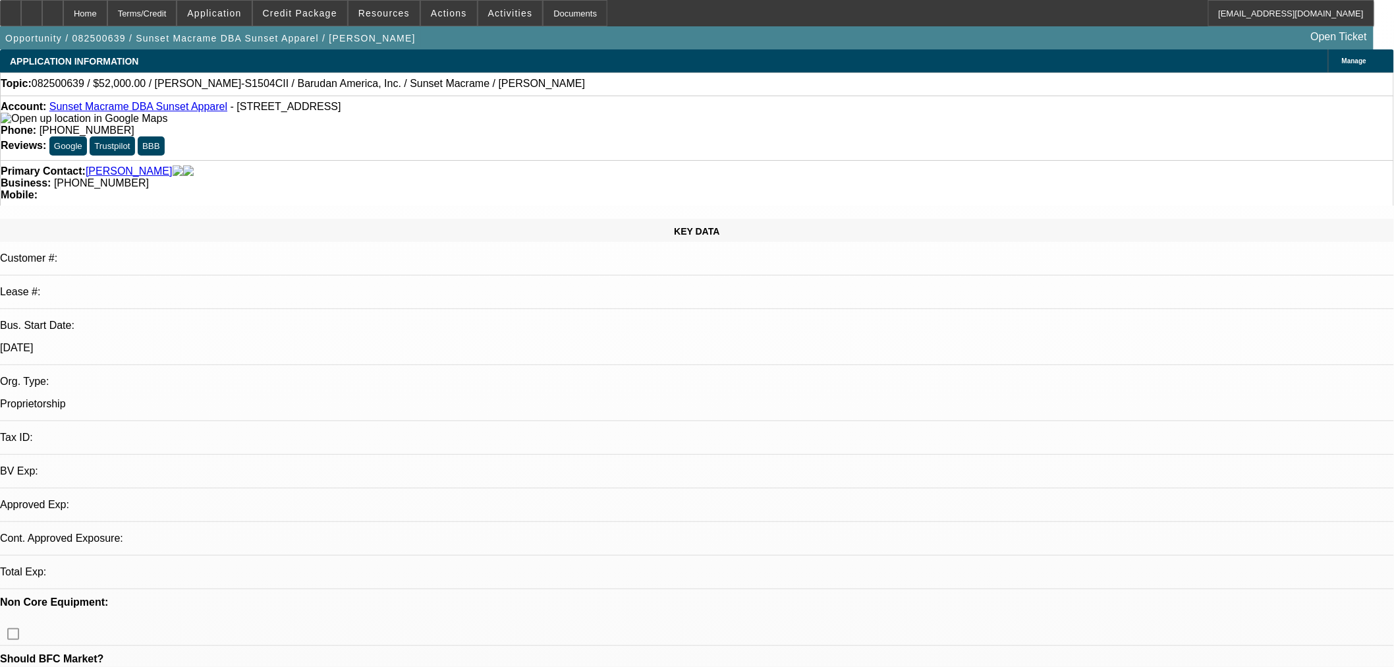
select select "0"
select select "2"
select select "0"
select select "6"
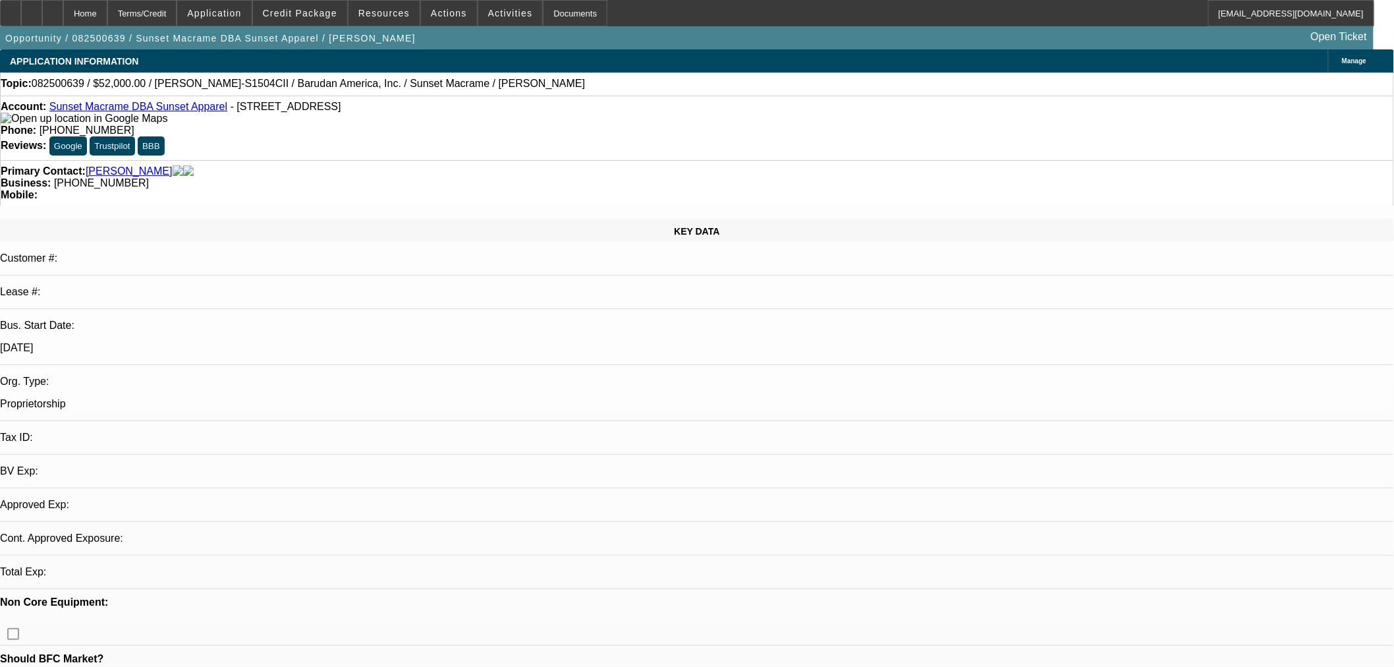
select select "0"
select select "2"
select select "0"
select select "6"
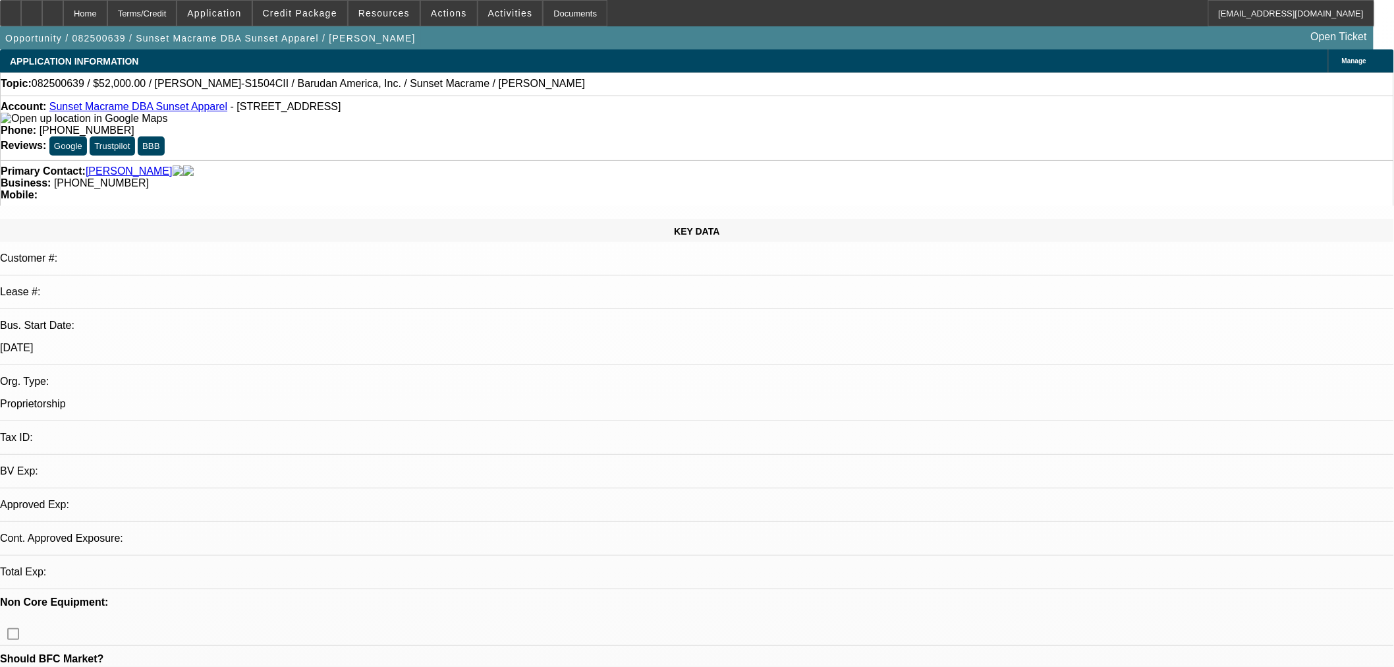
select select "0"
select select "2"
select select "0"
select select "6"
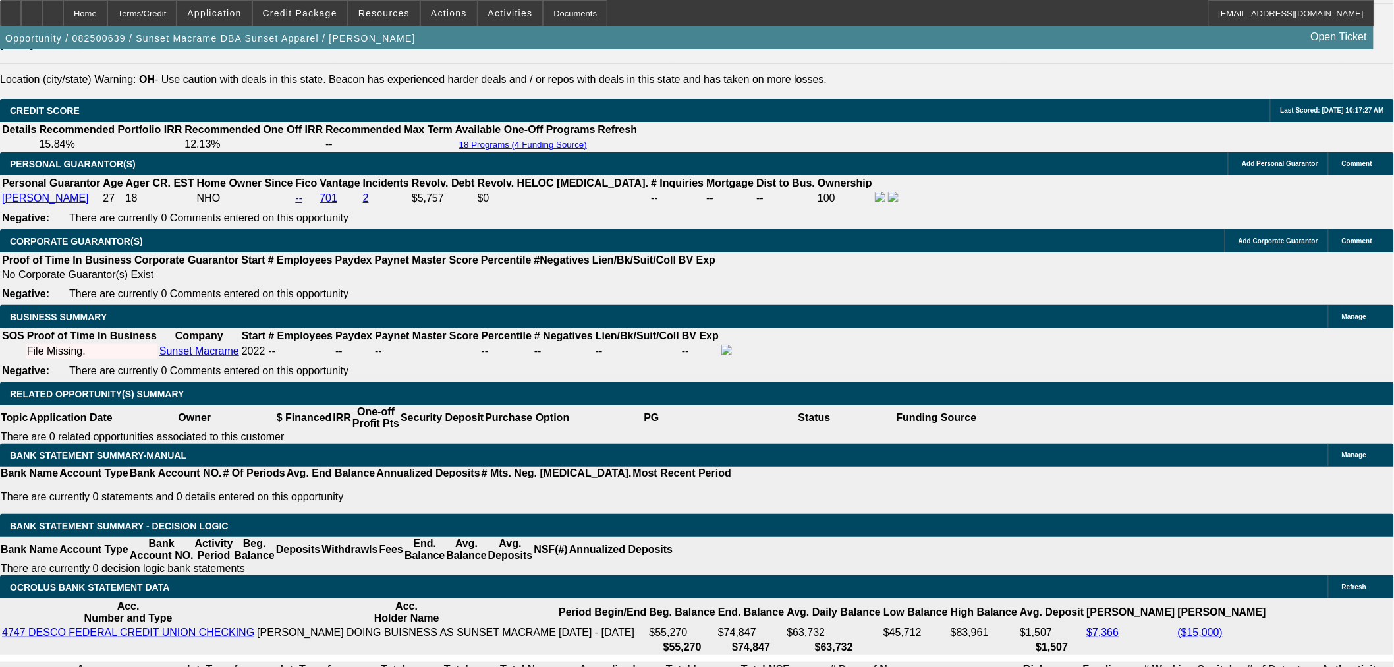
scroll to position [1757, 0]
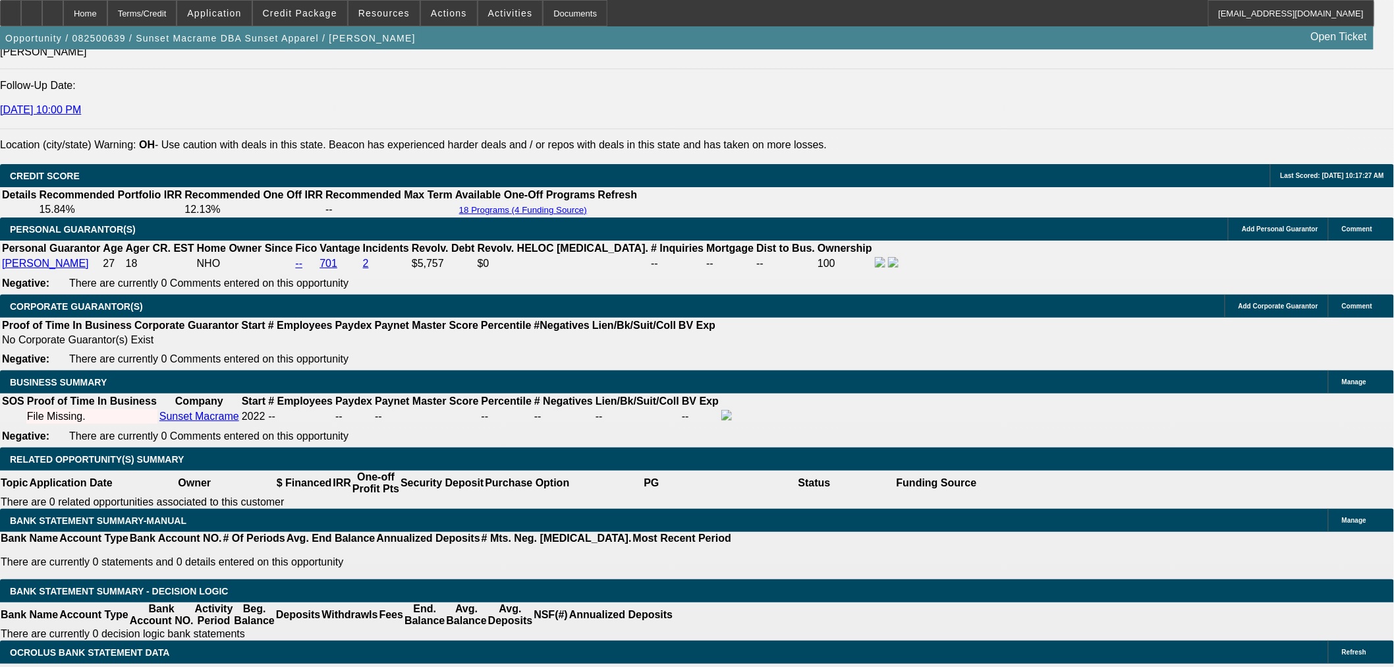
scroll to position [439, 0]
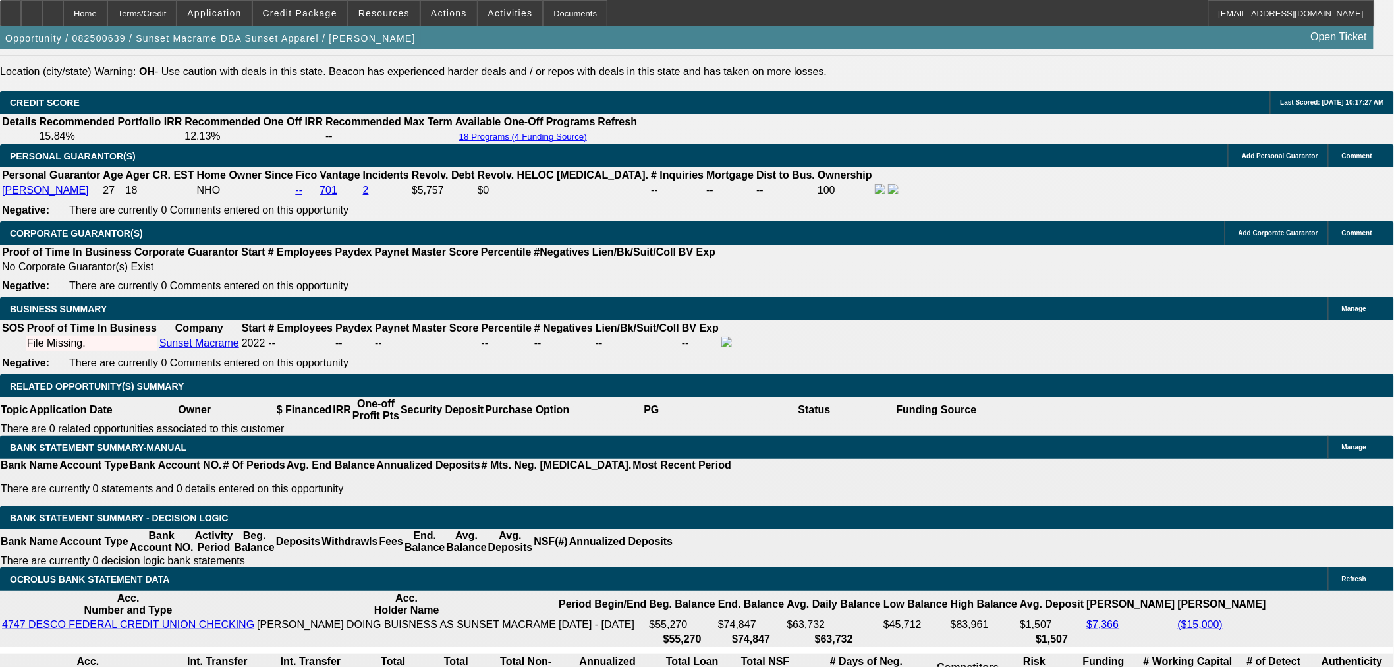
scroll to position [293, 0]
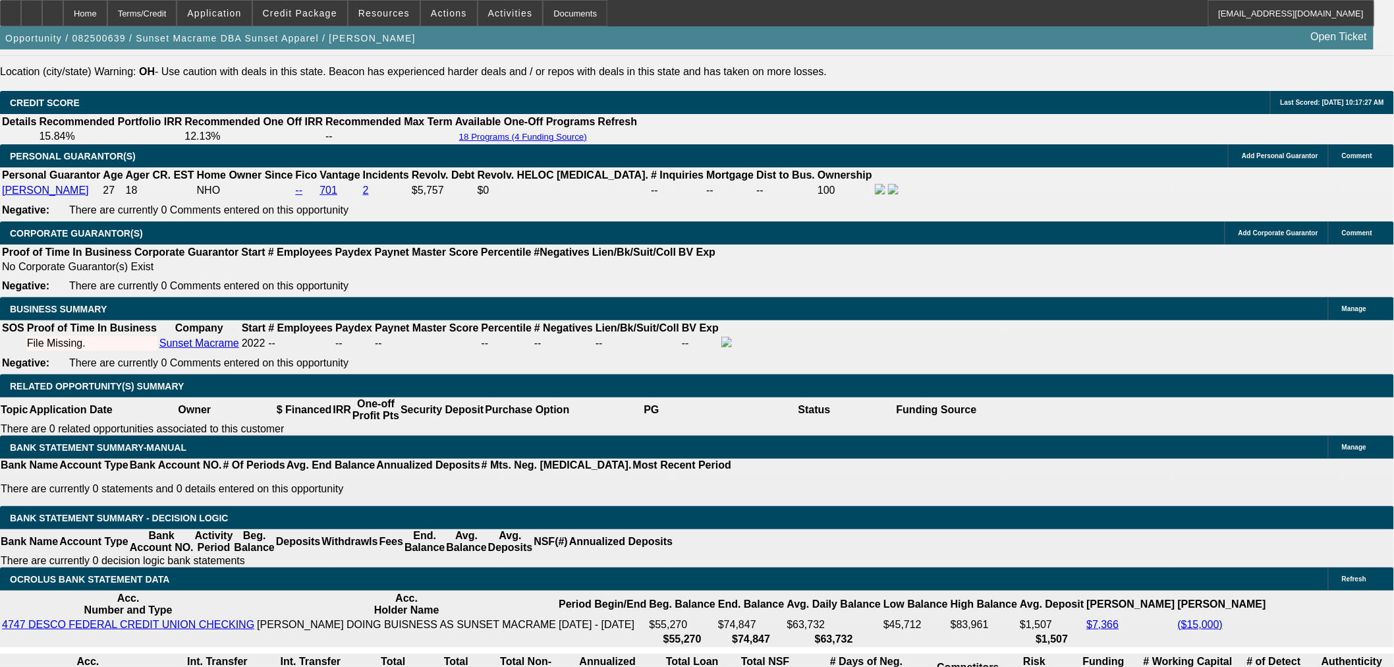
drag, startPoint x: 1140, startPoint y: 188, endPoint x: 1134, endPoint y: 175, distance: 15.3
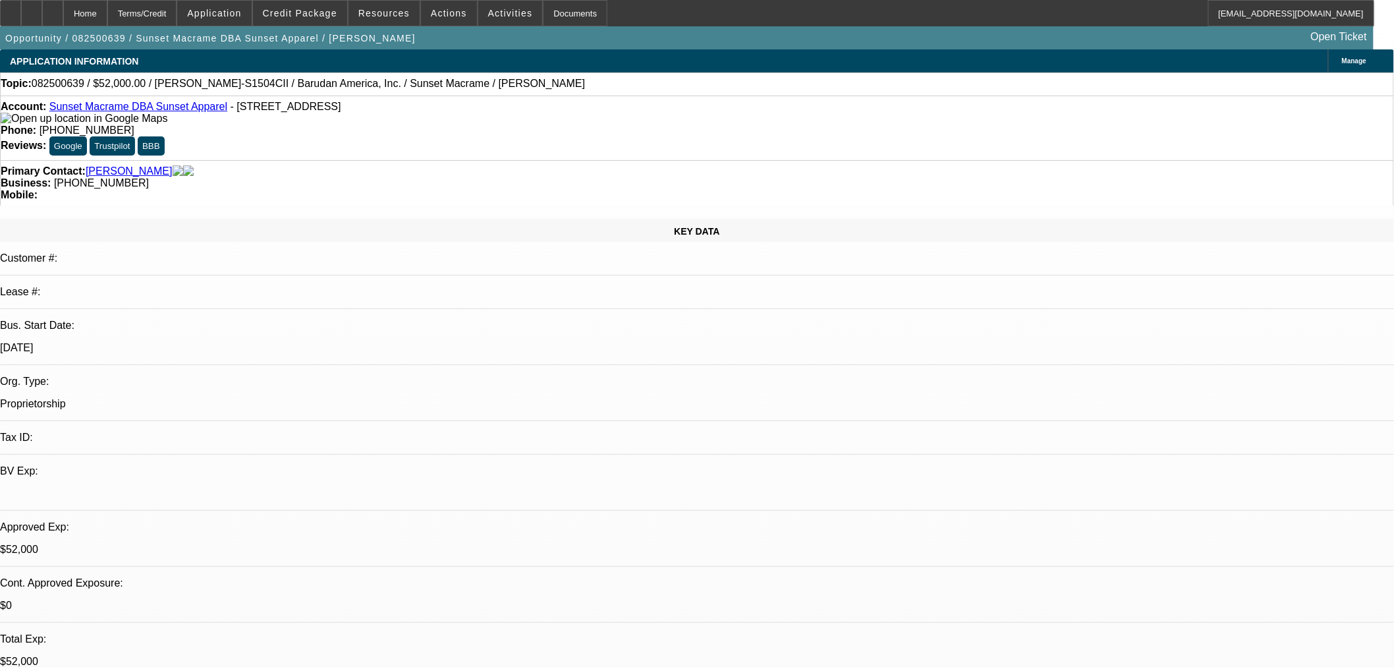
scroll to position [0, 0]
drag, startPoint x: 989, startPoint y: 444, endPoint x: 1059, endPoint y: 449, distance: 70.0
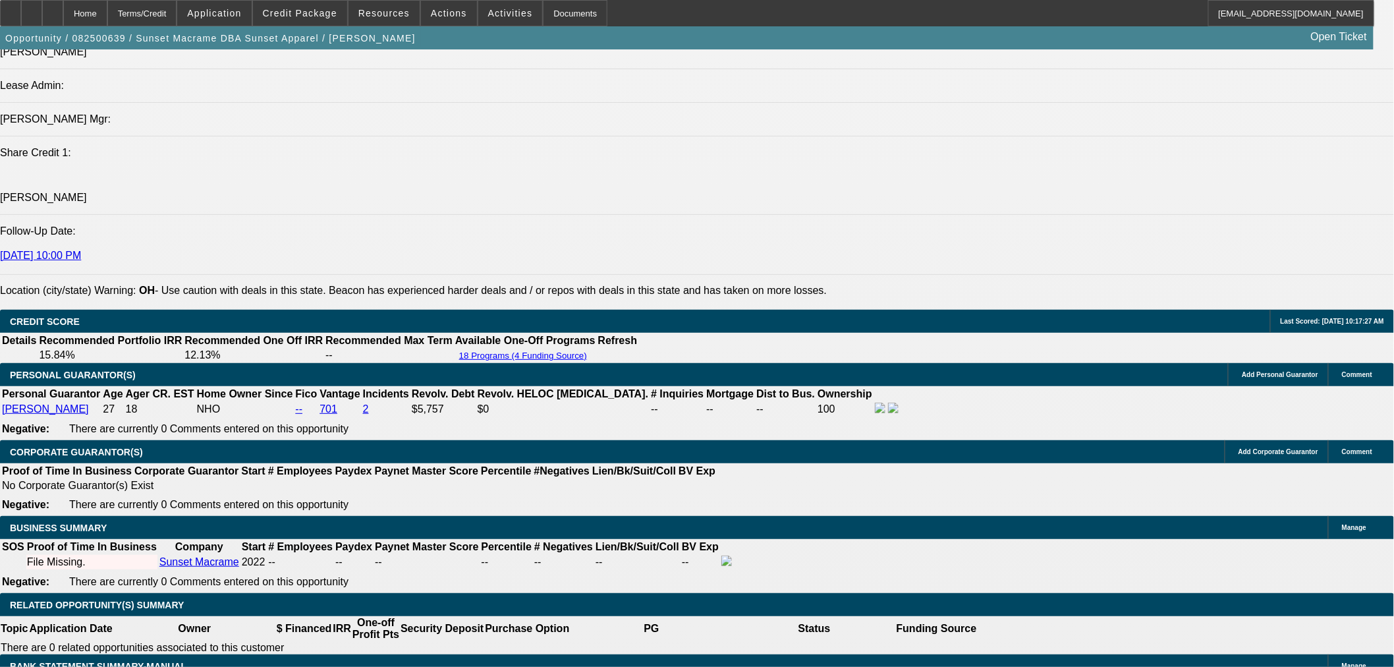
scroll to position [1683, 0]
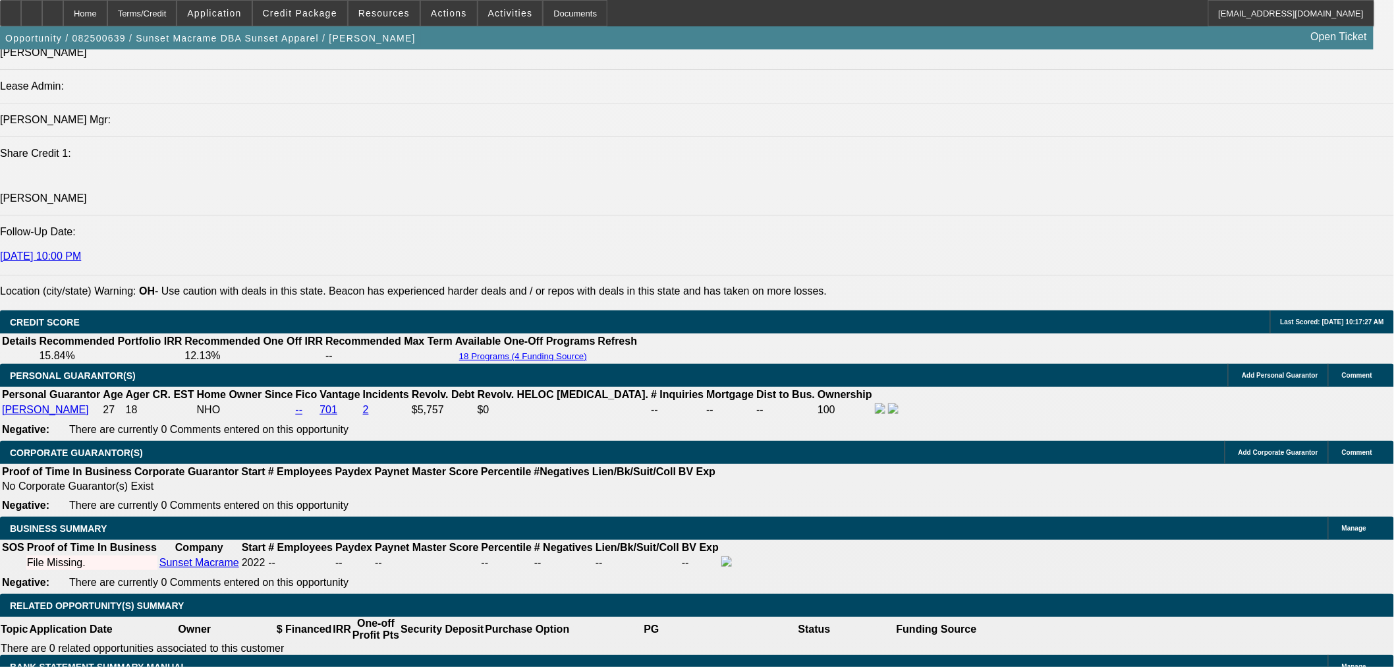
drag, startPoint x: 490, startPoint y: 207, endPoint x: 476, endPoint y: 211, distance: 14.4
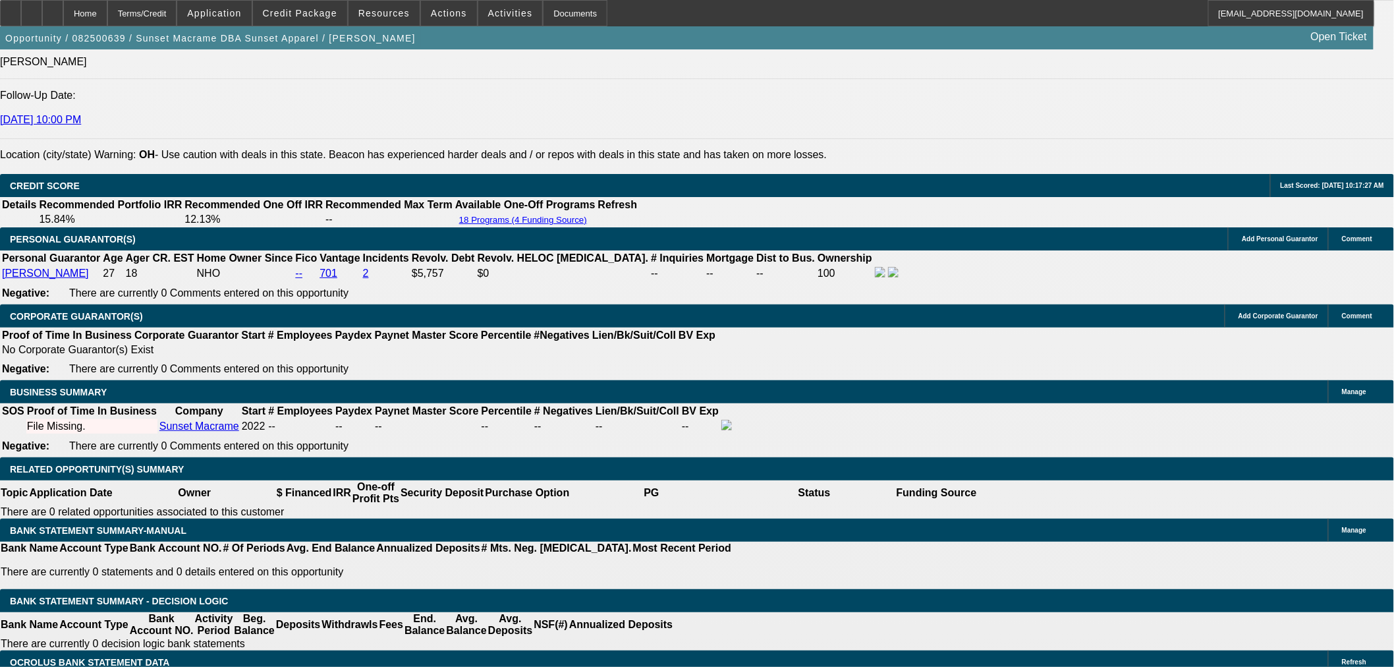
scroll to position [1830, 0]
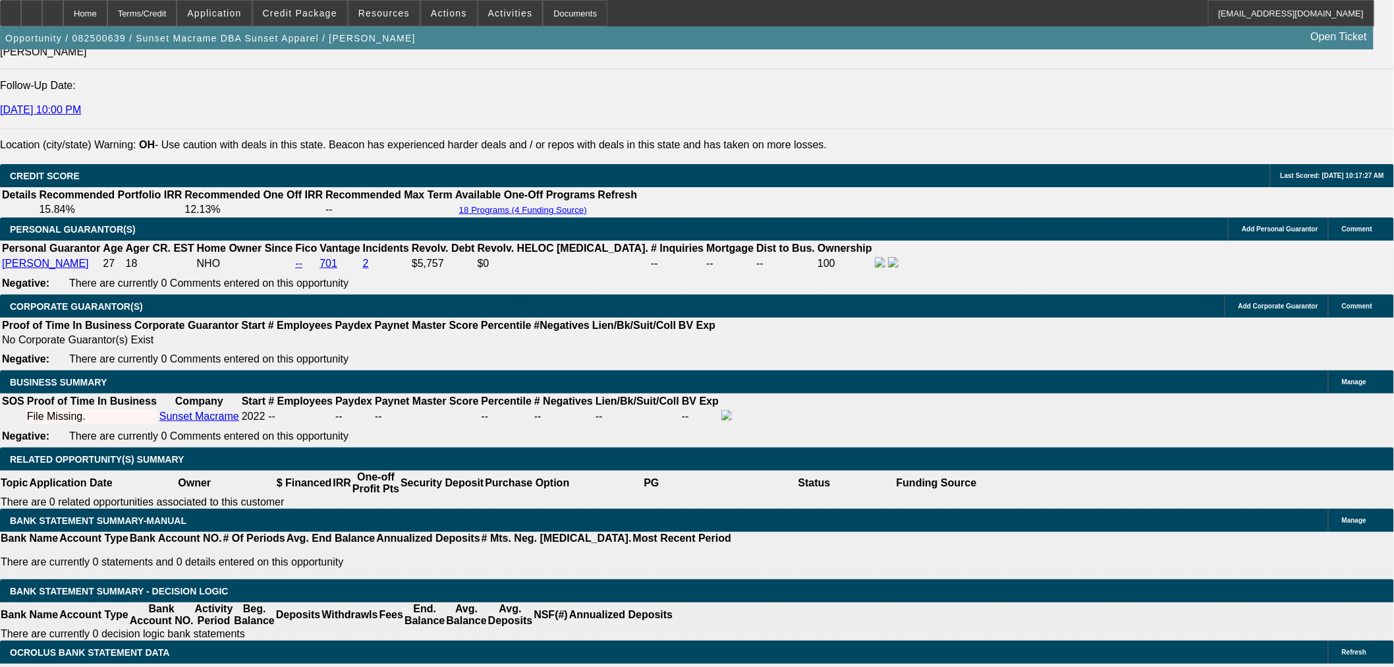
drag, startPoint x: 312, startPoint y: 200, endPoint x: 337, endPoint y: 201, distance: 24.4
drag, startPoint x: 333, startPoint y: 438, endPoint x: 325, endPoint y: 438, distance: 7.9
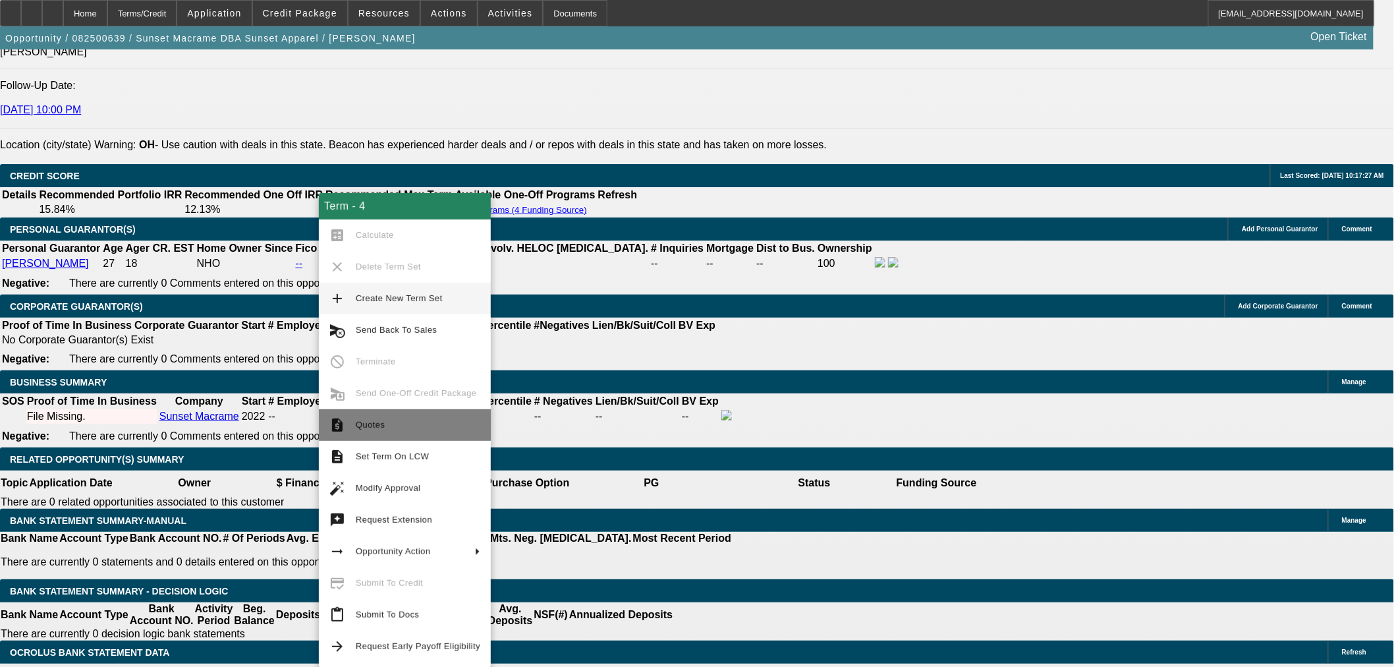
click at [430, 424] on span "Quotes" at bounding box center [418, 425] width 125 height 16
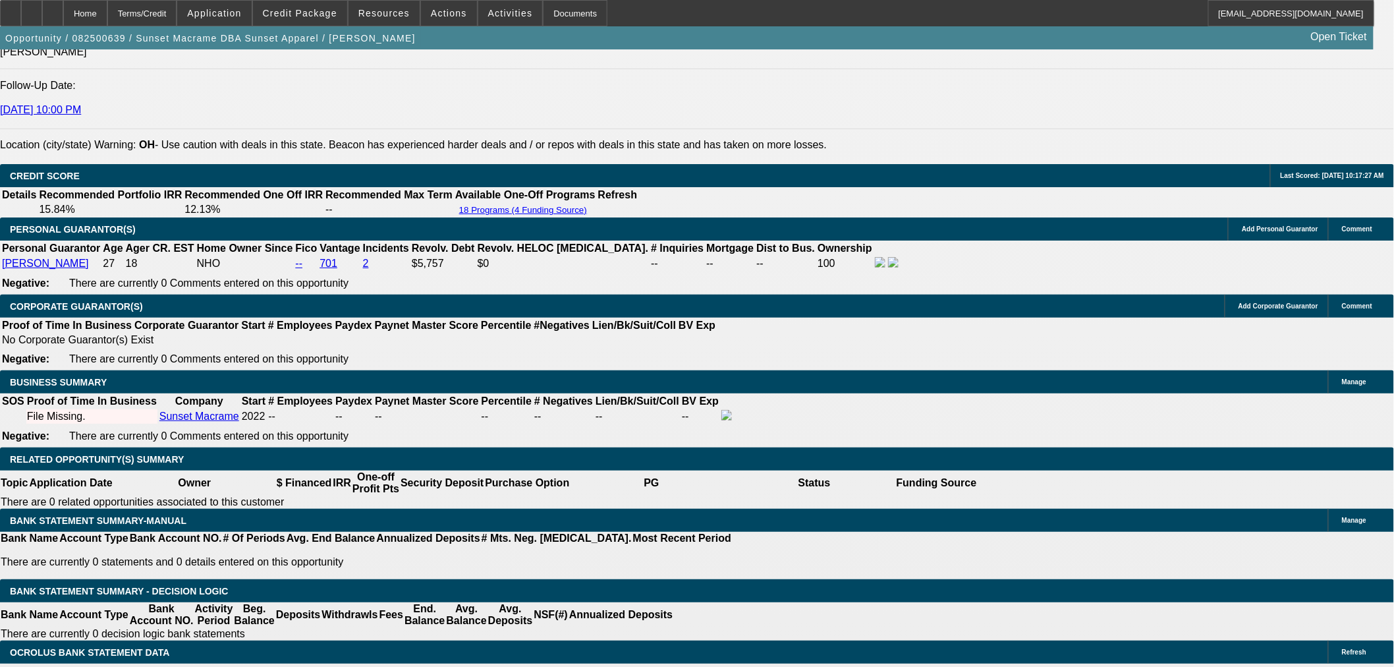
drag, startPoint x: 306, startPoint y: 352, endPoint x: 328, endPoint y: 351, distance: 22.4
drag, startPoint x: 331, startPoint y: 356, endPoint x: 304, endPoint y: 353, distance: 27.1
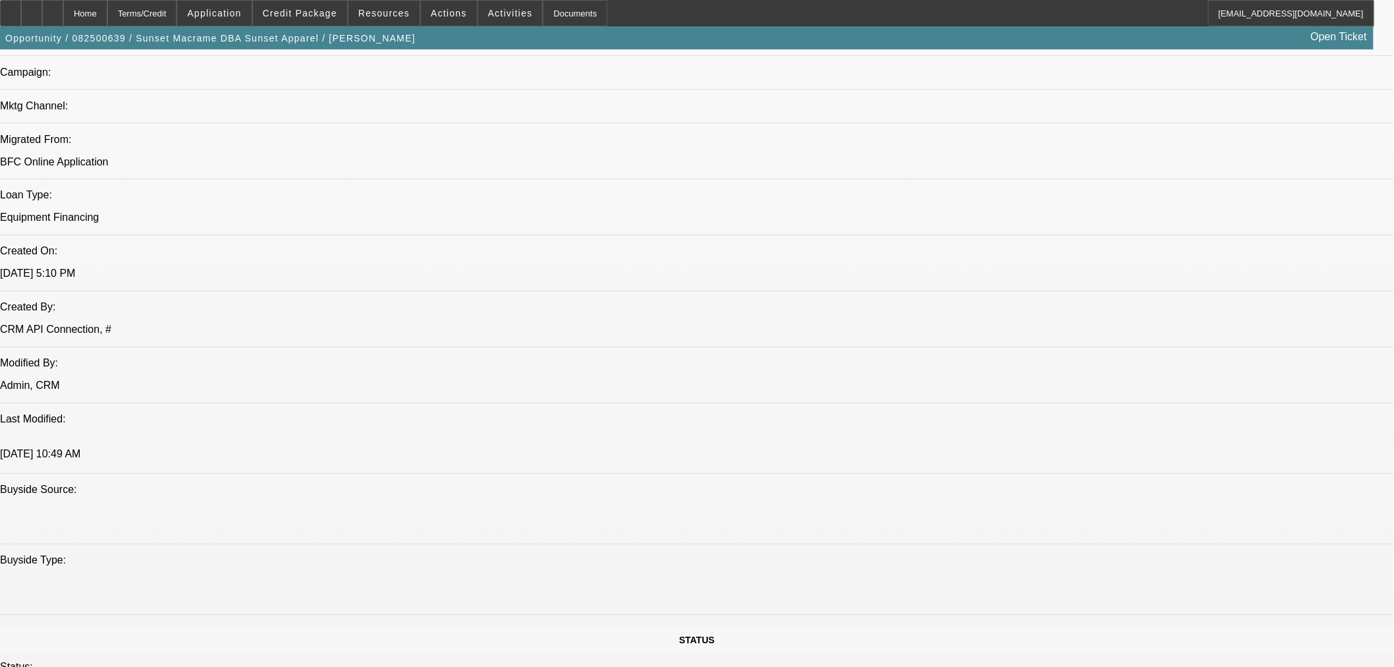
scroll to position [659, 0]
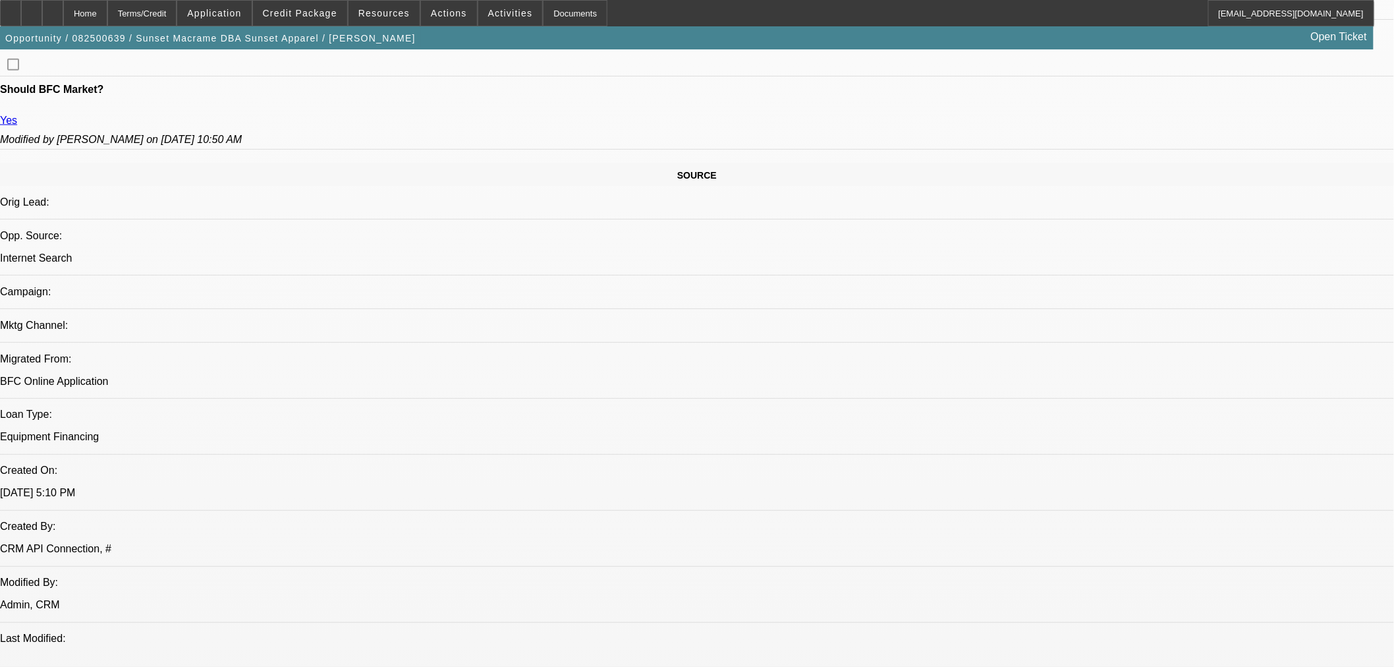
drag, startPoint x: 319, startPoint y: 175, endPoint x: 312, endPoint y: 176, distance: 7.3
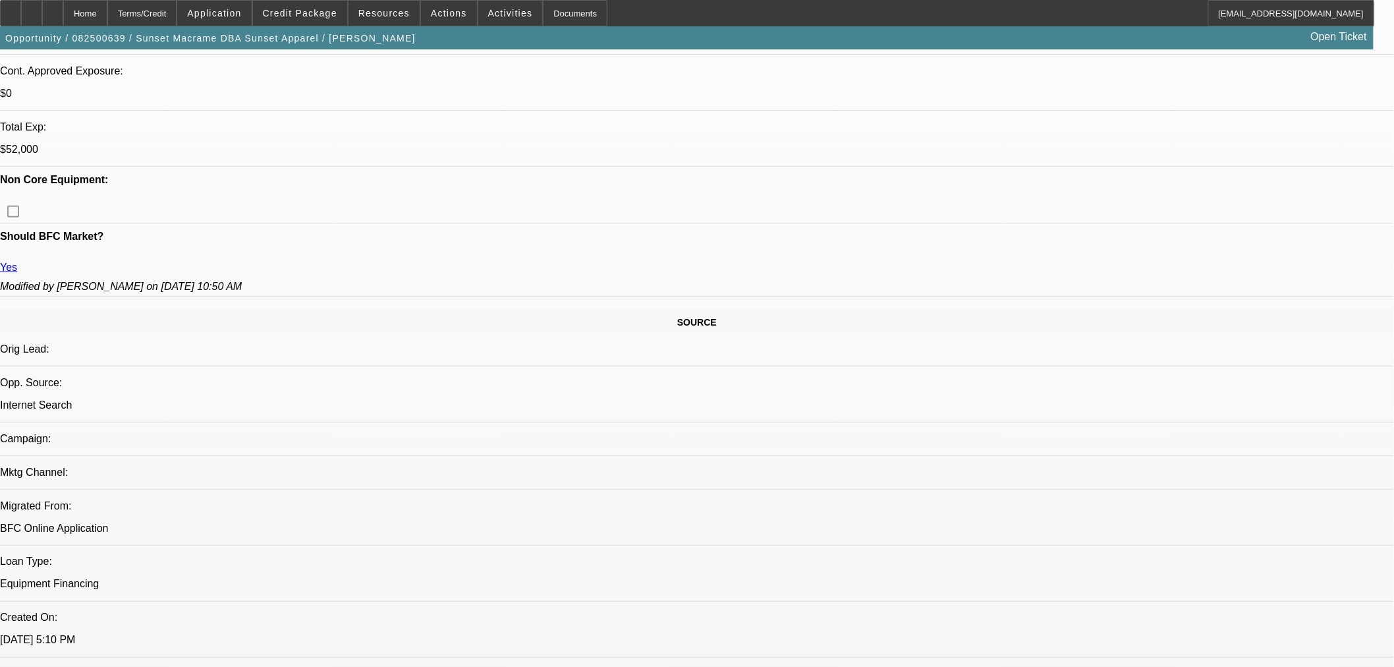
scroll to position [293, 0]
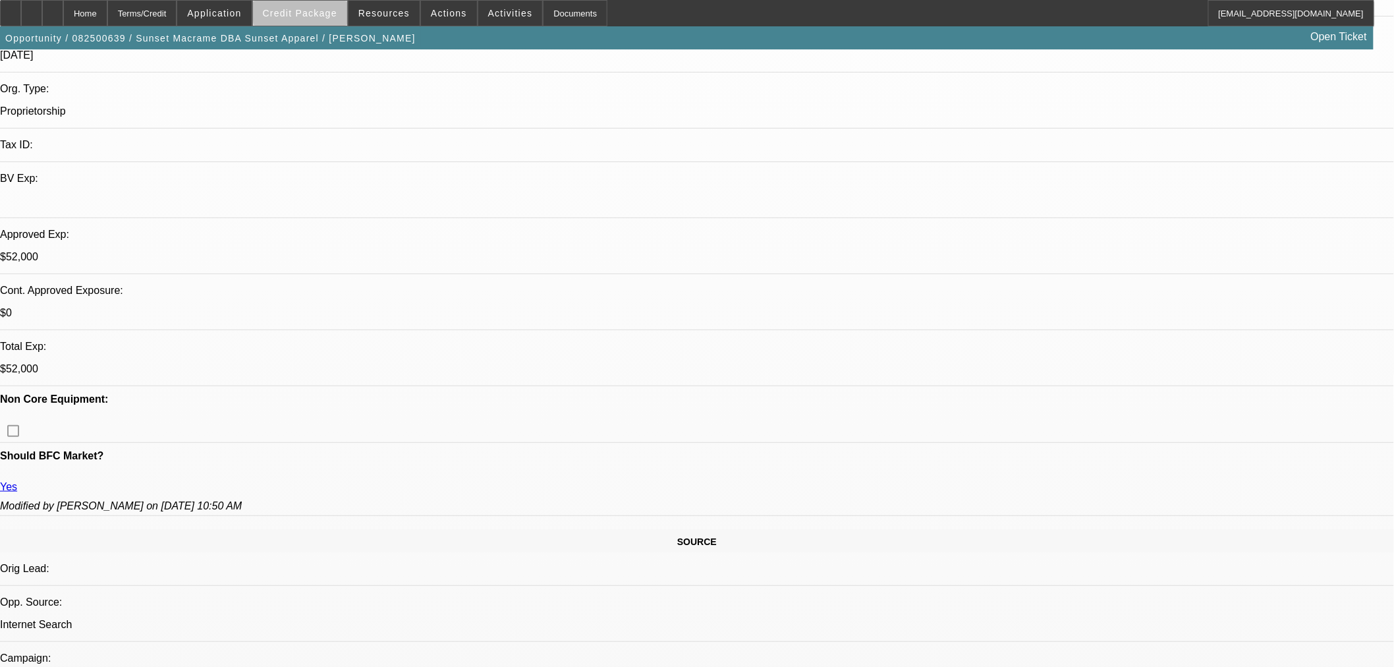
click at [335, 12] on span "Credit Package" at bounding box center [300, 13] width 74 height 11
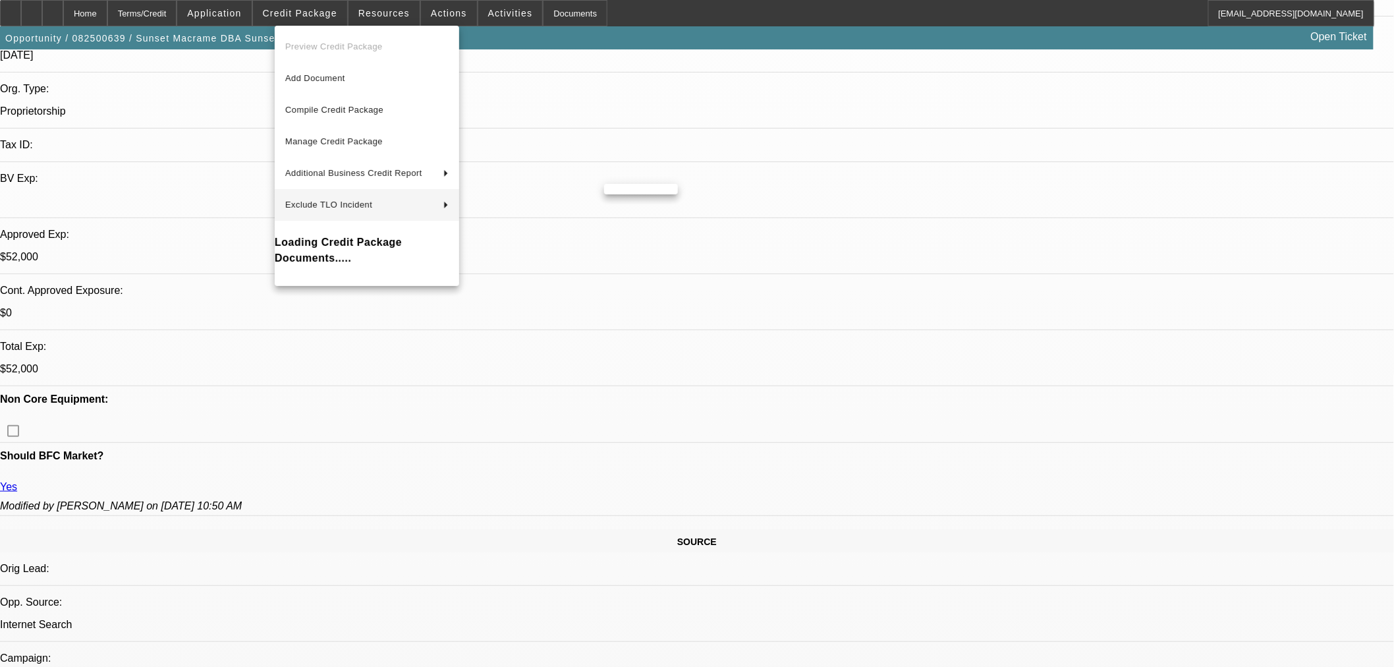
scroll to position [366, 0]
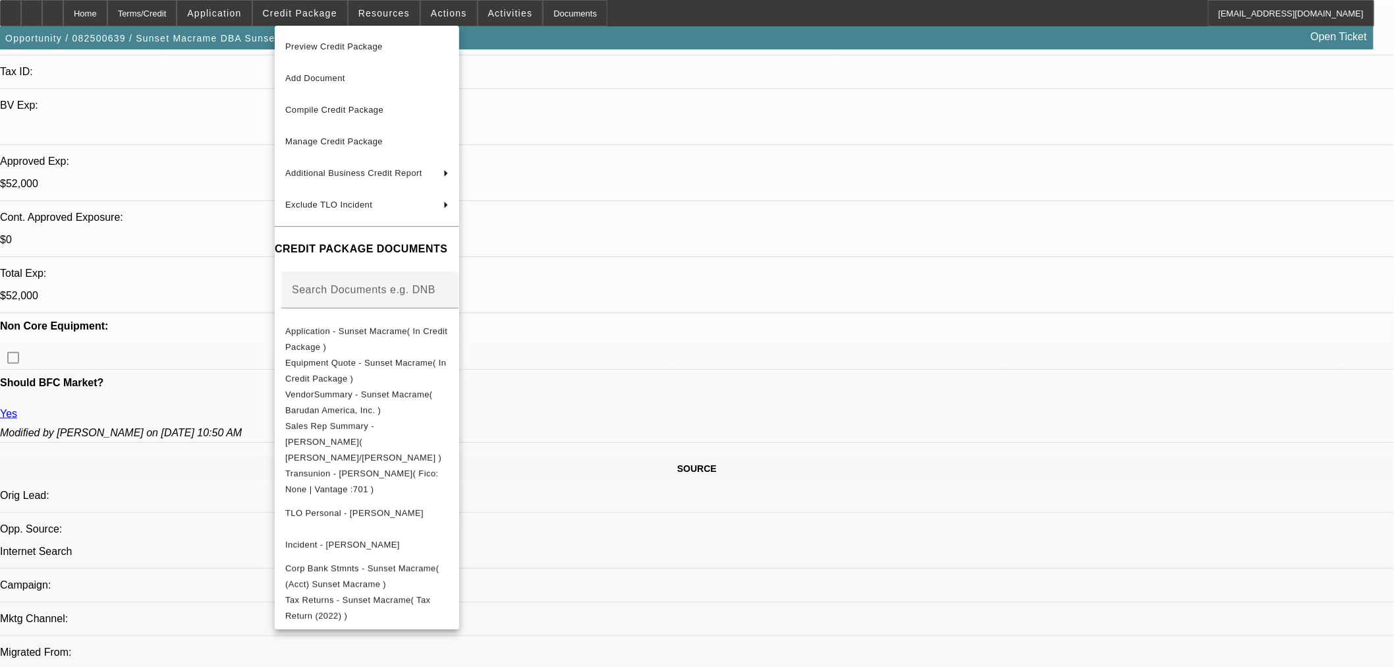
click at [685, 528] on div at bounding box center [697, 333] width 1394 height 667
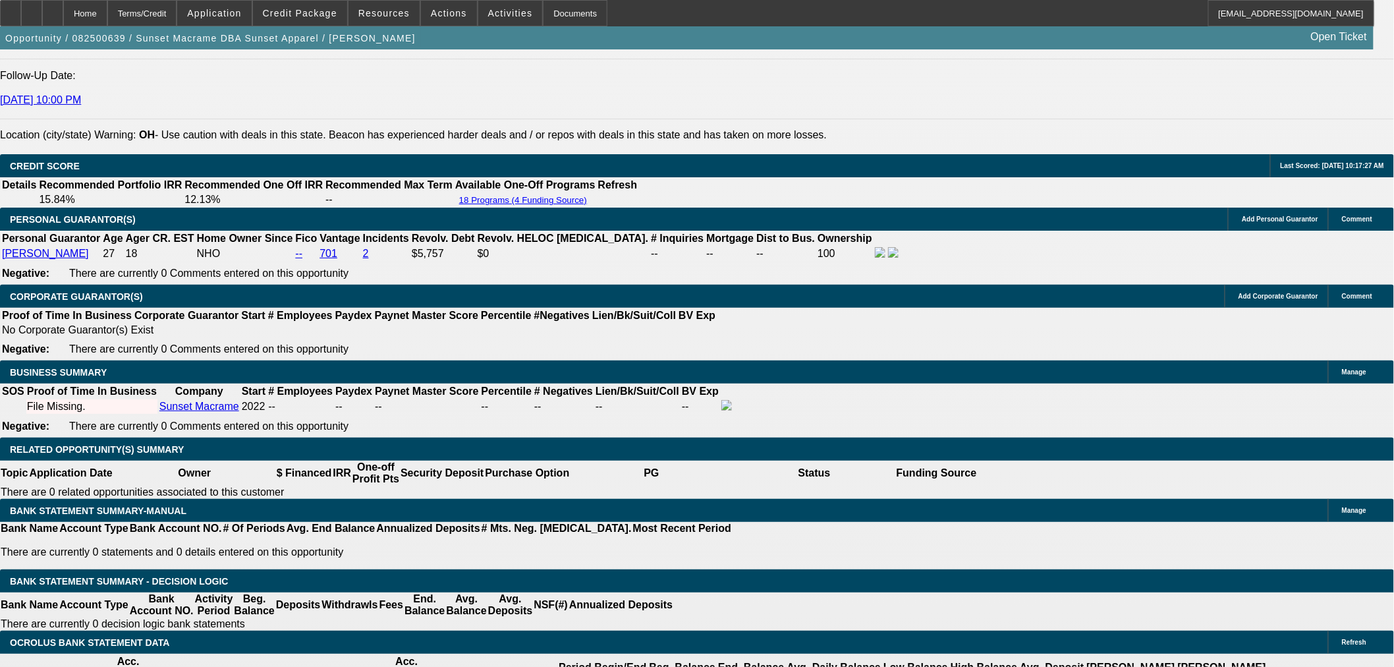
scroll to position [1903, 0]
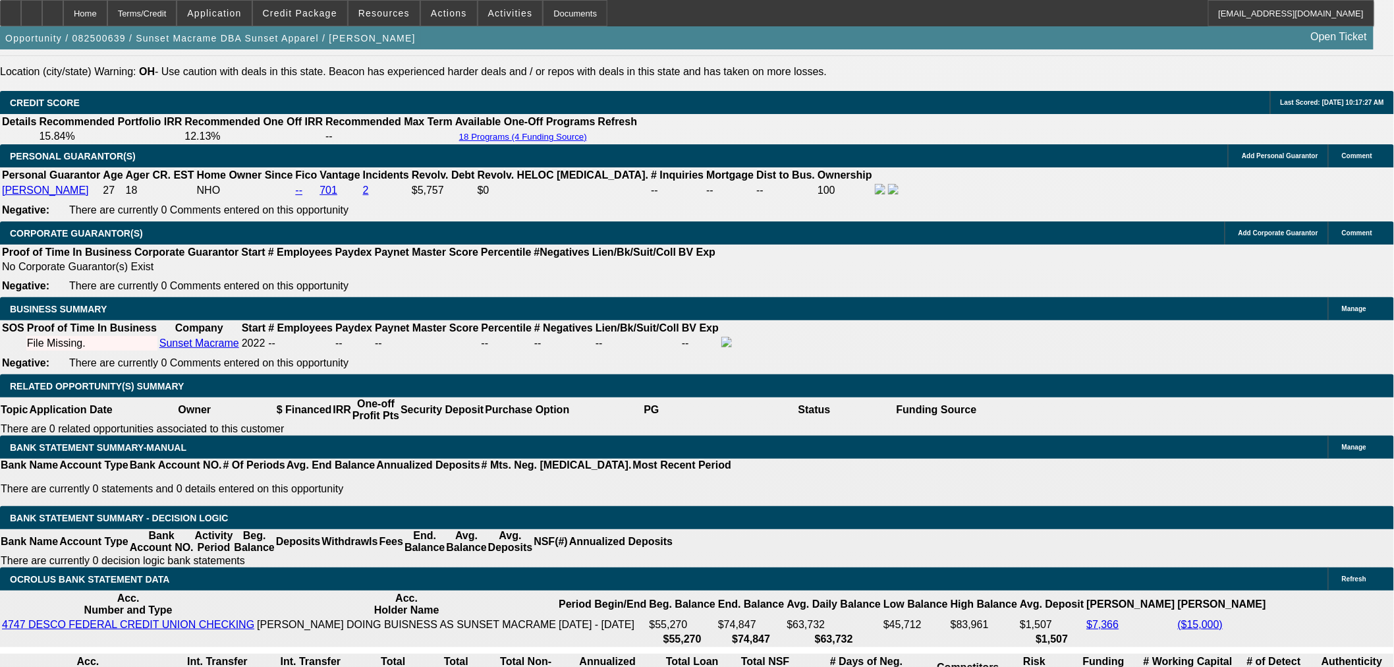
drag, startPoint x: 273, startPoint y: 522, endPoint x: 287, endPoint y: 520, distance: 14.6
drag, startPoint x: 327, startPoint y: 361, endPoint x: 336, endPoint y: 363, distance: 8.8
drag, startPoint x: 833, startPoint y: 182, endPoint x: 817, endPoint y: 181, distance: 15.9
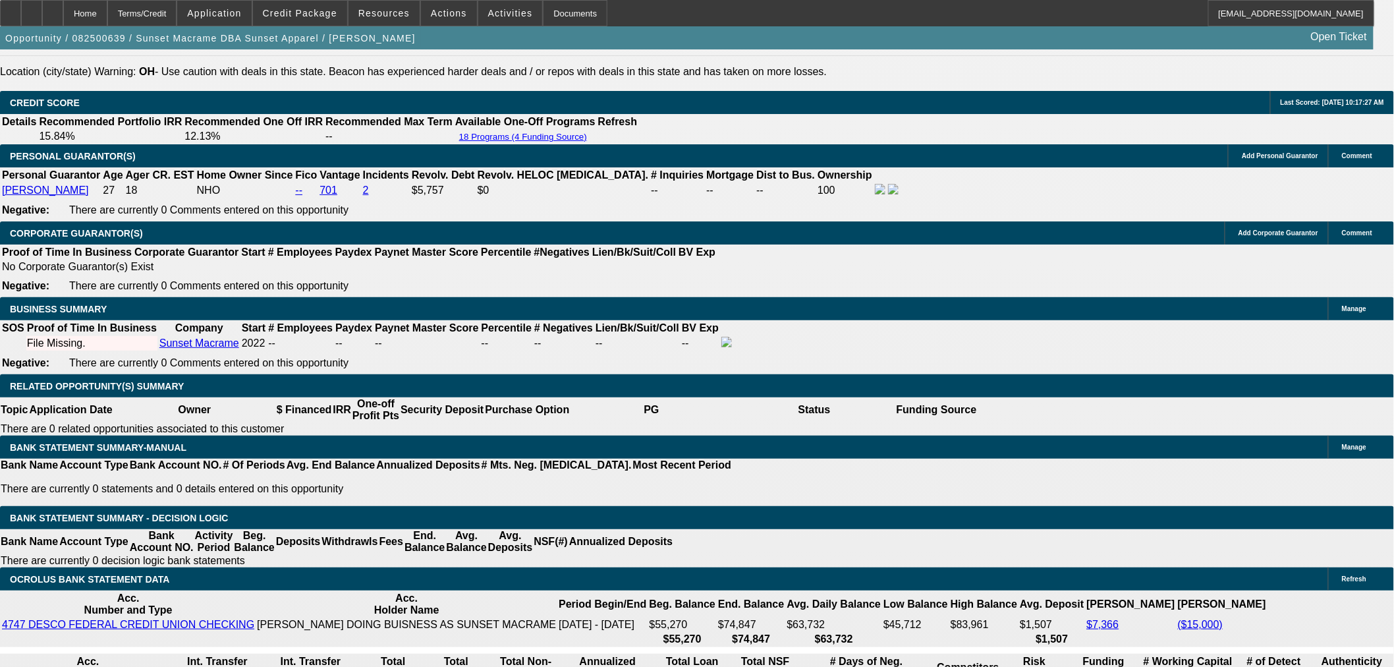
drag, startPoint x: 817, startPoint y: 181, endPoint x: 828, endPoint y: 181, distance: 10.5
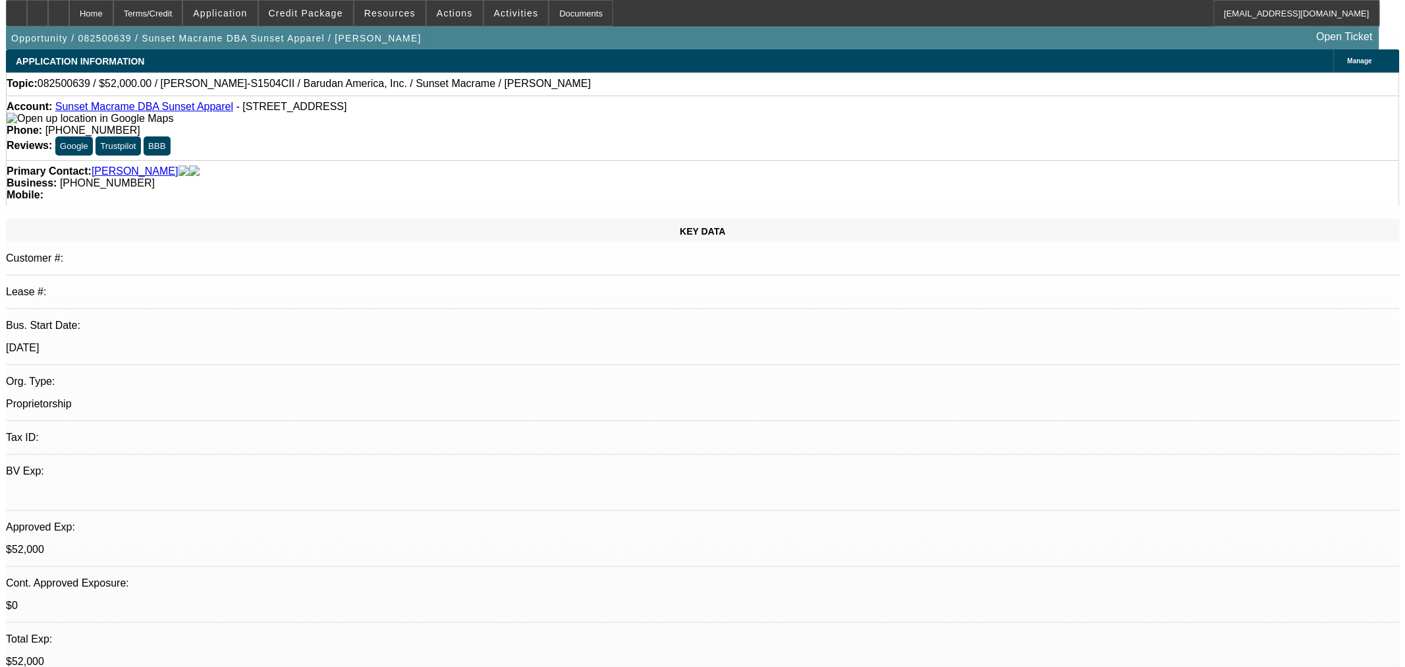
scroll to position [73, 0]
click at [410, 16] on span at bounding box center [384, 13] width 71 height 32
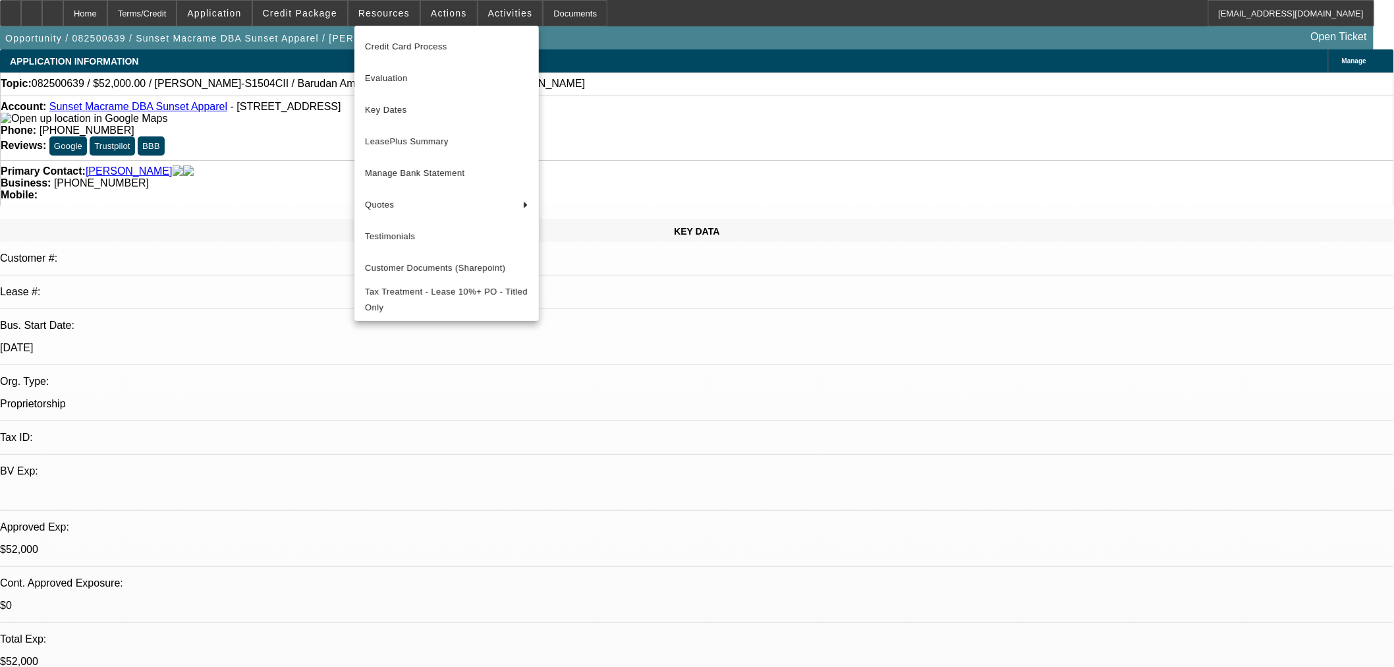
click at [443, 8] on div at bounding box center [697, 333] width 1394 height 667
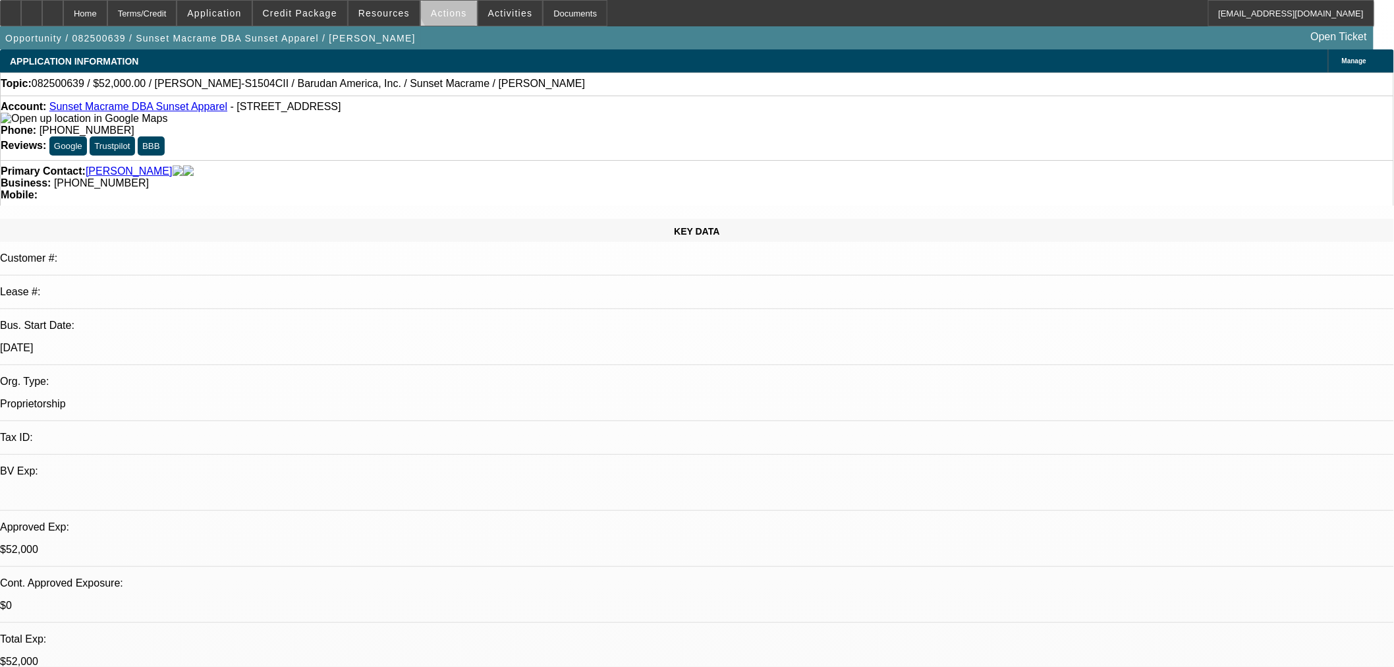
click at [450, 8] on span "Actions" at bounding box center [449, 13] width 36 height 11
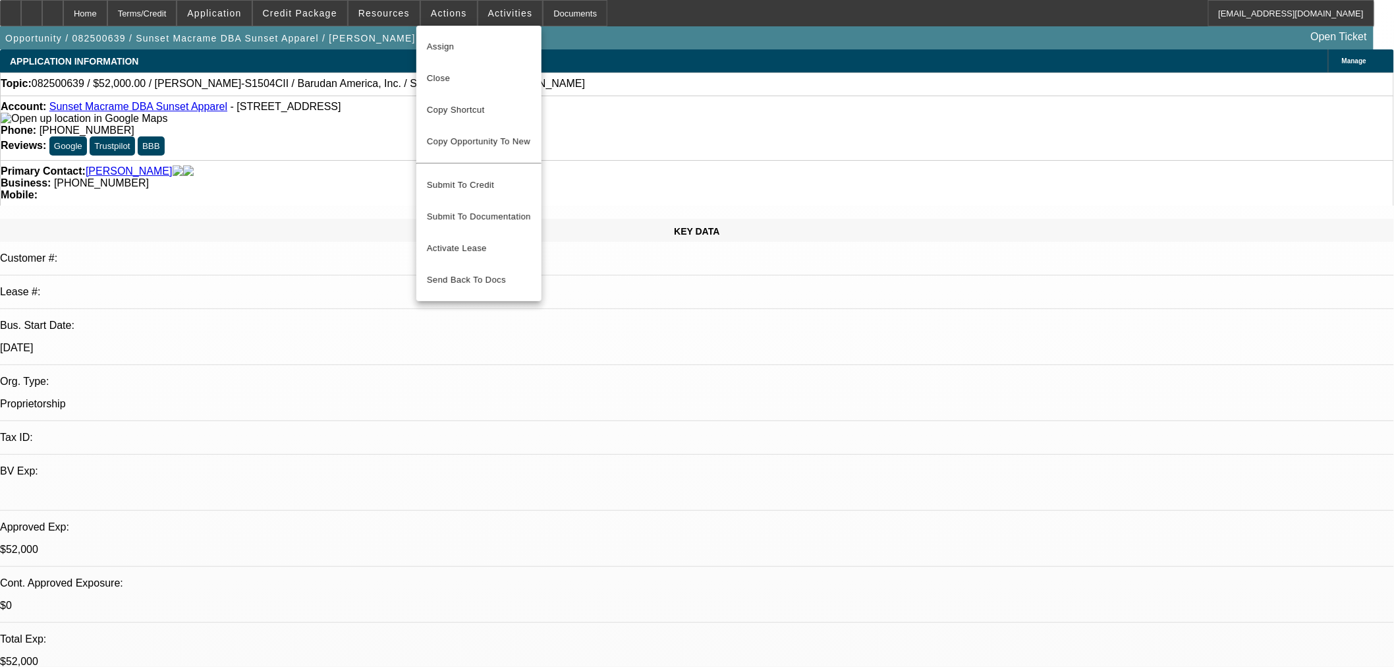
click at [459, 109] on span "Copy Shortcut" at bounding box center [479, 110] width 104 height 16
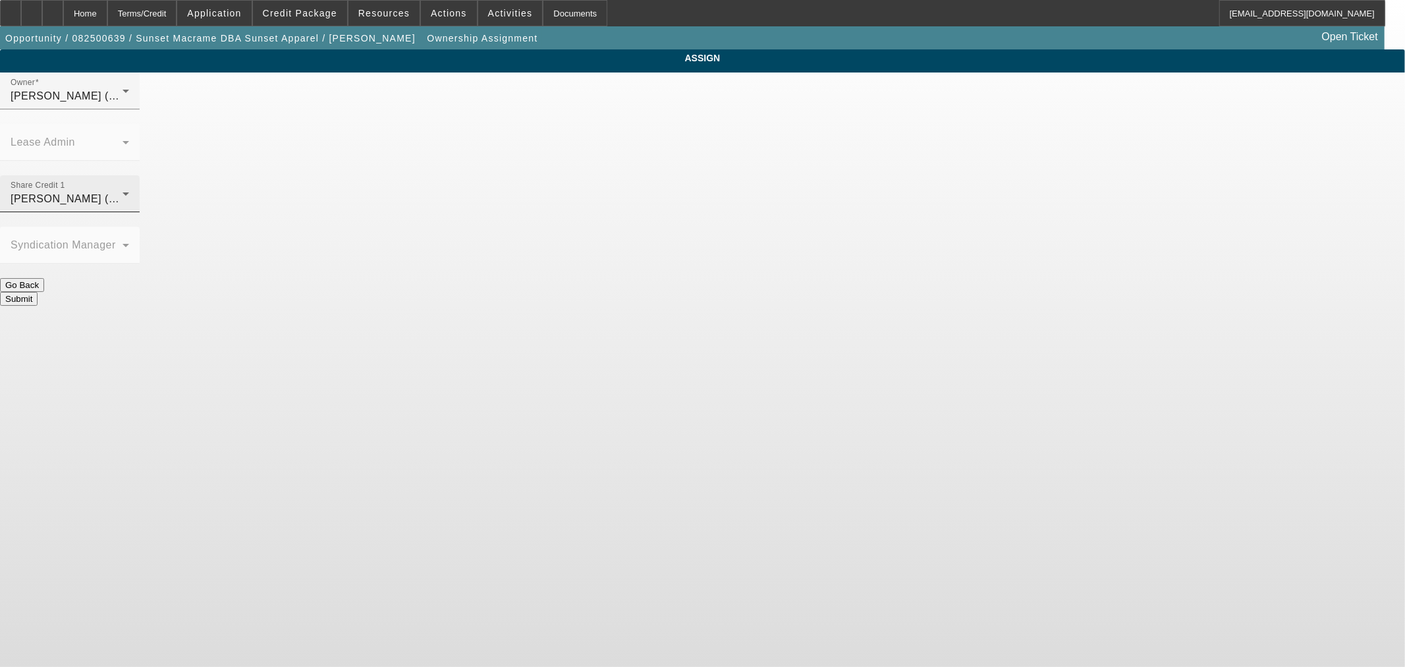
click at [123, 191] on div "Wesolowski, John (Lvl 6)" at bounding box center [67, 199] width 112 height 16
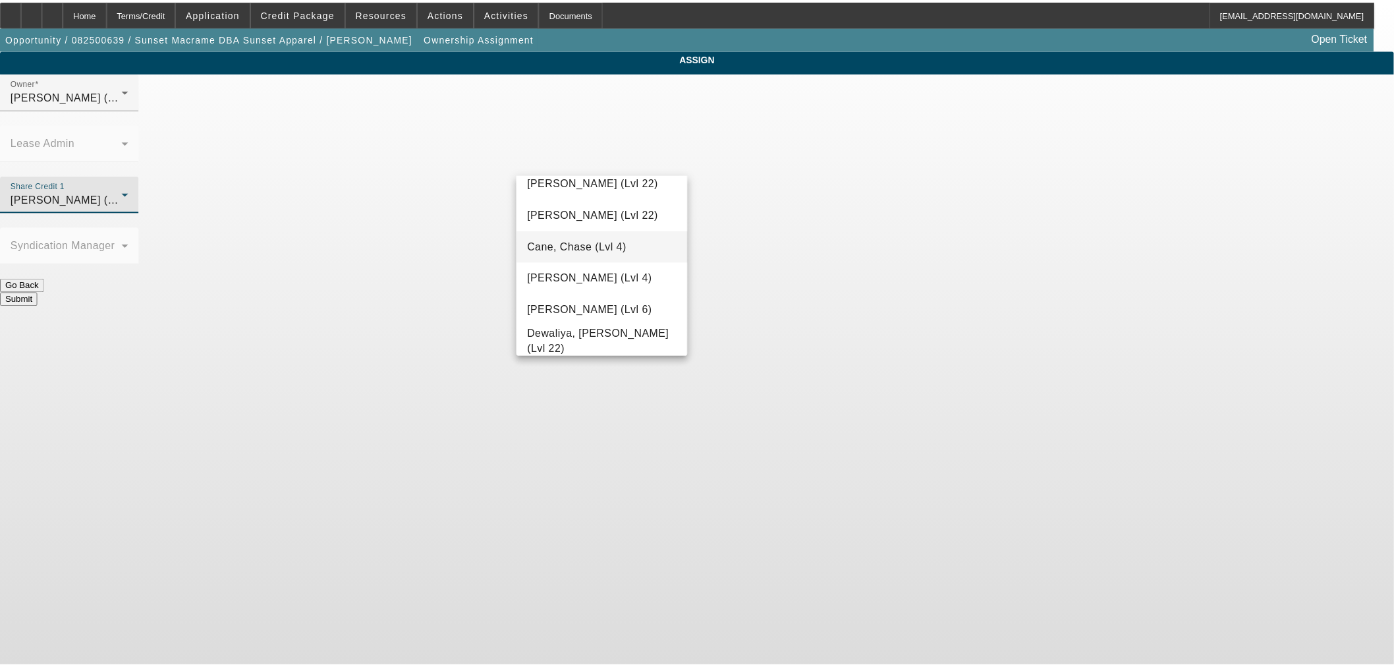
scroll to position [200, 0]
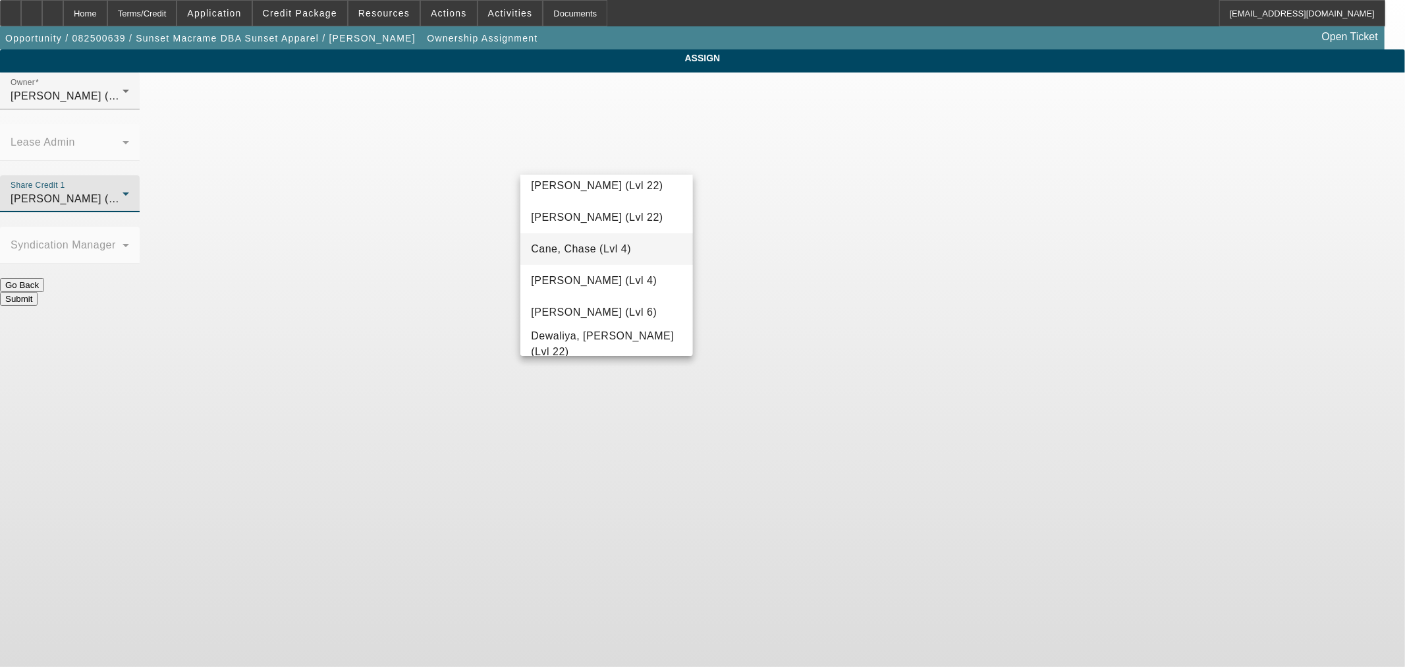
click at [597, 246] on span "Cane, Chase (Lvl 4)" at bounding box center [581, 249] width 100 height 16
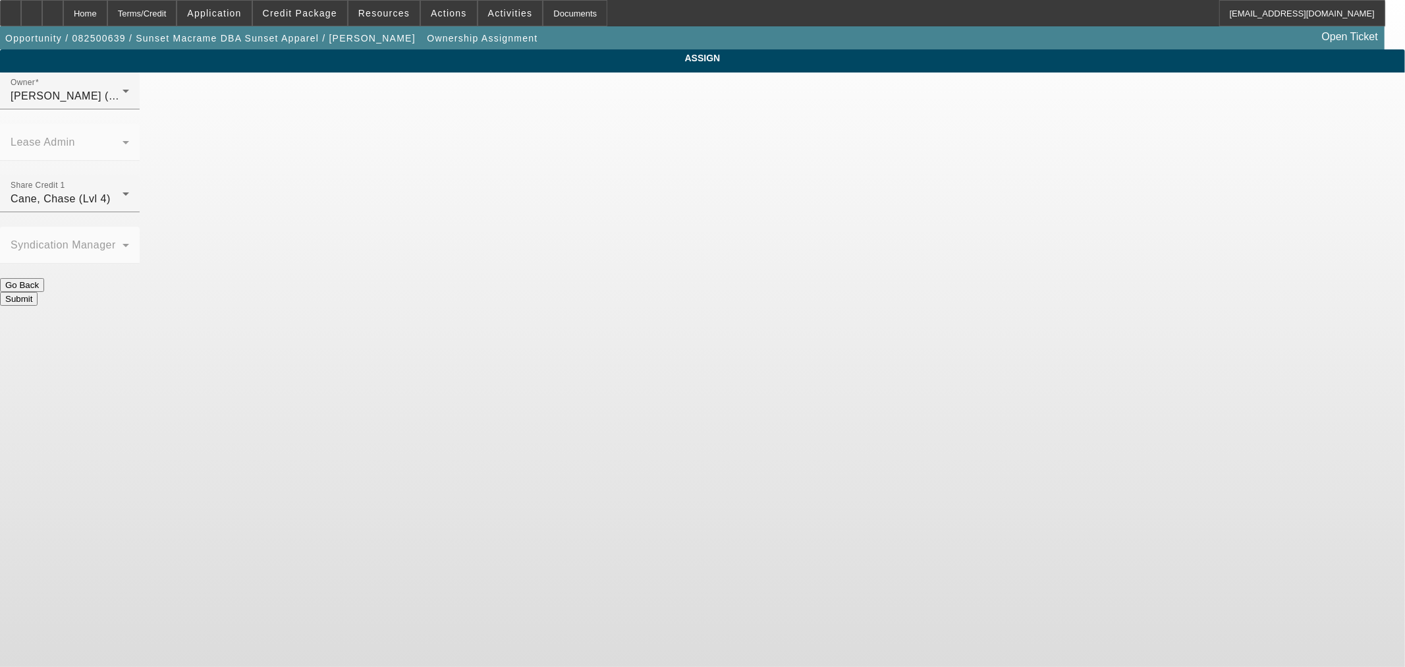
click at [38, 292] on button "Submit" at bounding box center [19, 299] width 38 height 14
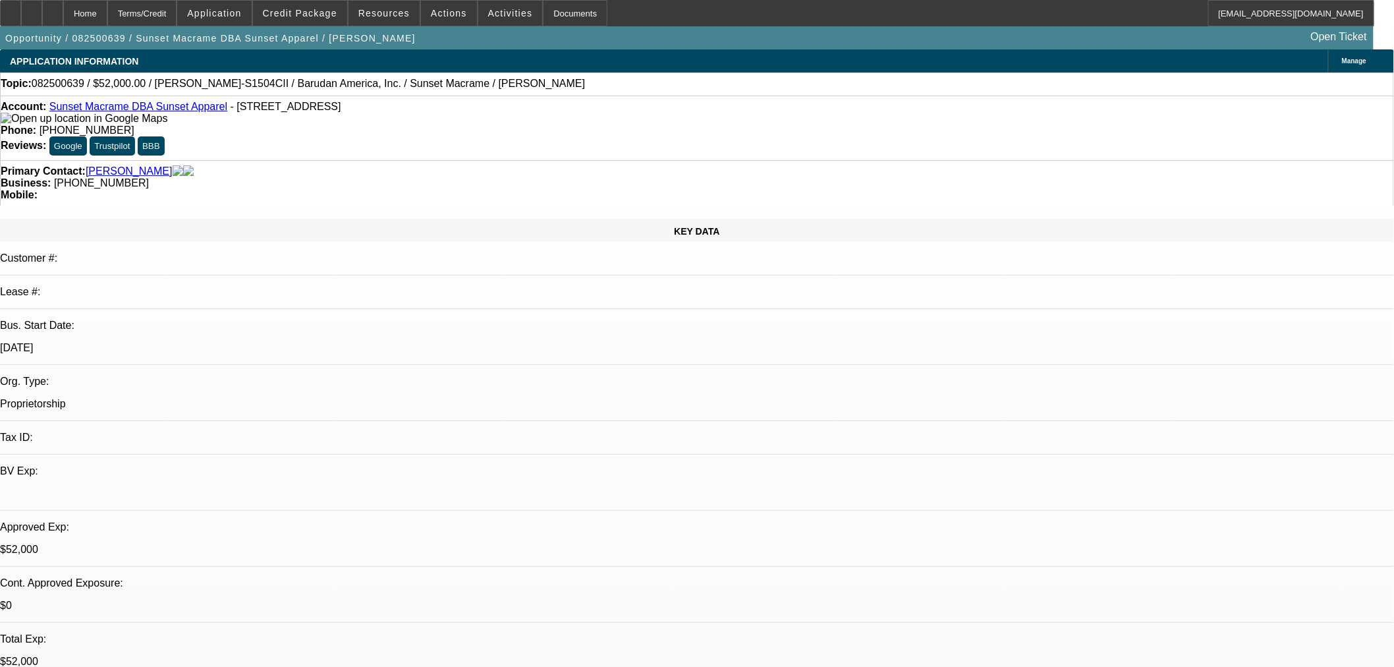
select select "0"
select select "2"
select select "0"
select select "6"
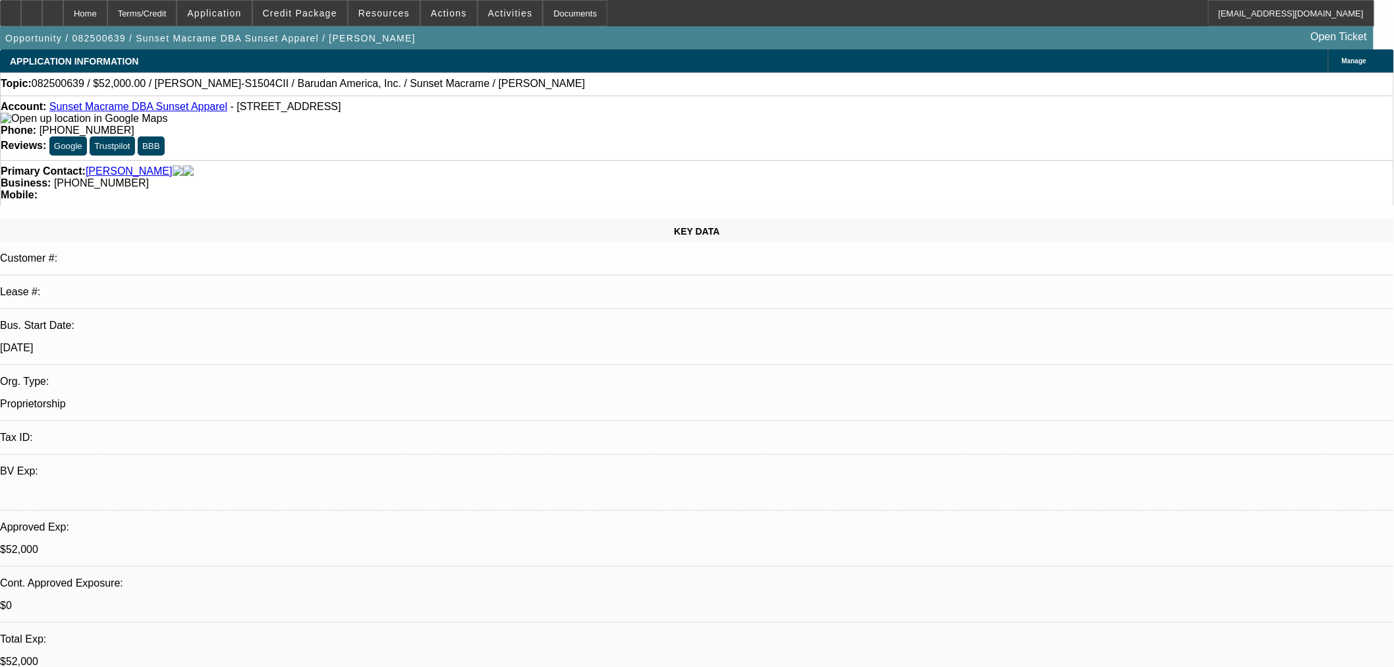
select select "0"
select select "2"
select select "0"
select select "6"
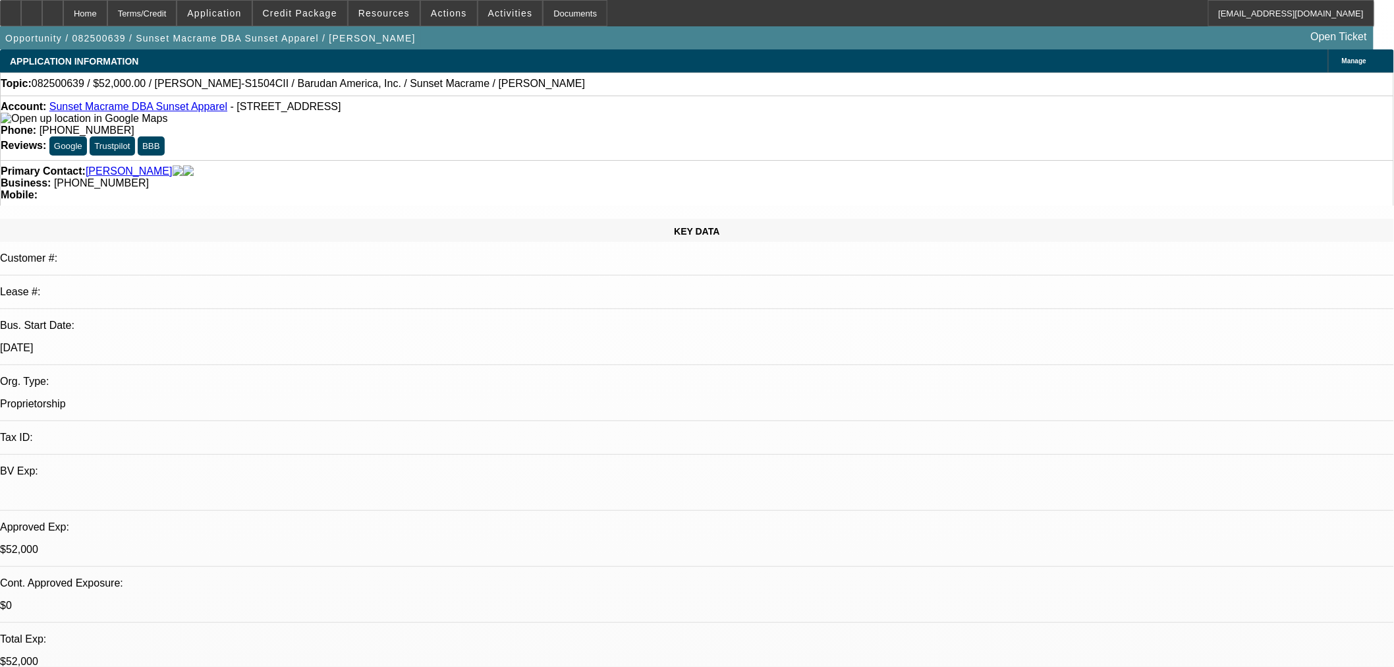
select select "0"
select select "2"
select select "0"
select select "6"
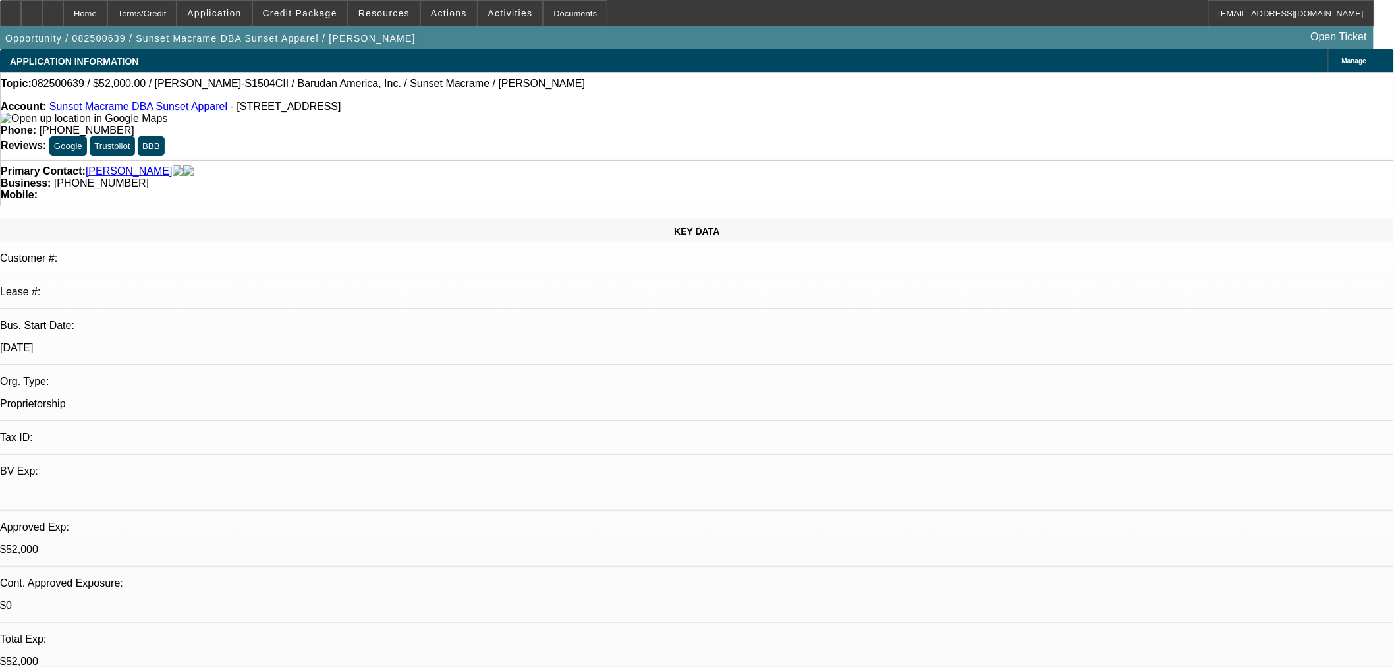
select select "0"
select select "2"
select select "0"
select select "6"
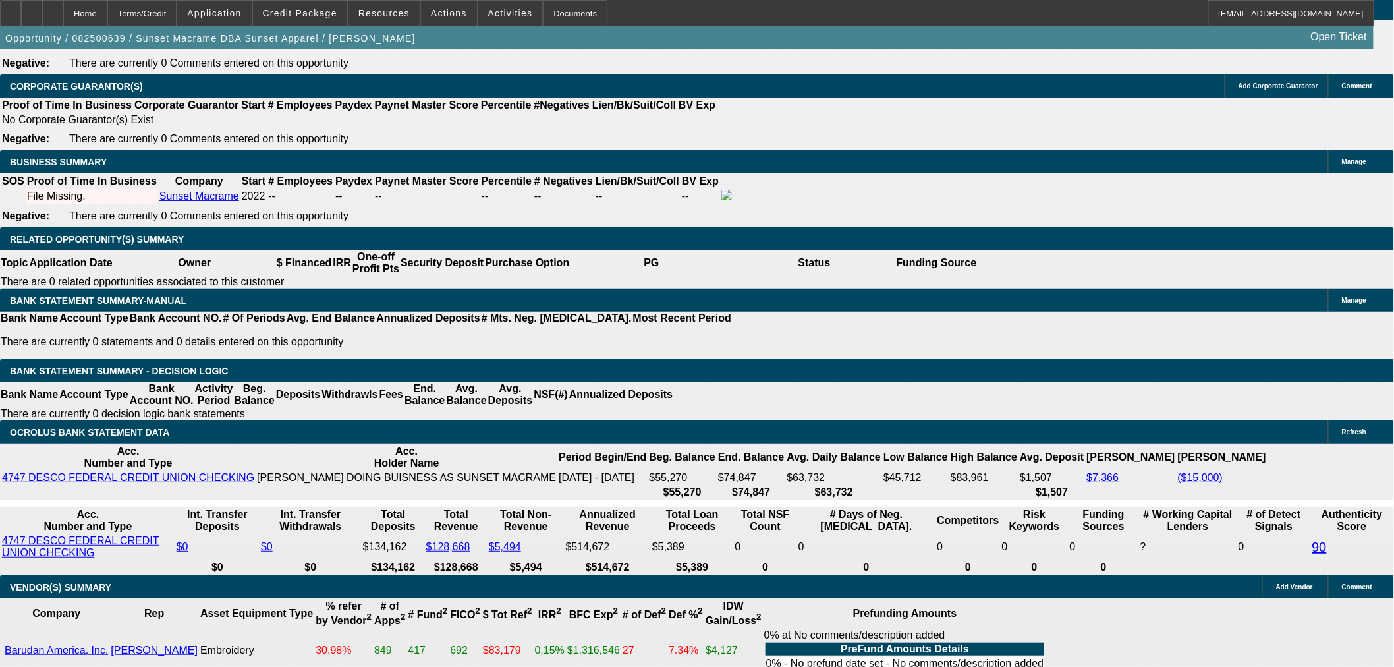
scroll to position [146, 0]
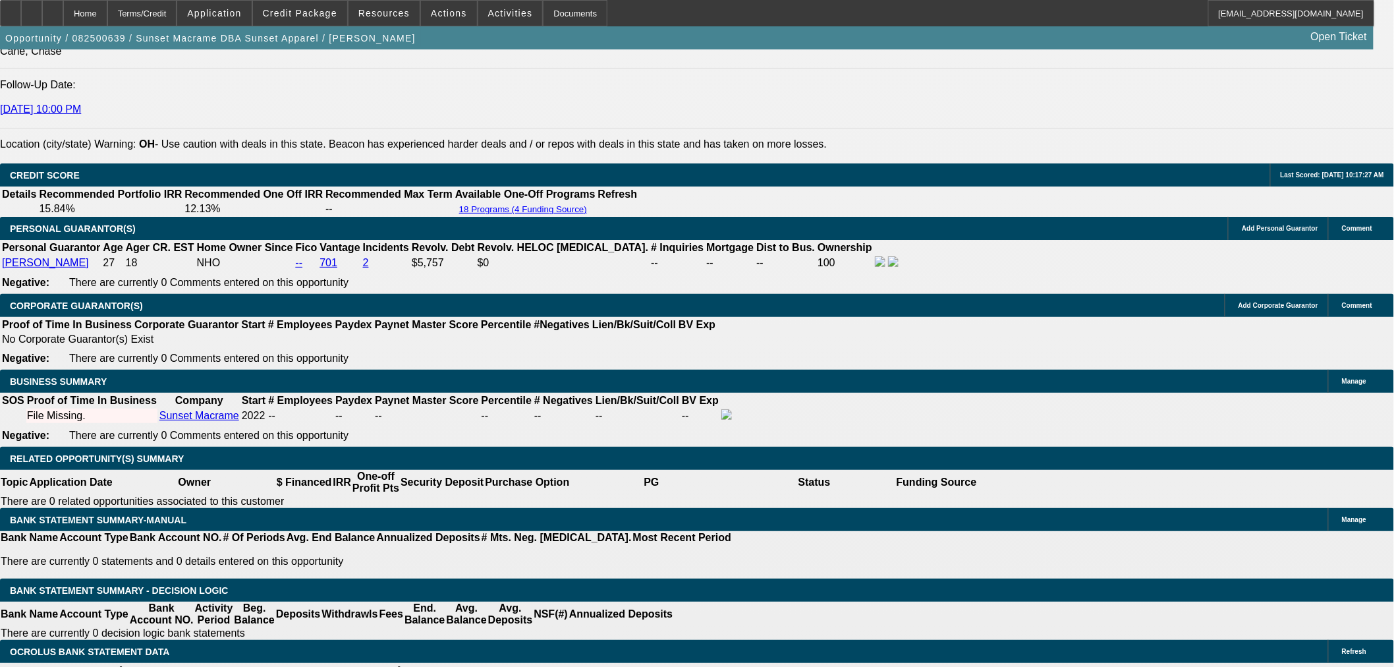
scroll to position [1830, 0]
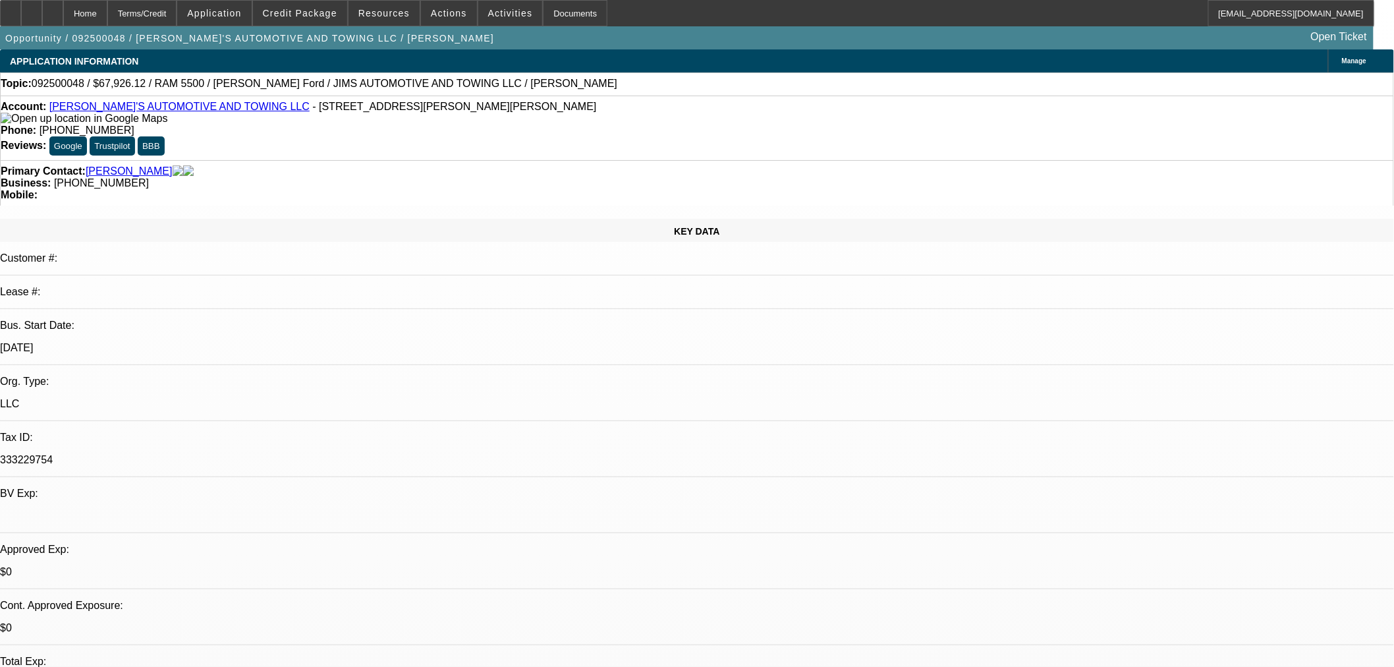
select select "0"
select select "0.1"
select select "4"
select select "0"
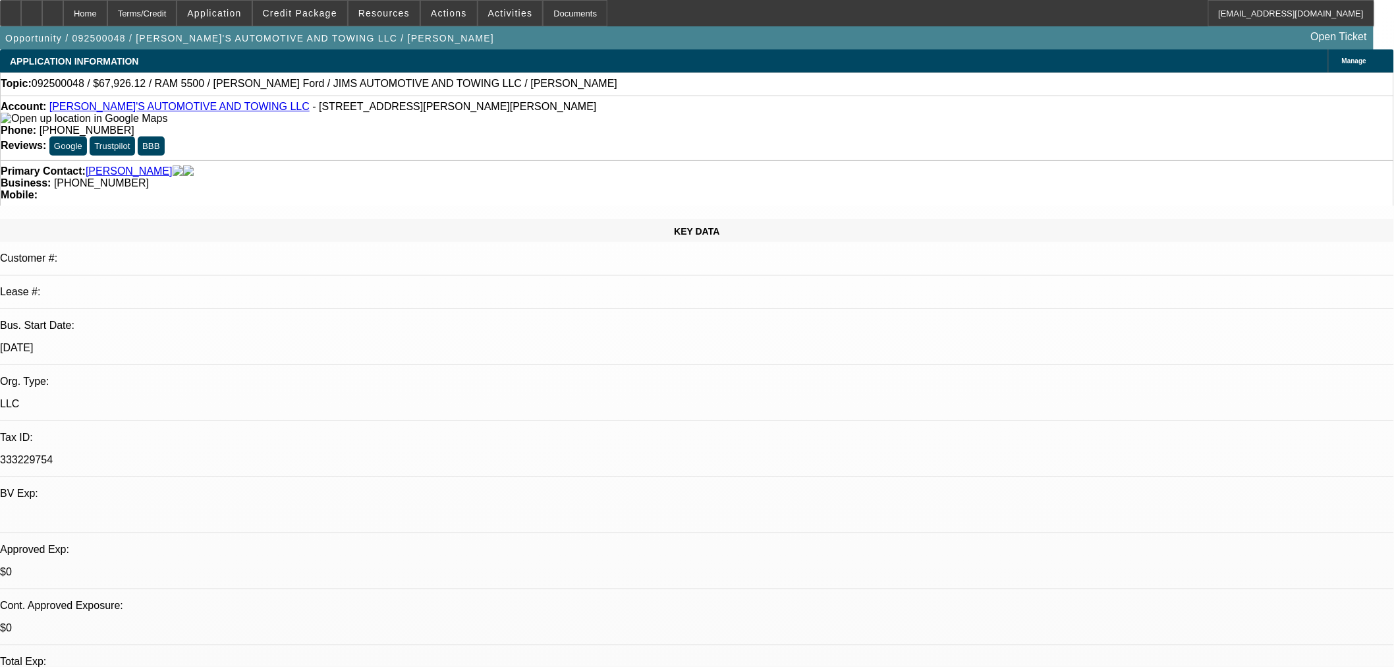
select select "0"
select select "0.1"
select select "4"
select select "0.1"
select select "0"
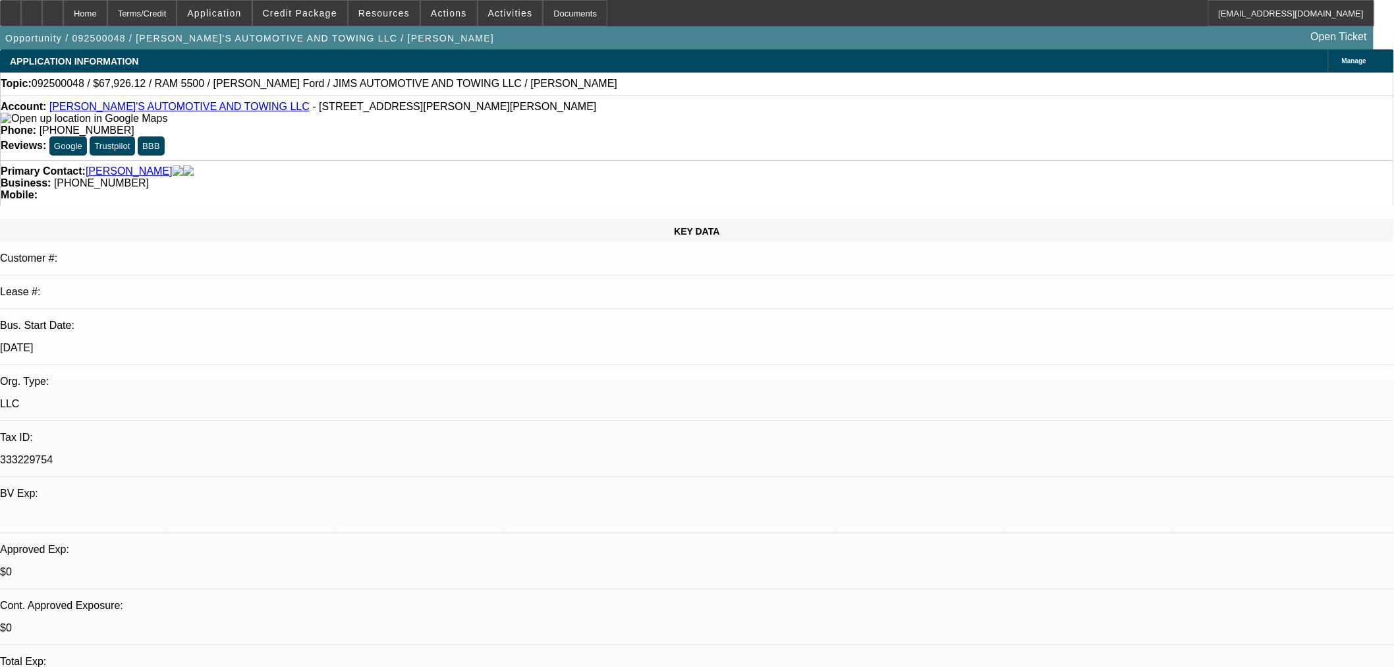
select select "2"
select select "0.1"
select select "4"
select select "0"
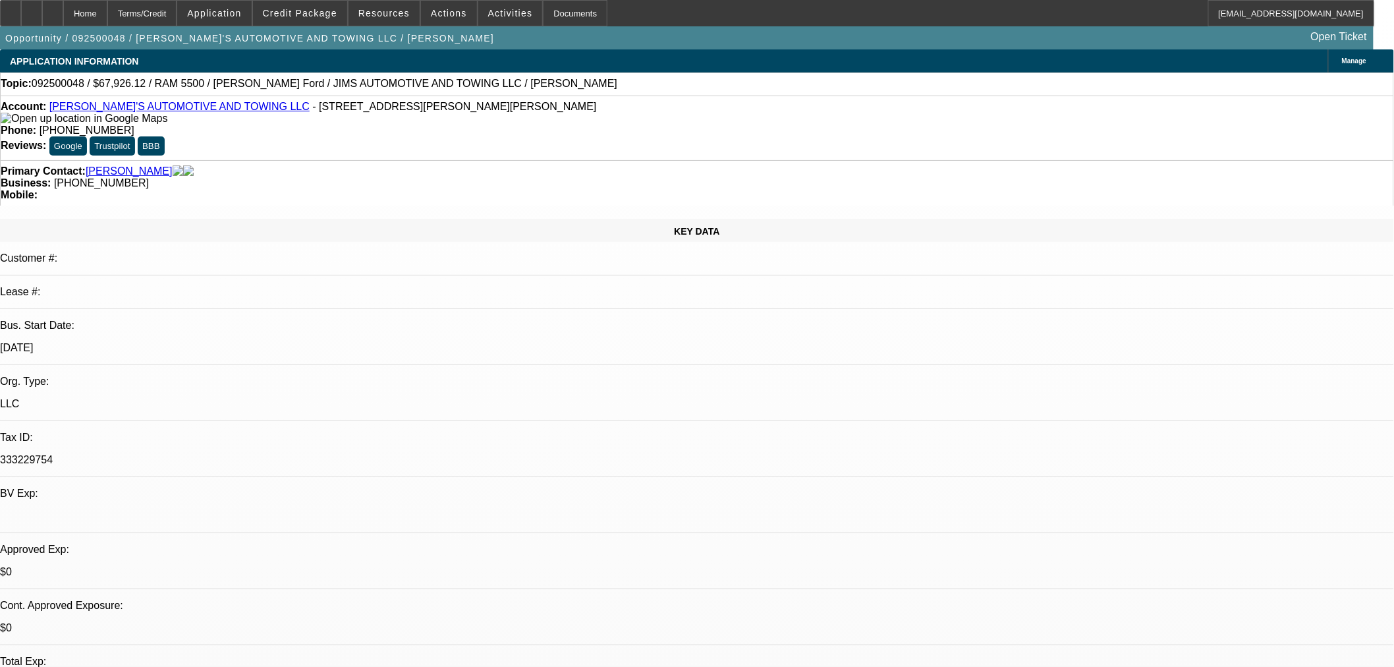
select select "0.1"
select select "4"
select select "0"
select select "0.1"
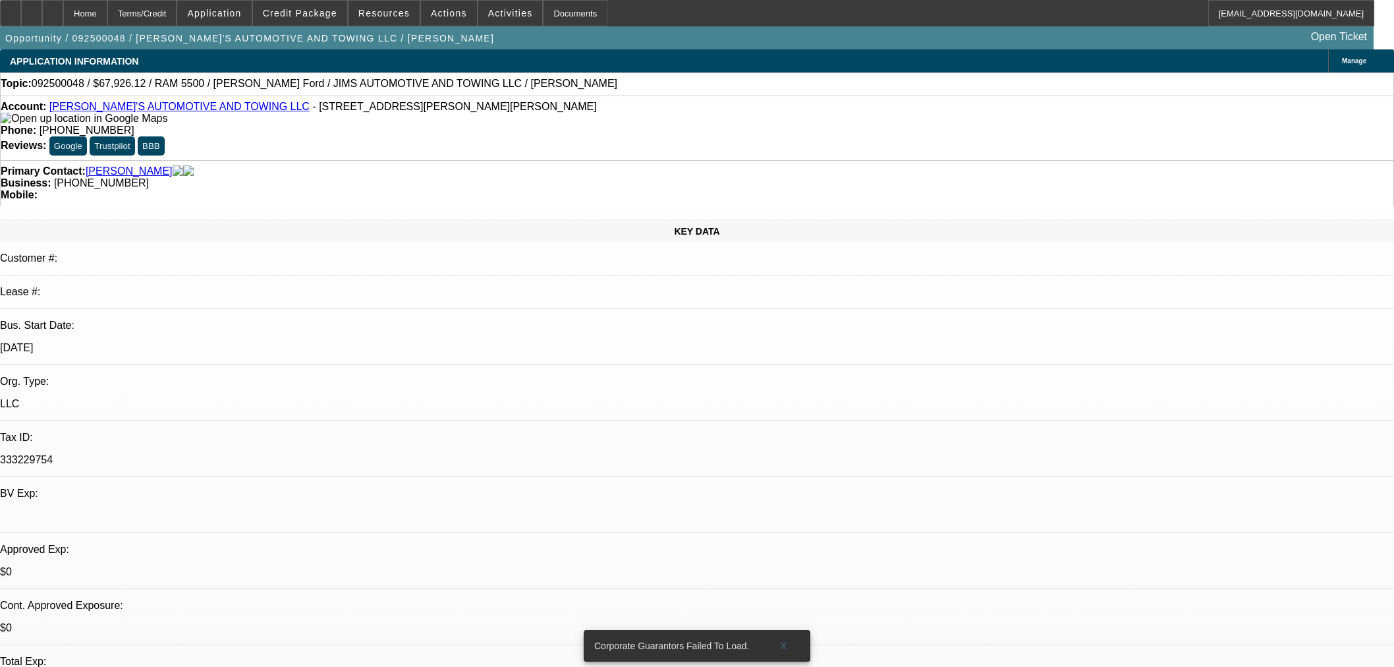
select select "4"
select select "0"
select select "0.1"
select select "4"
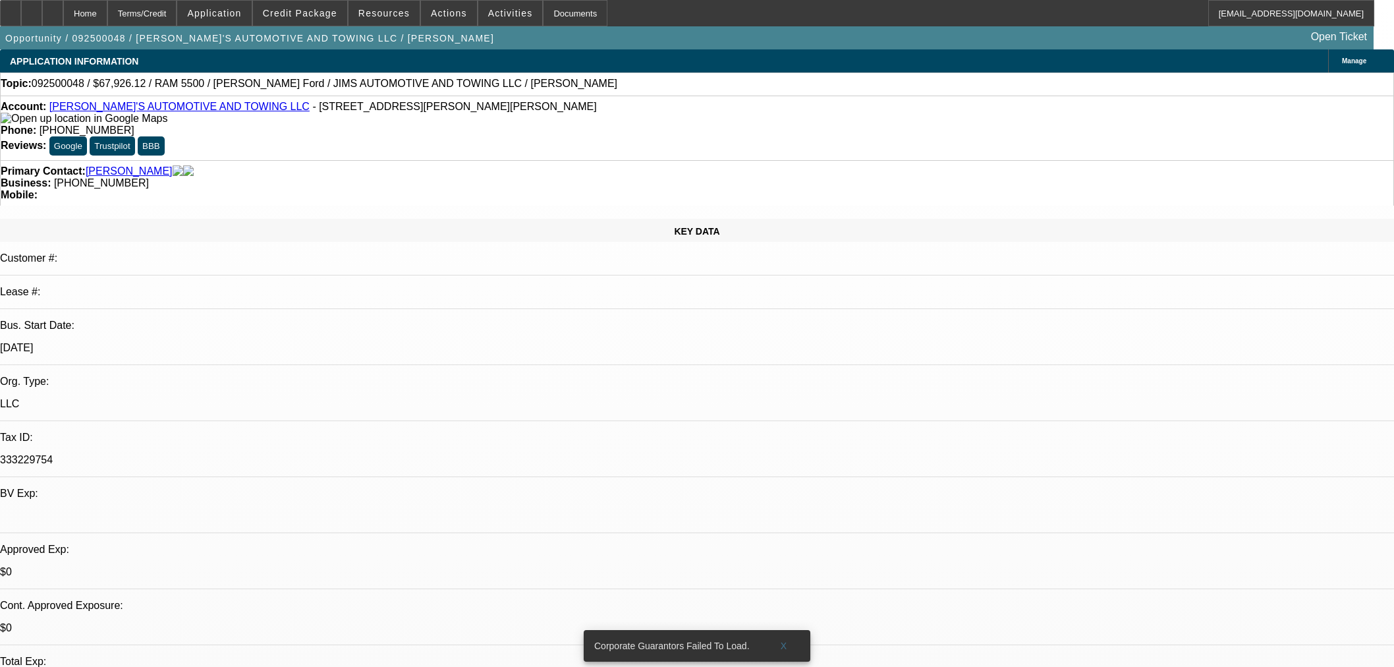
select select "0.1"
select select "0"
select select "2"
select select "0.1"
select select "4"
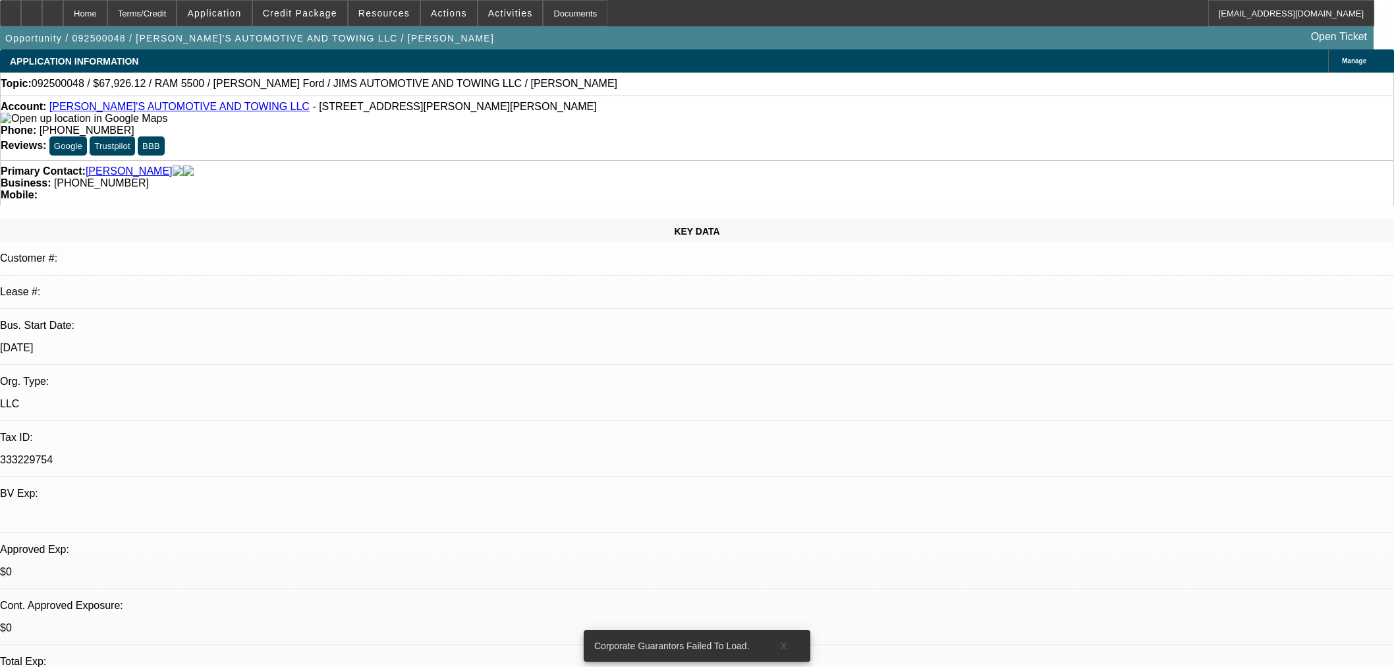
select select "0"
select select "0.1"
select select "4"
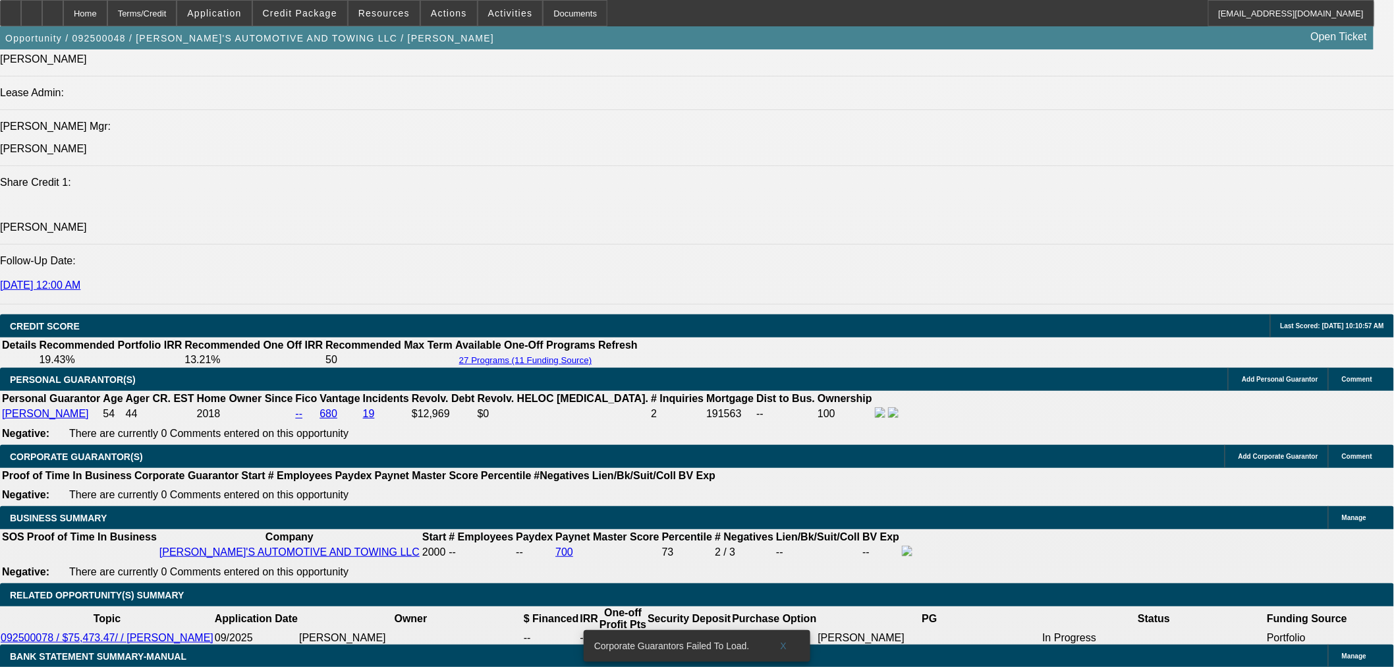
scroll to position [1610, 0]
click at [63, 18] on div at bounding box center [52, 13] width 21 height 26
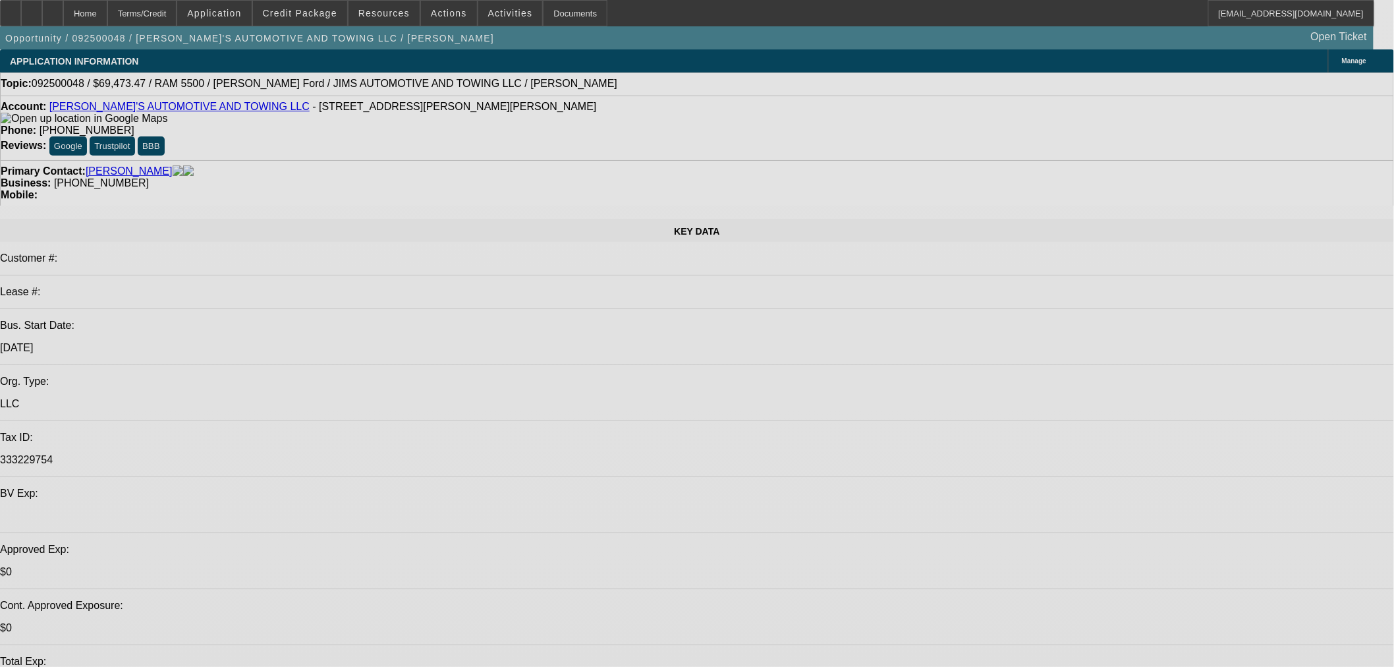
select select "0"
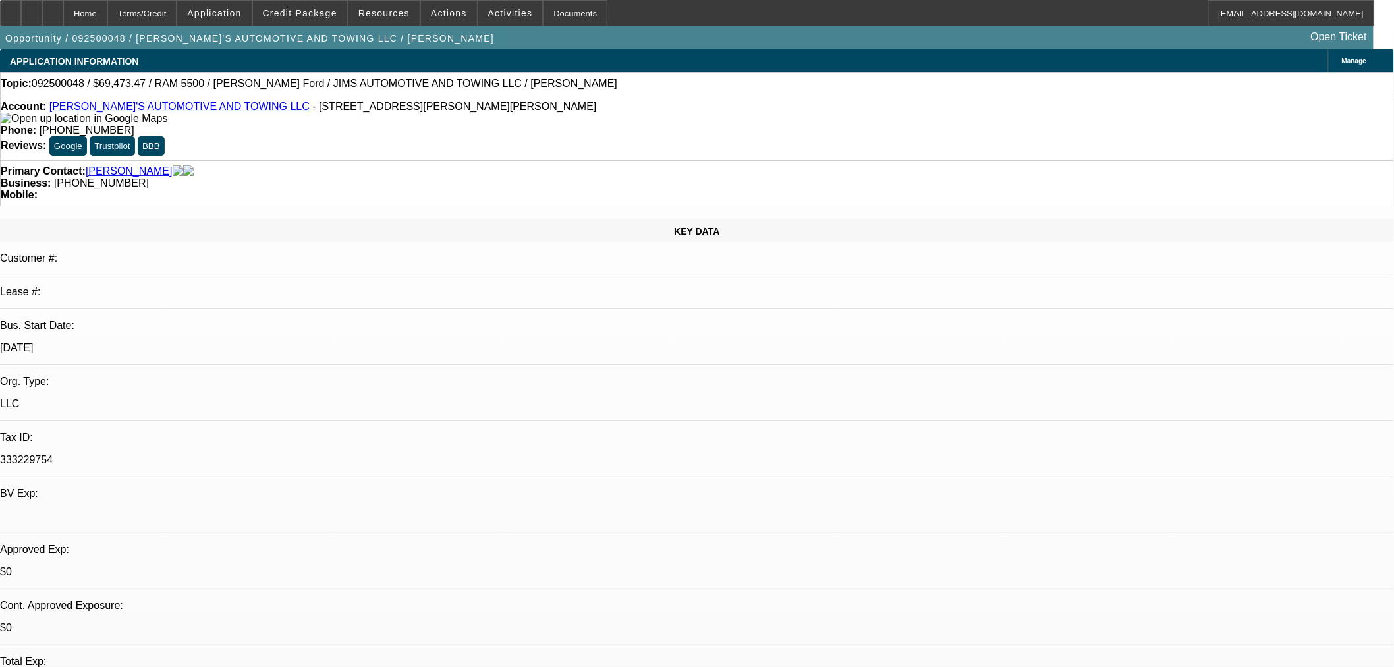
select select "0.1"
select select "4"
select select "0"
select select "0.1"
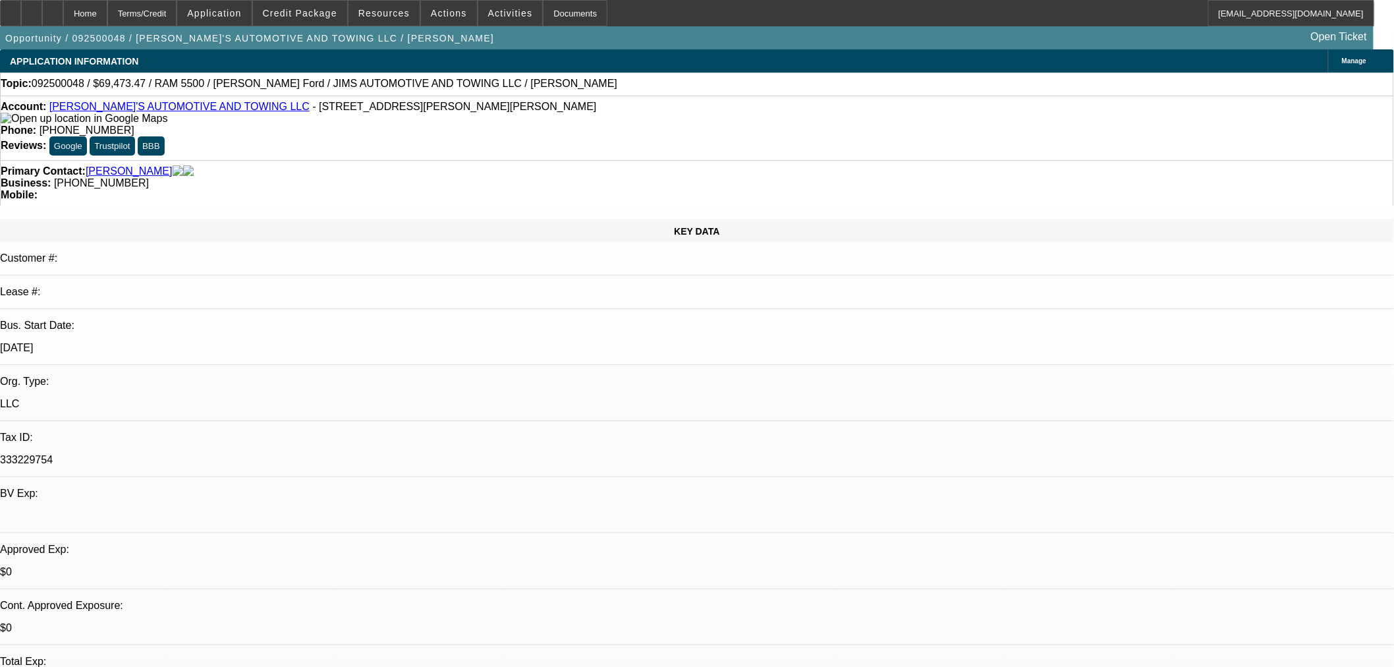
select select "4"
select select "0"
select select "3"
select select "0.1"
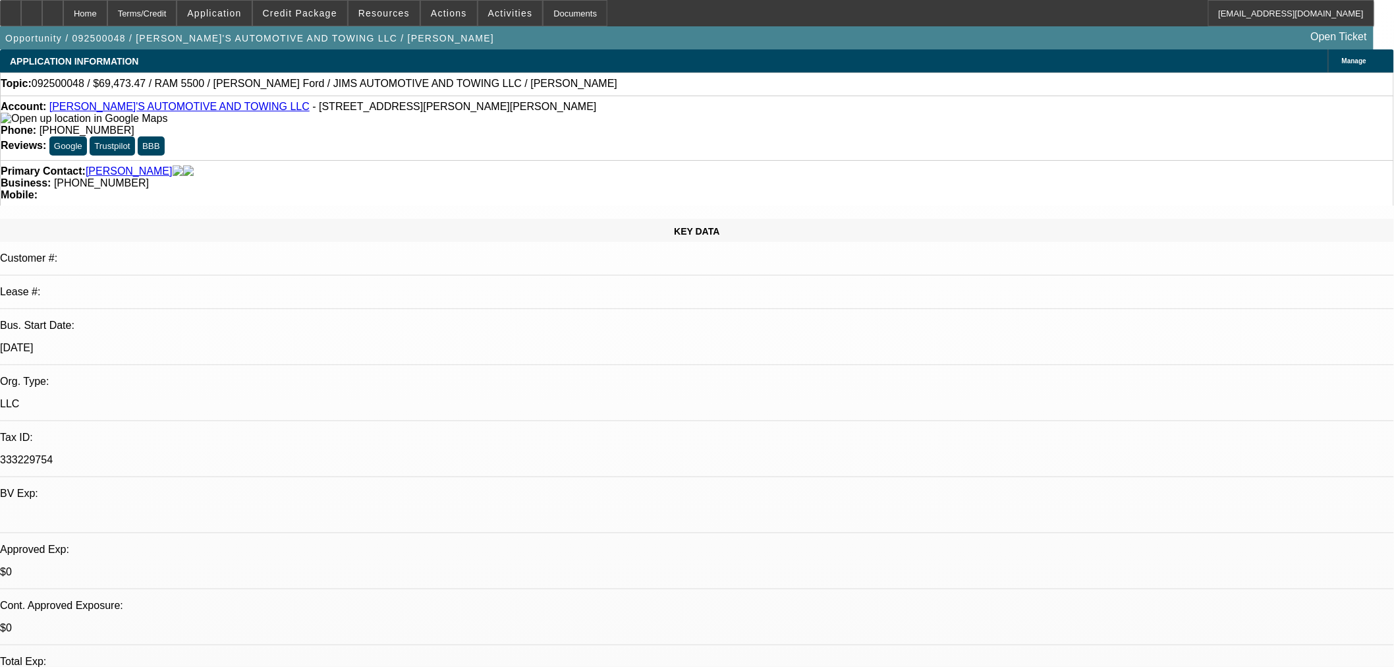
select select "4"
select select "0"
select select "0.1"
select select "4"
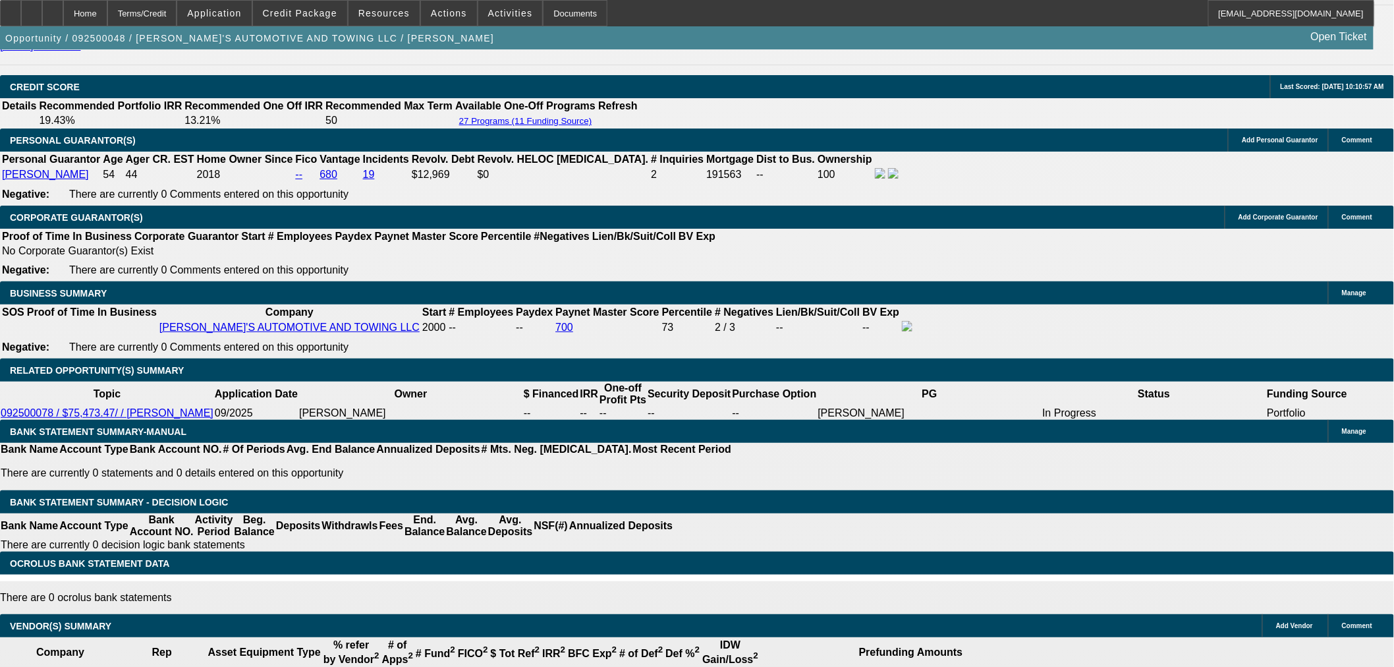
scroll to position [1683, 0]
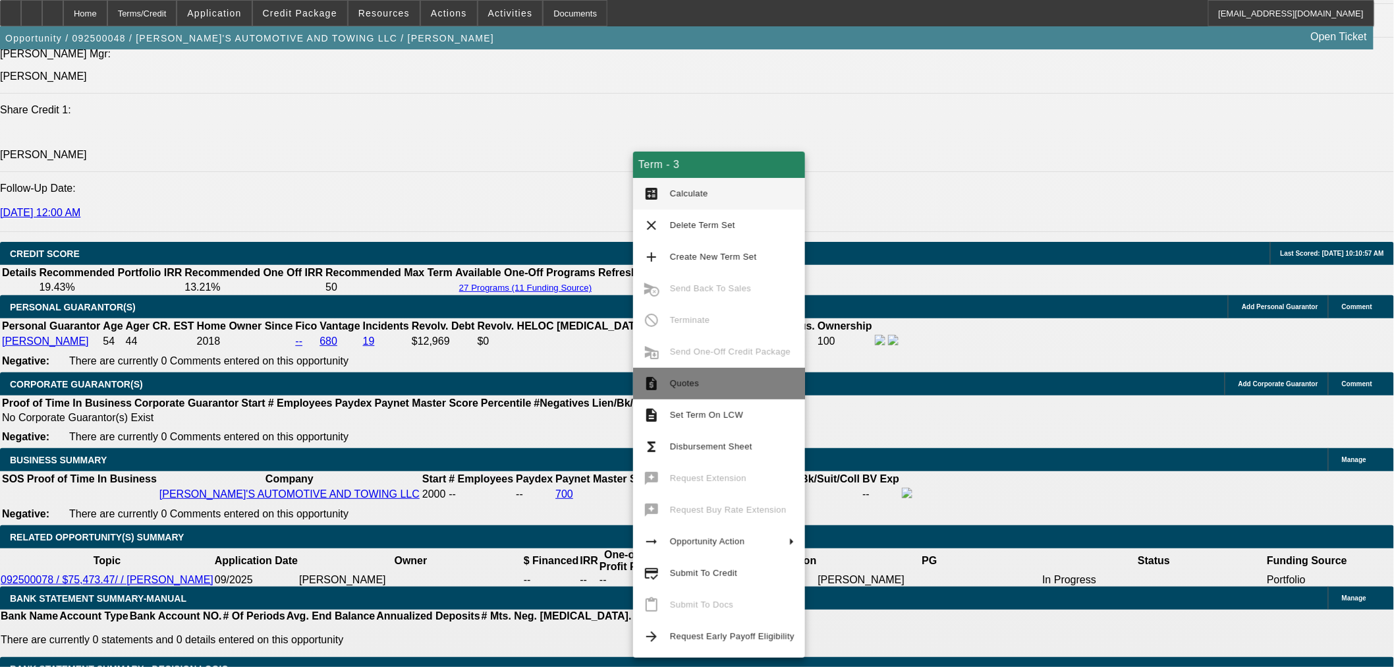
click at [700, 379] on span "Quotes" at bounding box center [732, 384] width 125 height 16
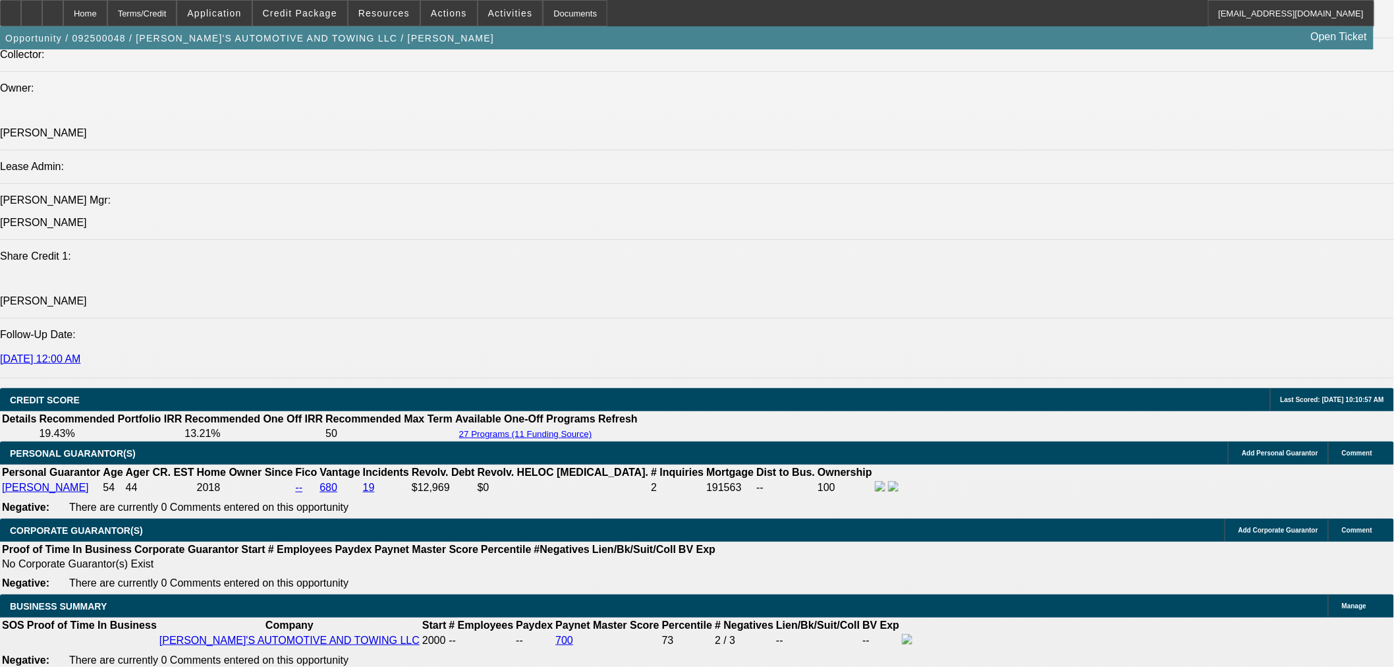
scroll to position [1610, 0]
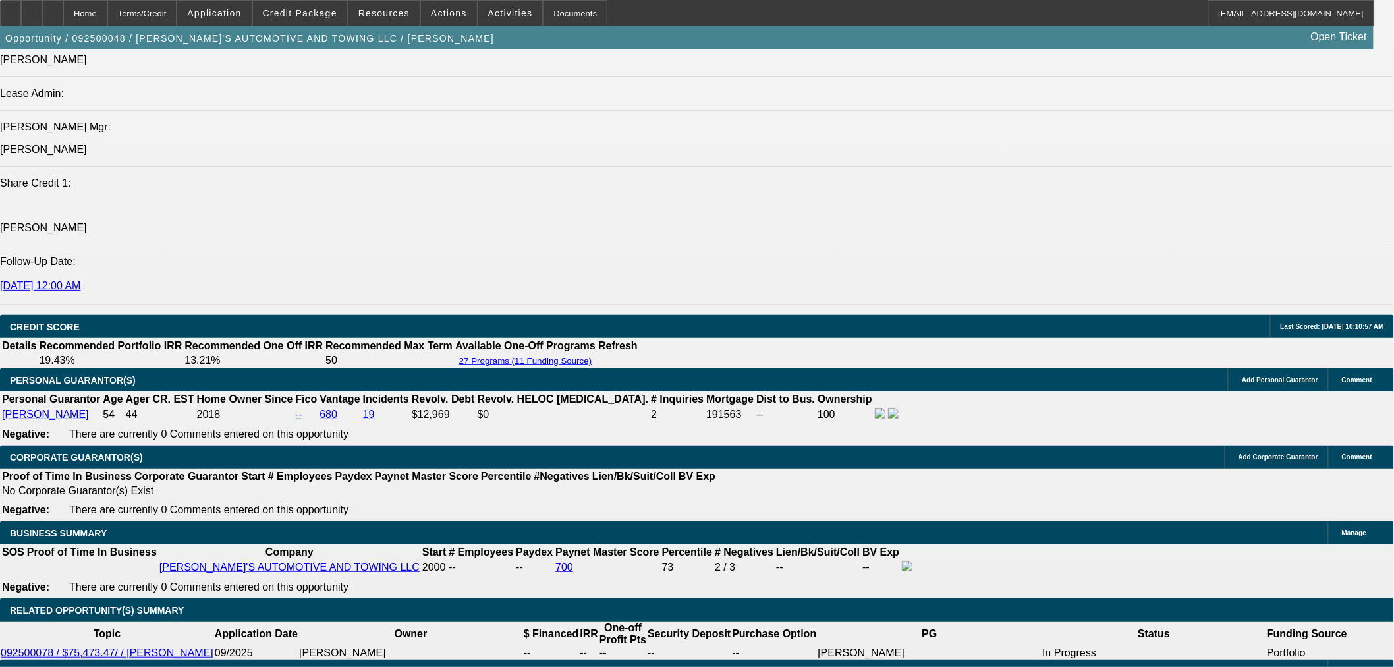
drag, startPoint x: 633, startPoint y: 324, endPoint x: 670, endPoint y: 322, distance: 37.0
copy p "69,473.47"
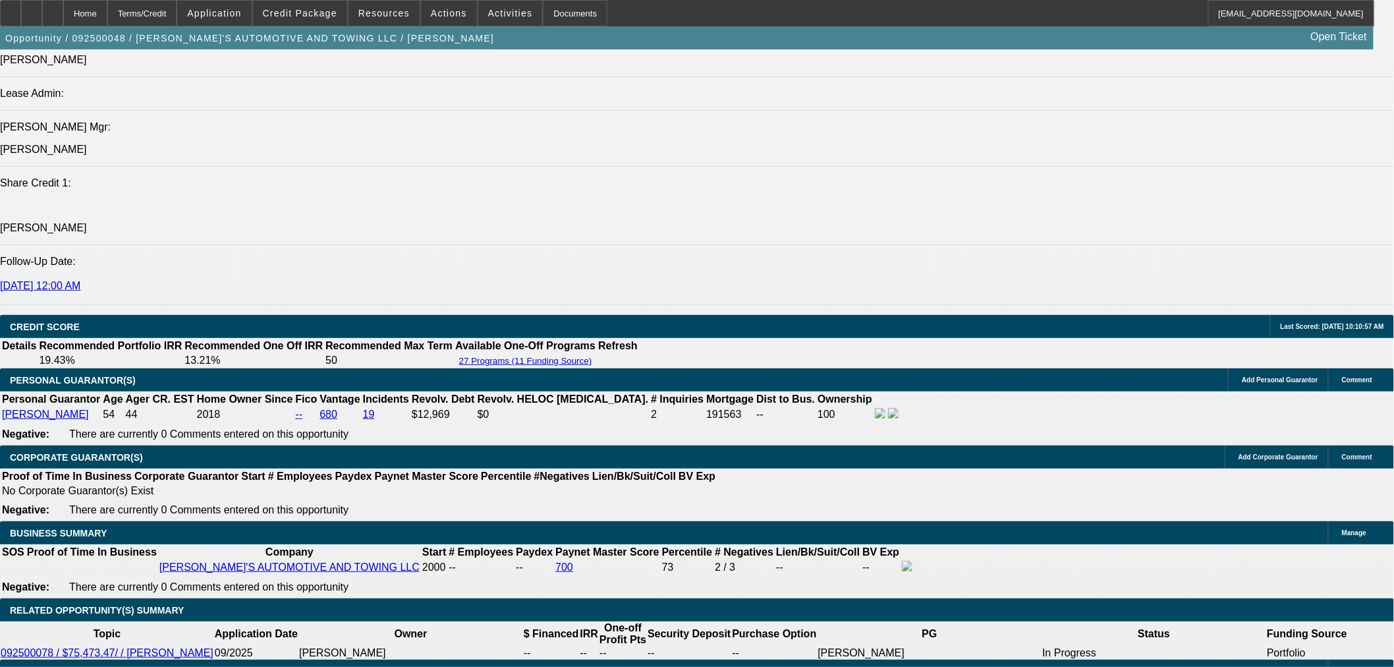
type input "$1,499.89"
